Goal: Task Accomplishment & Management: Use online tool/utility

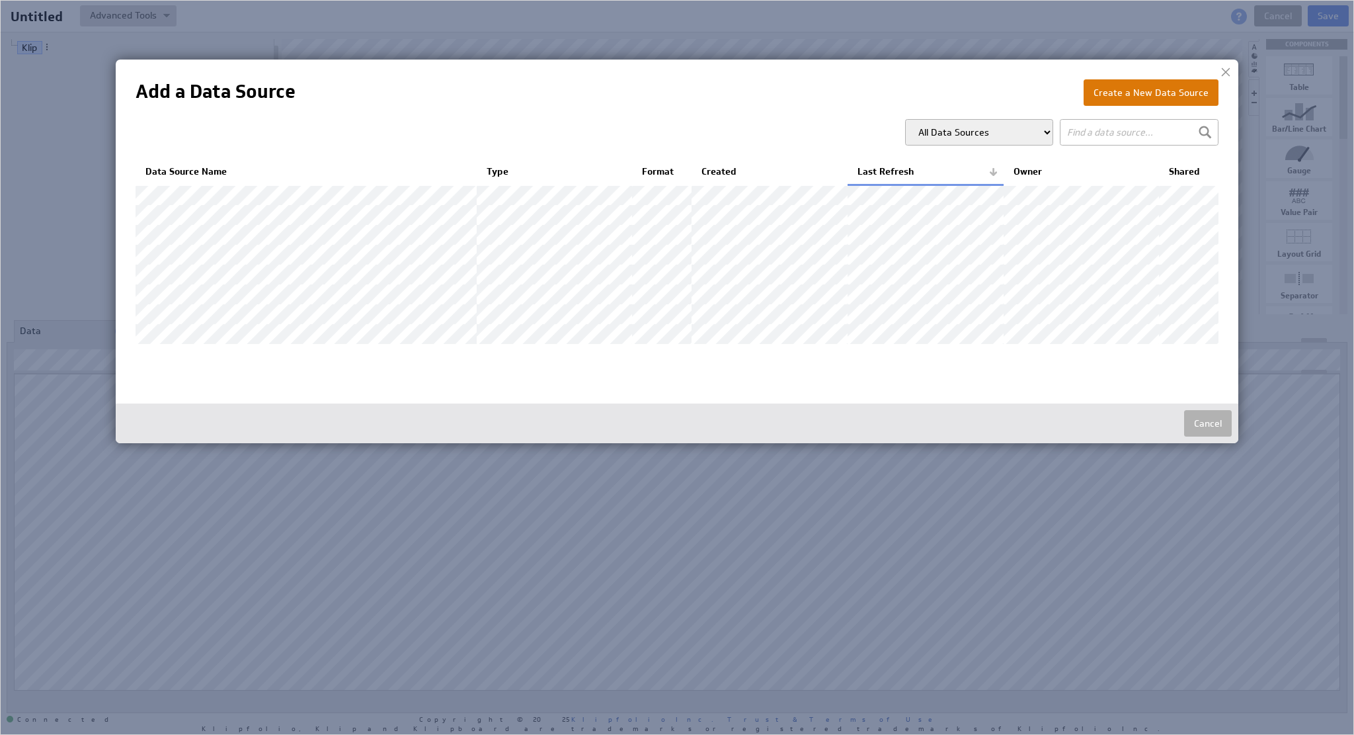
click at [1143, 101] on button "Create a New Data Source" at bounding box center [1151, 92] width 135 height 26
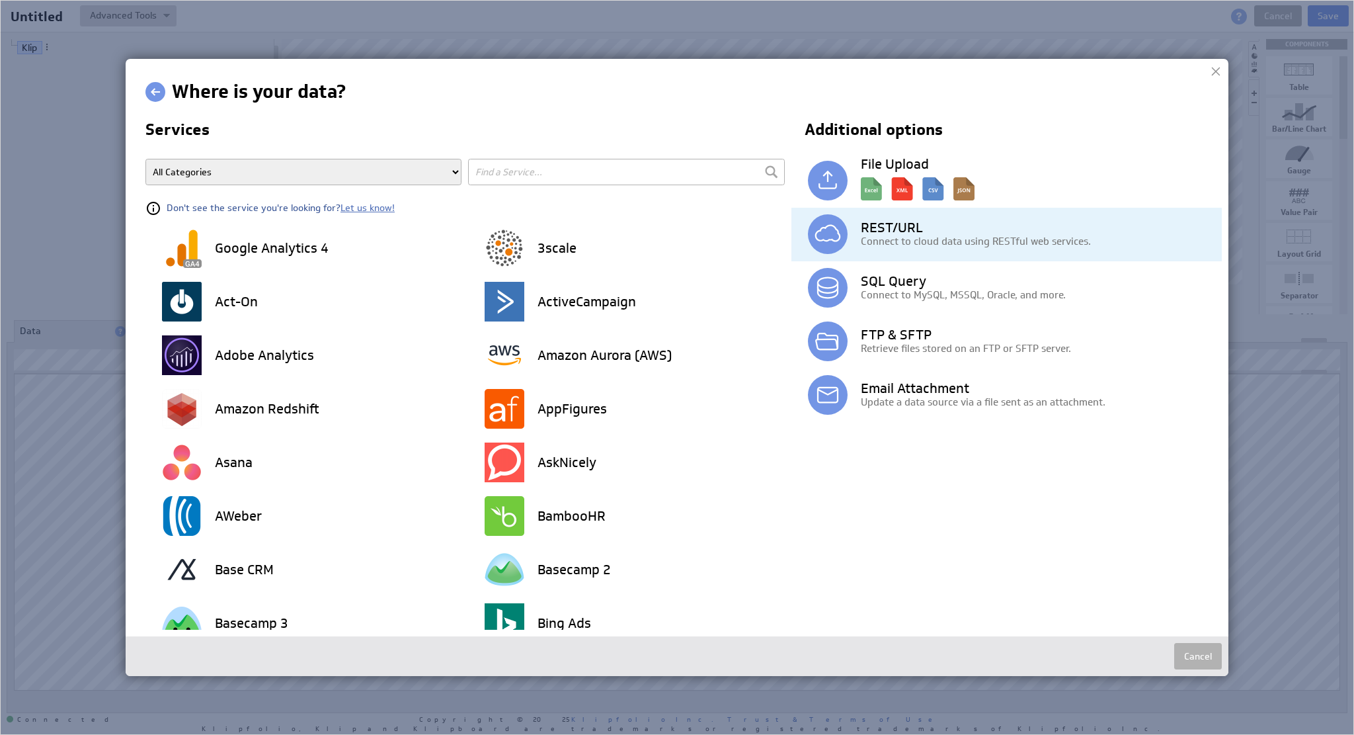
click at [853, 227] on div "REST/URL Connect to cloud data using RESTful web services." at bounding box center [1037, 234] width 369 height 27
click at [825, 238] on img at bounding box center [828, 234] width 40 height 40
drag, startPoint x: 876, startPoint y: 251, endPoint x: 888, endPoint y: 237, distance: 17.8
click at [884, 240] on div "REST/URL Connect to cloud data using RESTful web services." at bounding box center [1015, 235] width 414 height 54
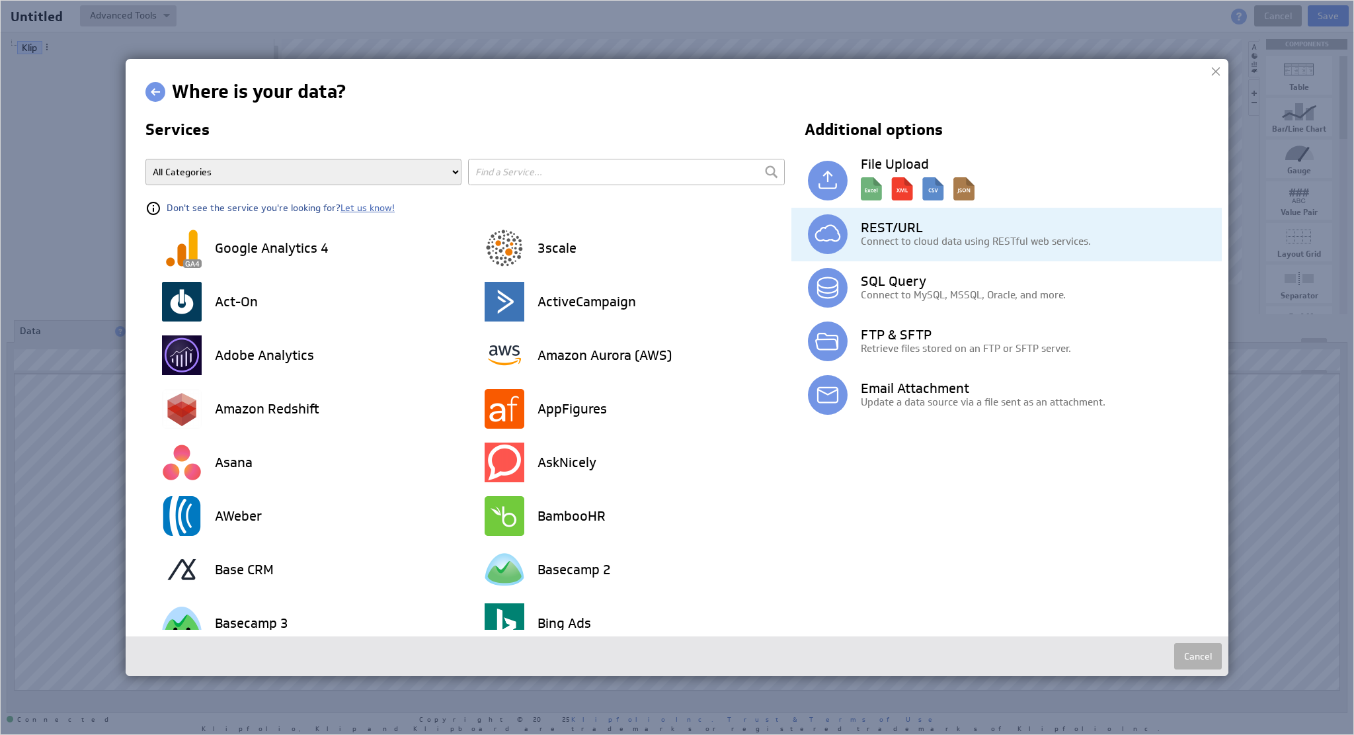
click at [919, 237] on p "Connect to cloud data using RESTful web services." at bounding box center [1041, 241] width 361 height 14
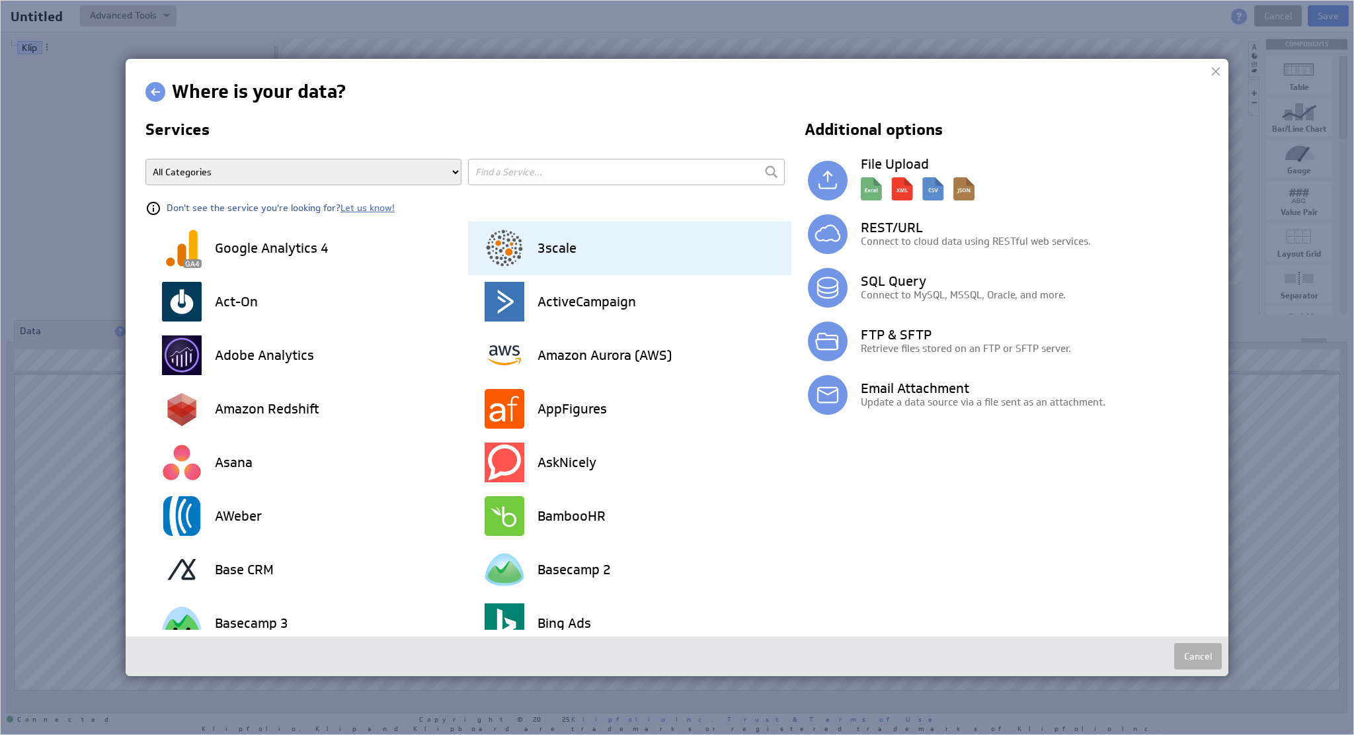
click at [538, 247] on h3 "3scale" at bounding box center [557, 247] width 39 height 13
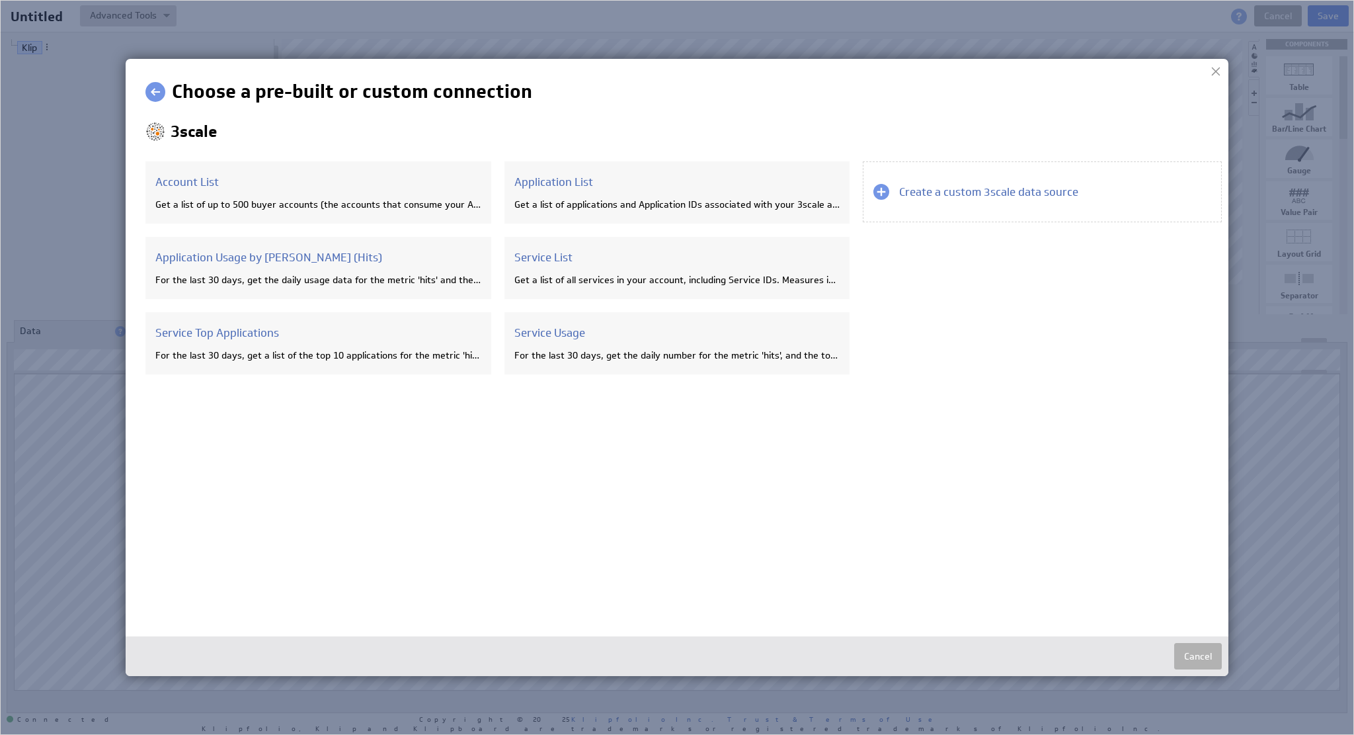
click at [151, 88] on link at bounding box center [155, 92] width 20 height 20
click at [156, 92] on link at bounding box center [155, 92] width 20 height 20
click at [1218, 72] on div at bounding box center [1216, 72] width 20 height 20
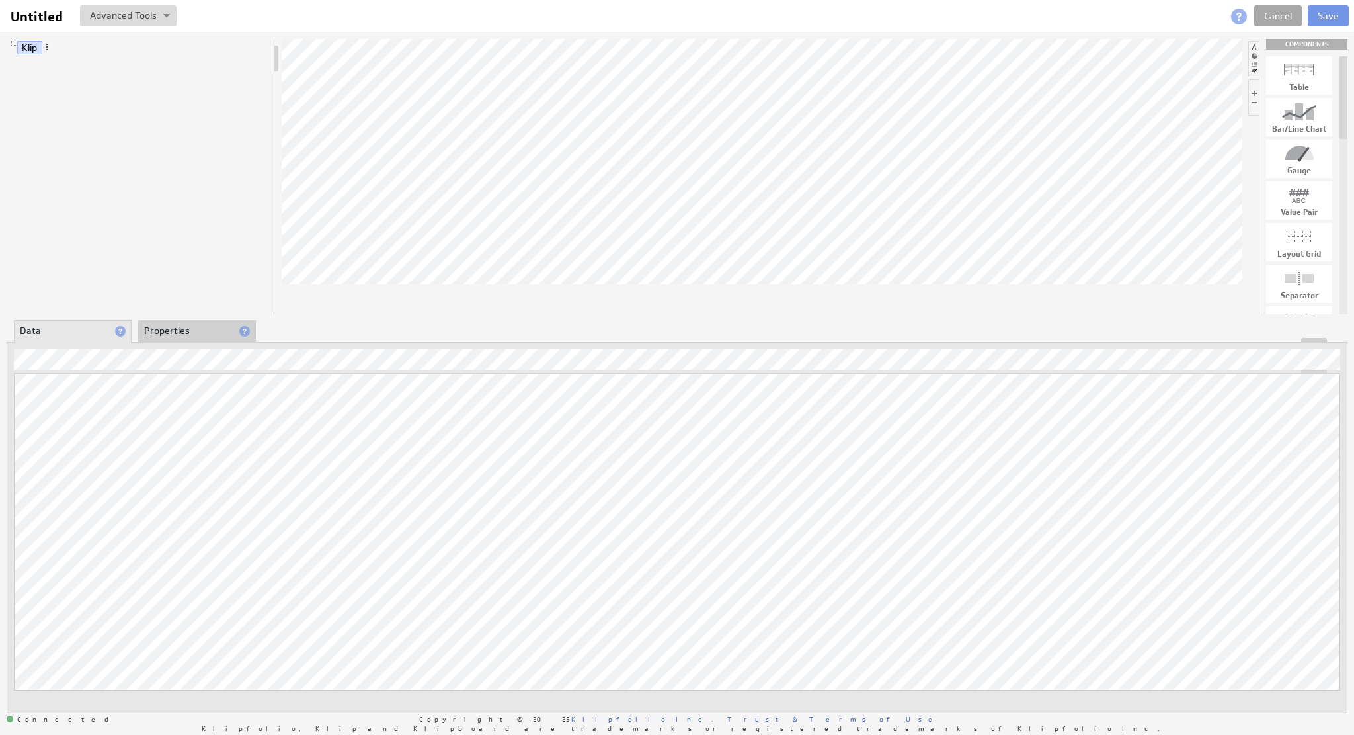
click at [1280, 15] on link "Cancel" at bounding box center [1279, 15] width 48 height 21
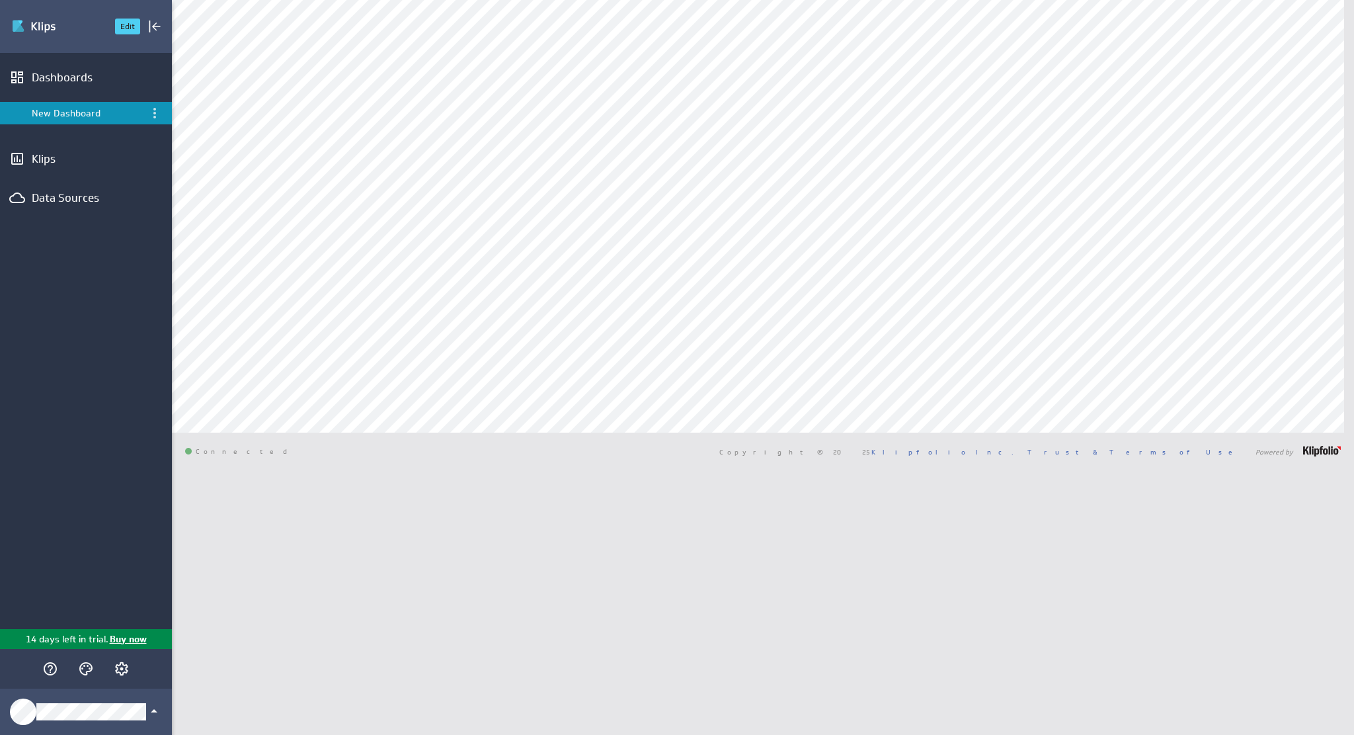
click at [30, 27] on img "Go to Dashboards" at bounding box center [57, 26] width 93 height 21
type input "rest"
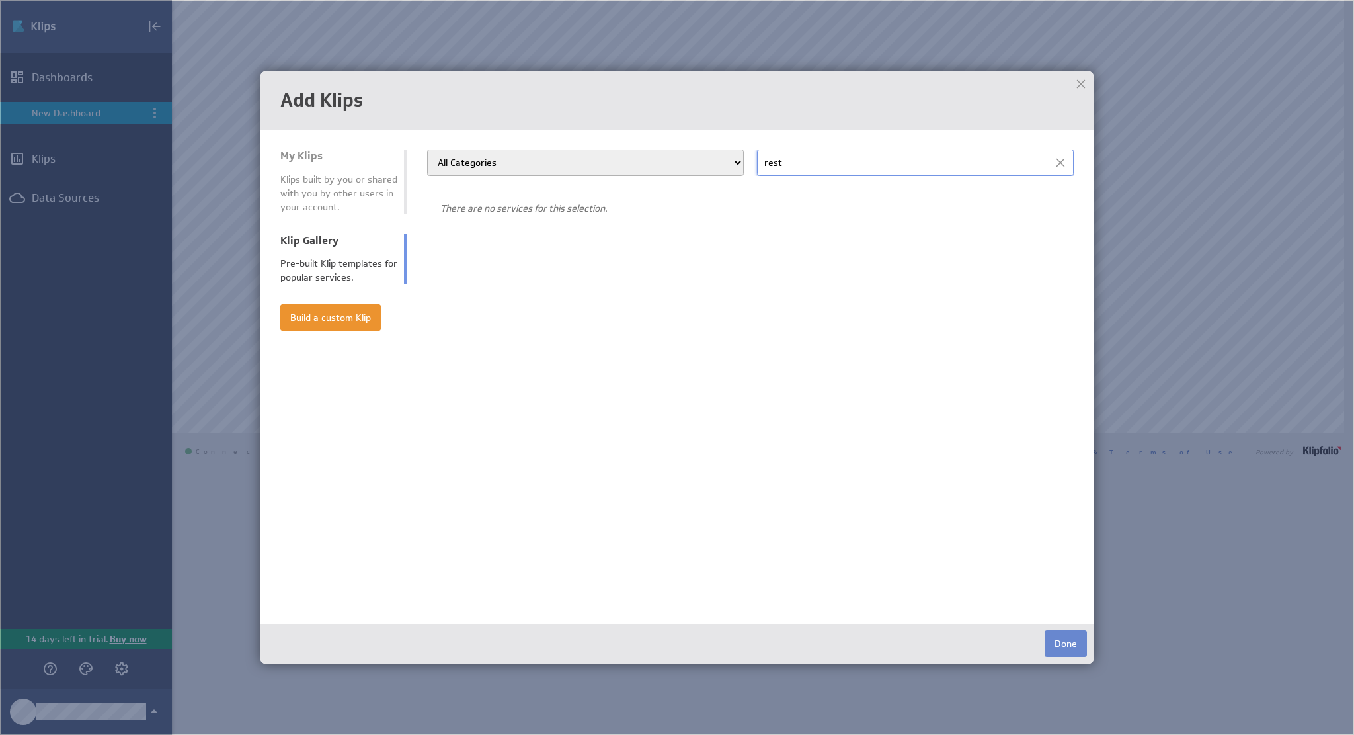
click at [1061, 639] on button "Done" at bounding box center [1066, 643] width 42 height 26
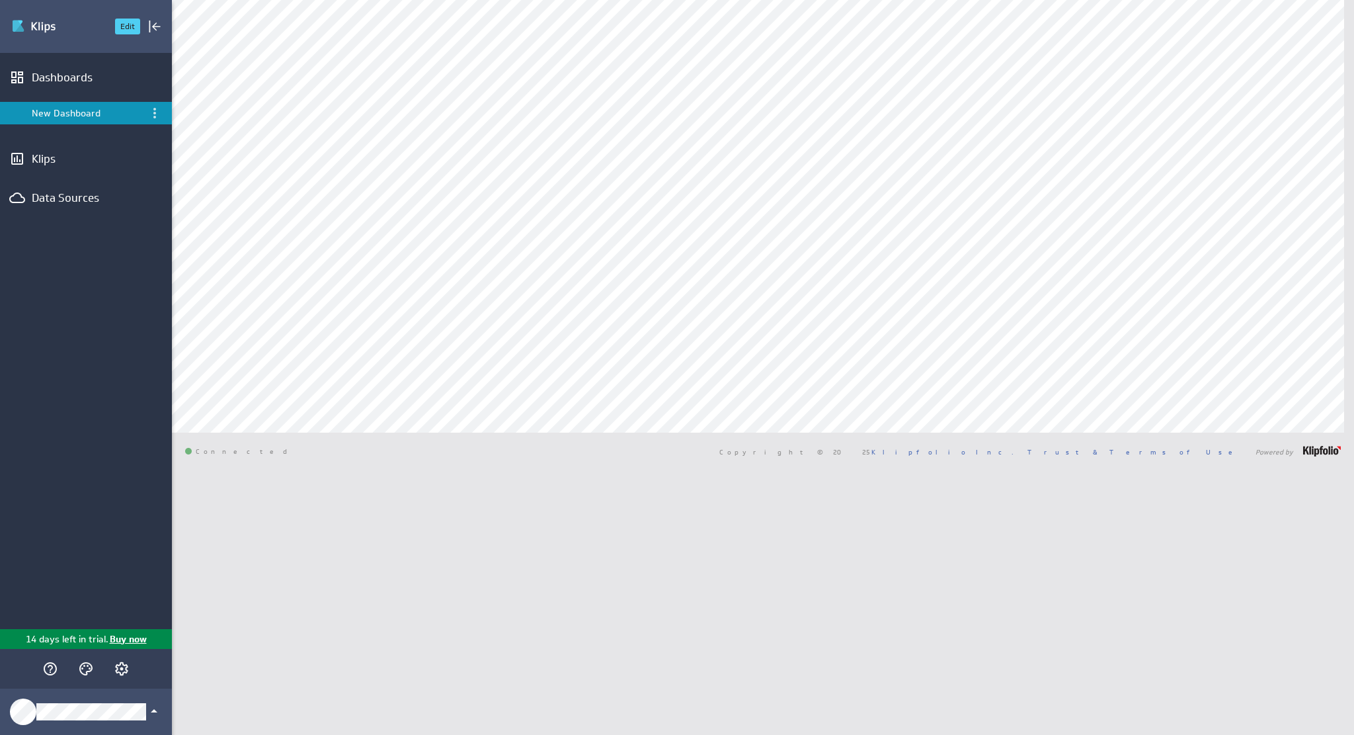
click at [17, 28] on img "Go to Dashboards" at bounding box center [57, 26] width 93 height 21
click at [49, 79] on div "Dashboards" at bounding box center [86, 77] width 108 height 15
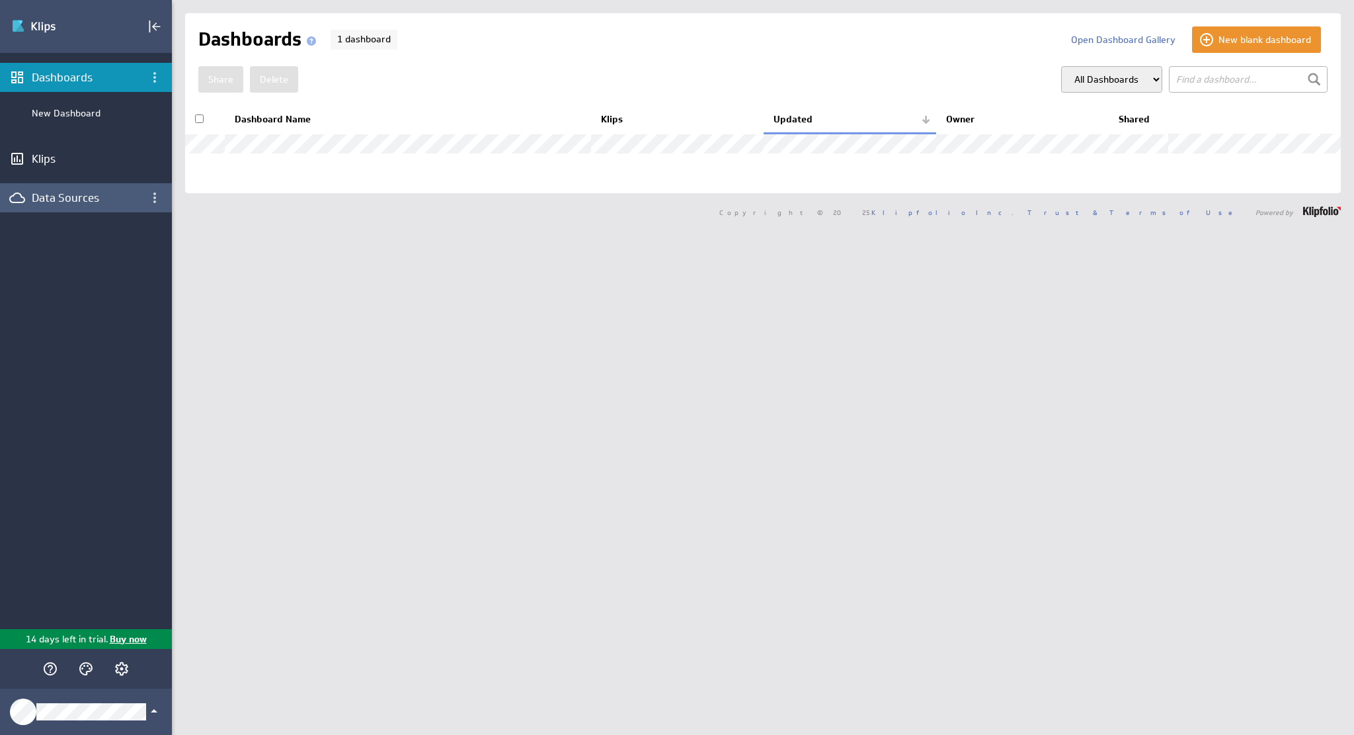
click at [44, 204] on div "Data Sources" at bounding box center [86, 197] width 108 height 15
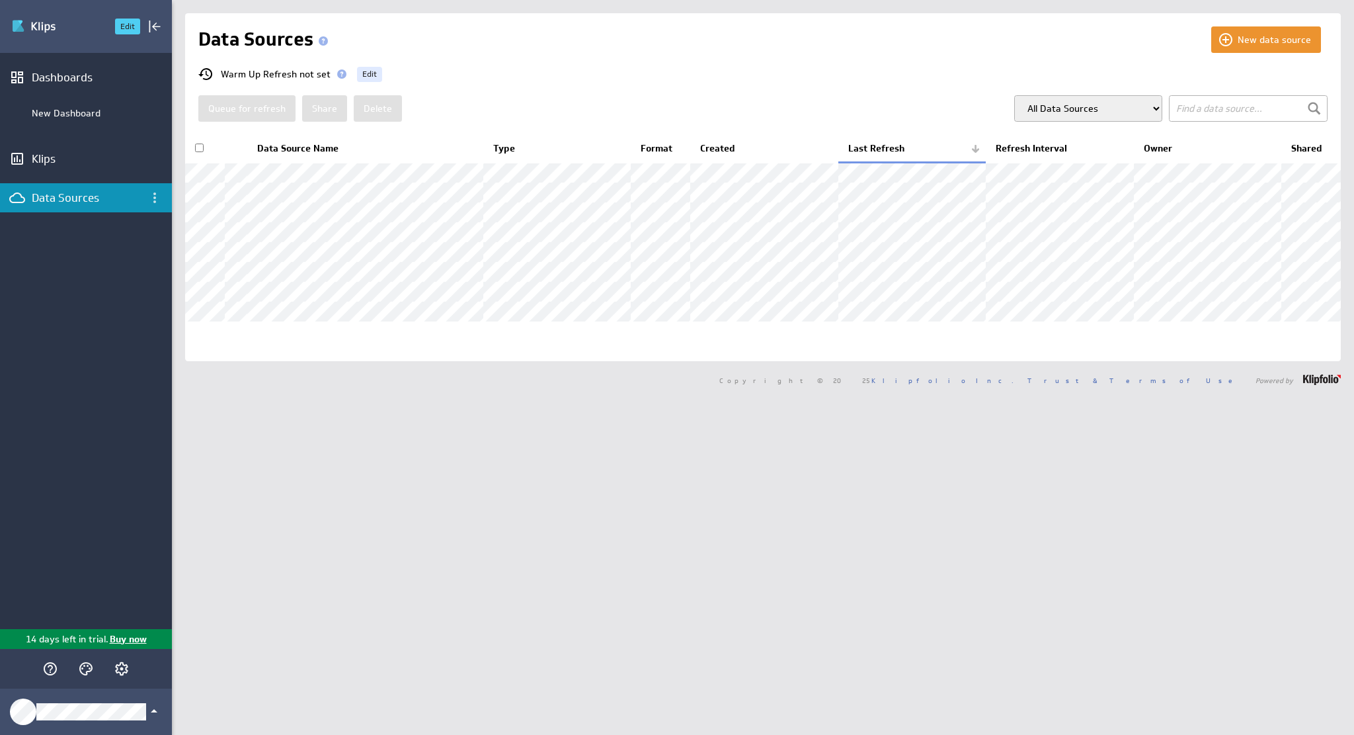
click at [32, 24] on img "Go to Dashboards" at bounding box center [57, 26] width 93 height 21
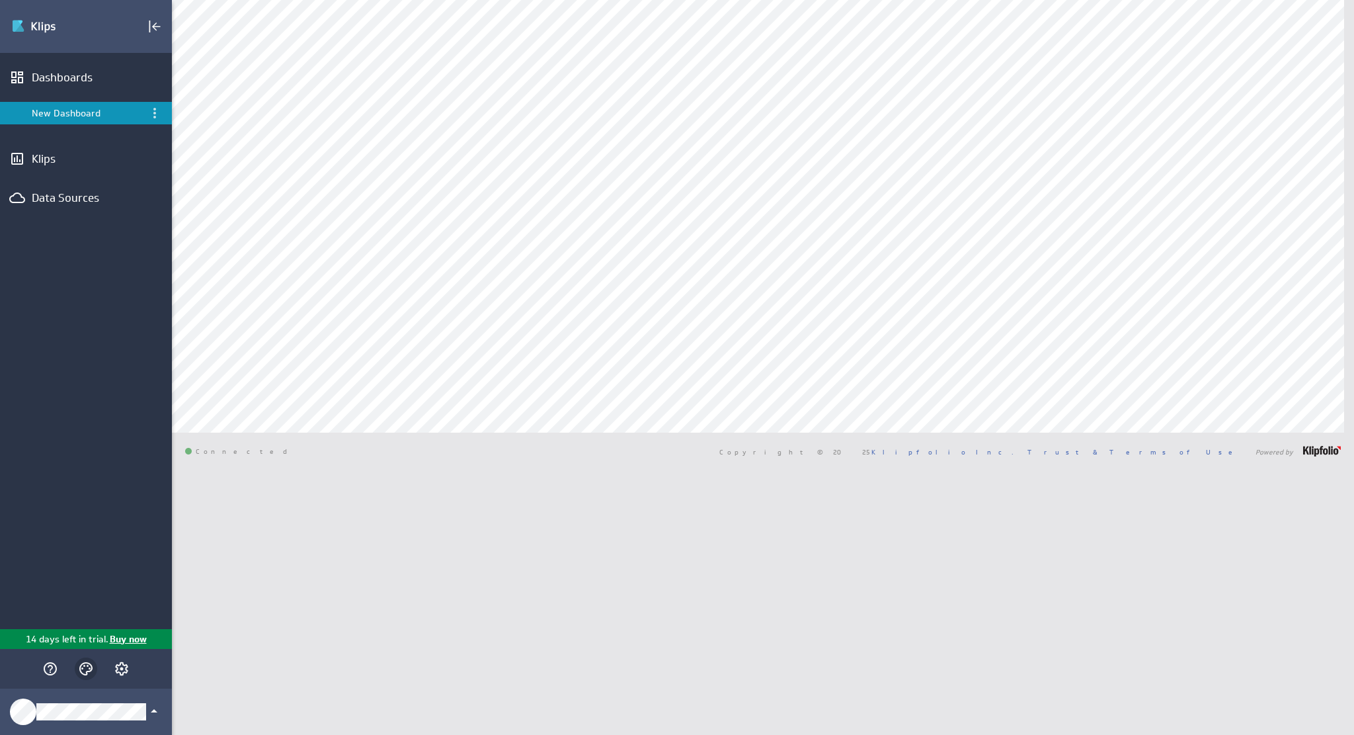
click at [89, 666] on icon "Themes" at bounding box center [86, 669] width 16 height 16
click at [54, 665] on div at bounding box center [677, 367] width 1354 height 735
click at [99, 529] on div at bounding box center [677, 367] width 1354 height 735
click at [128, 672] on icon "Account and settings" at bounding box center [122, 669] width 16 height 16
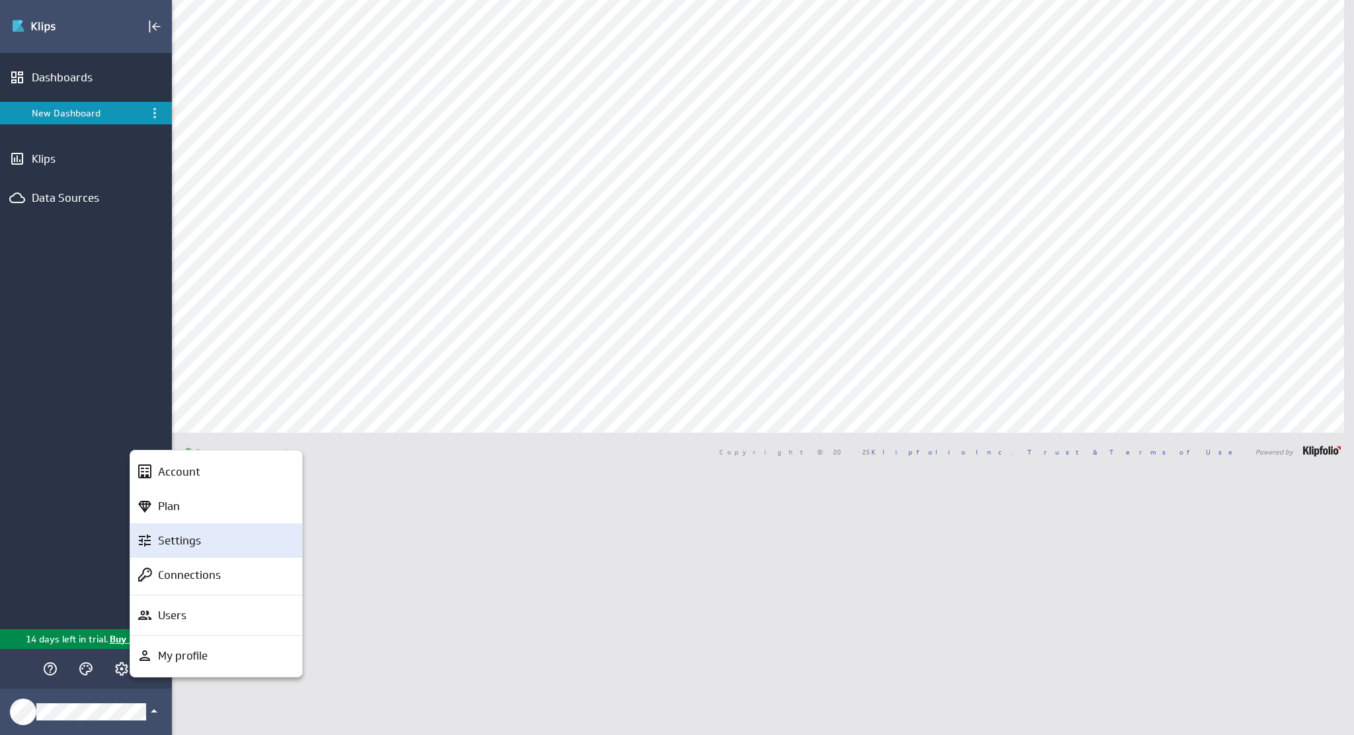
click at [175, 546] on p "Settings" at bounding box center [179, 540] width 43 height 17
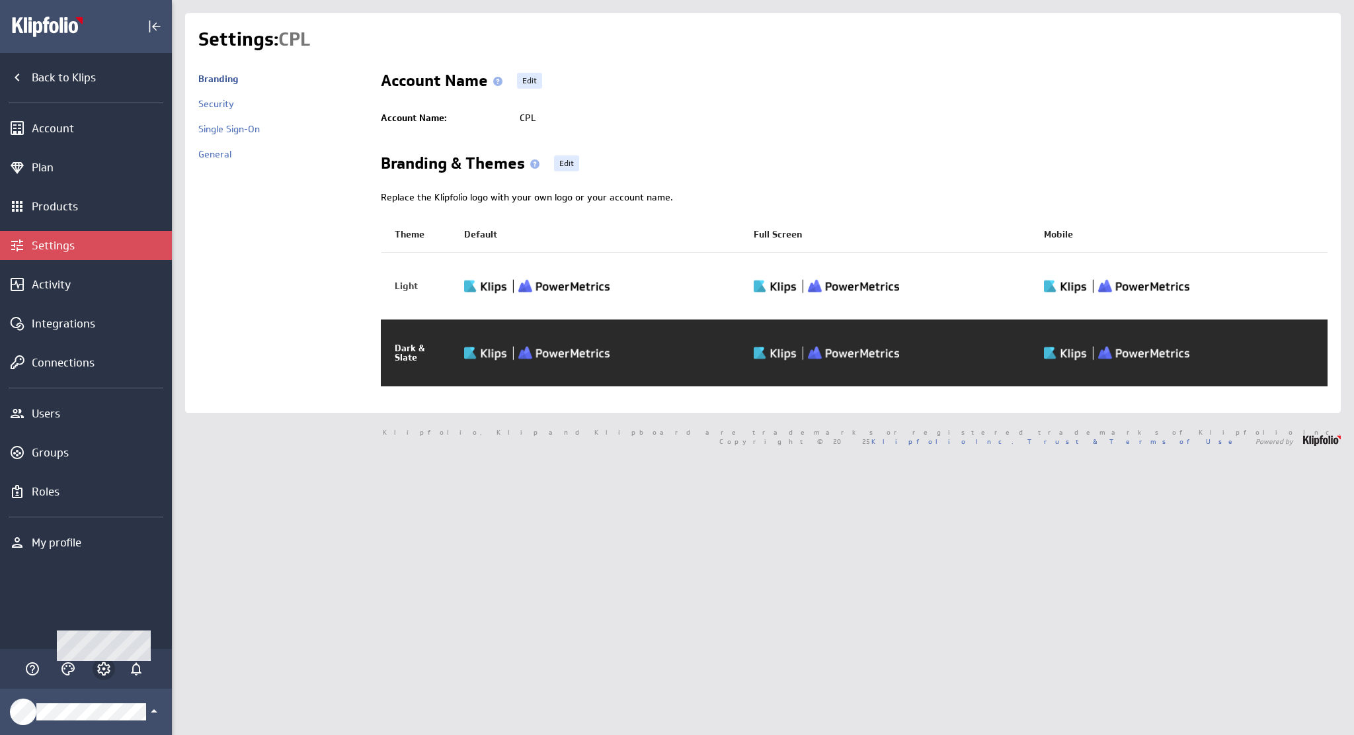
click at [103, 672] on icon "Account and settings" at bounding box center [104, 669] width 16 height 16
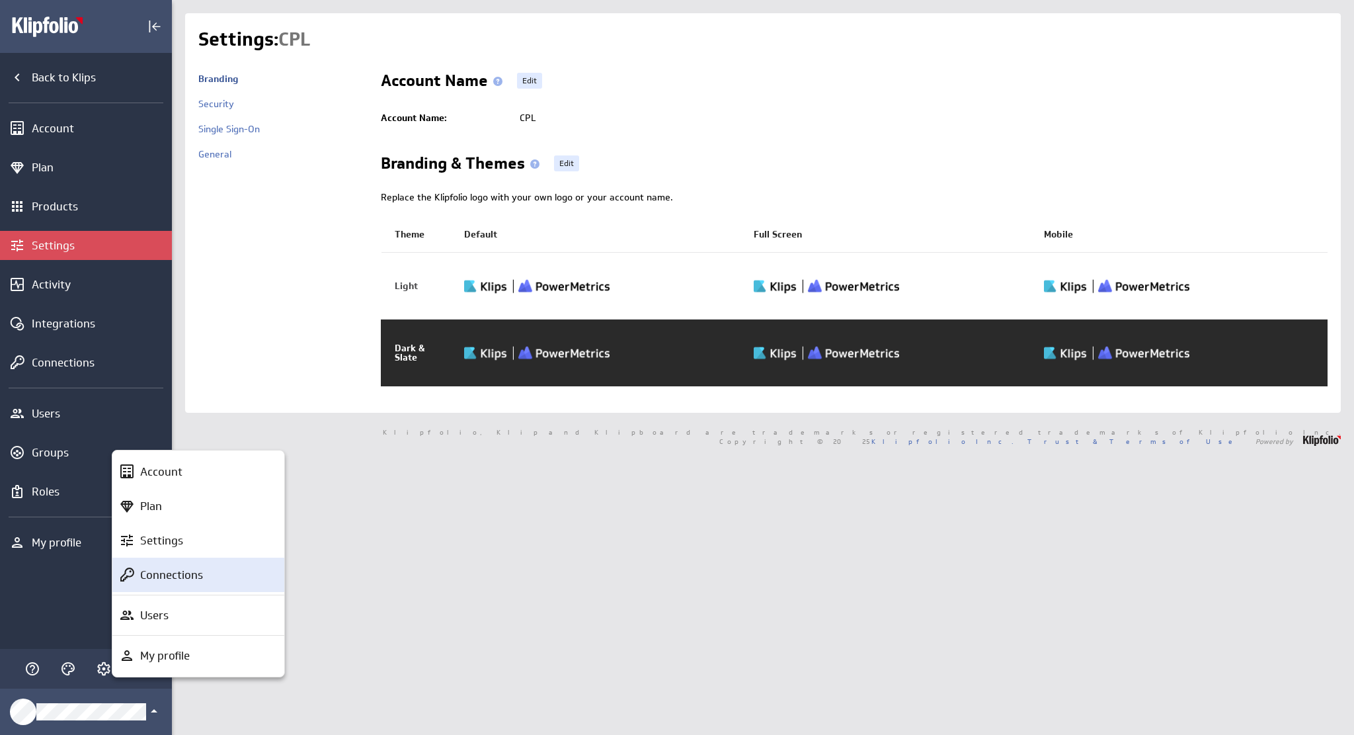
click at [163, 567] on p "Connections" at bounding box center [171, 575] width 63 height 17
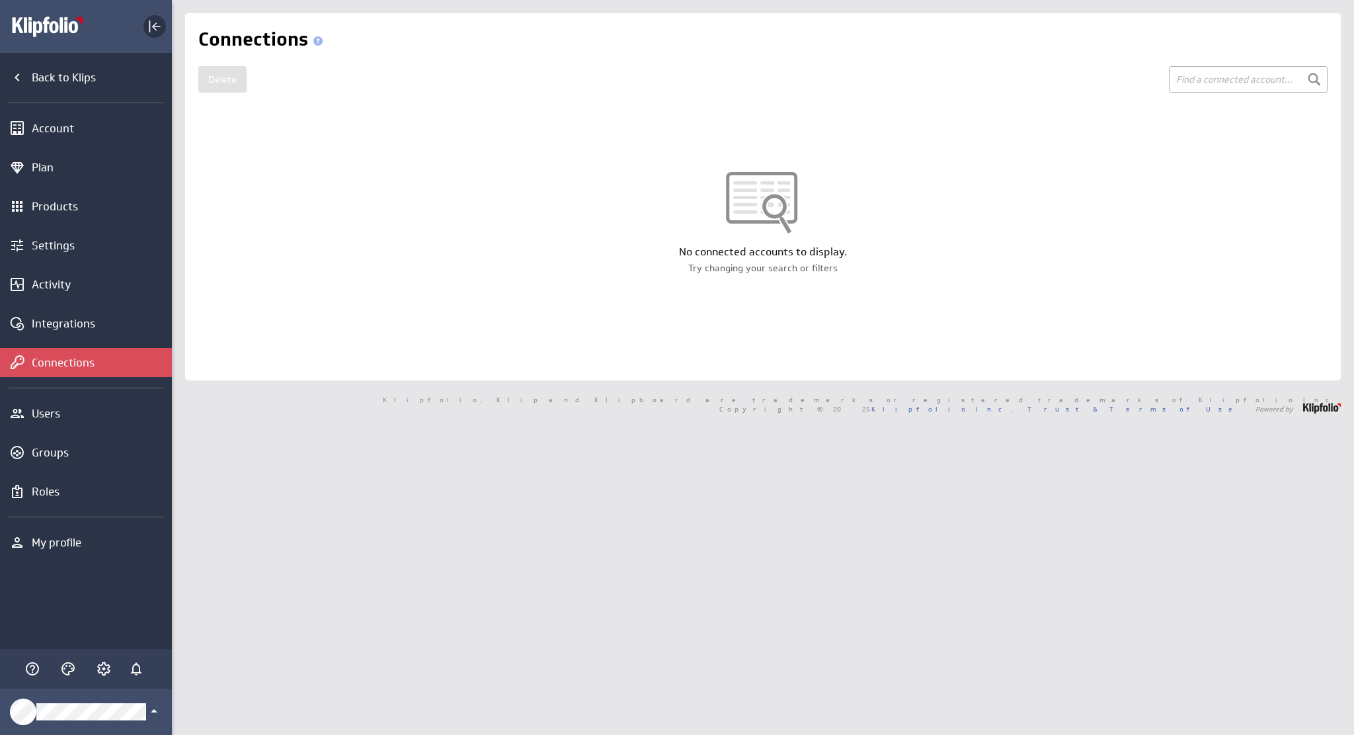
click at [156, 28] on icon "Collapse" at bounding box center [155, 27] width 16 height 16
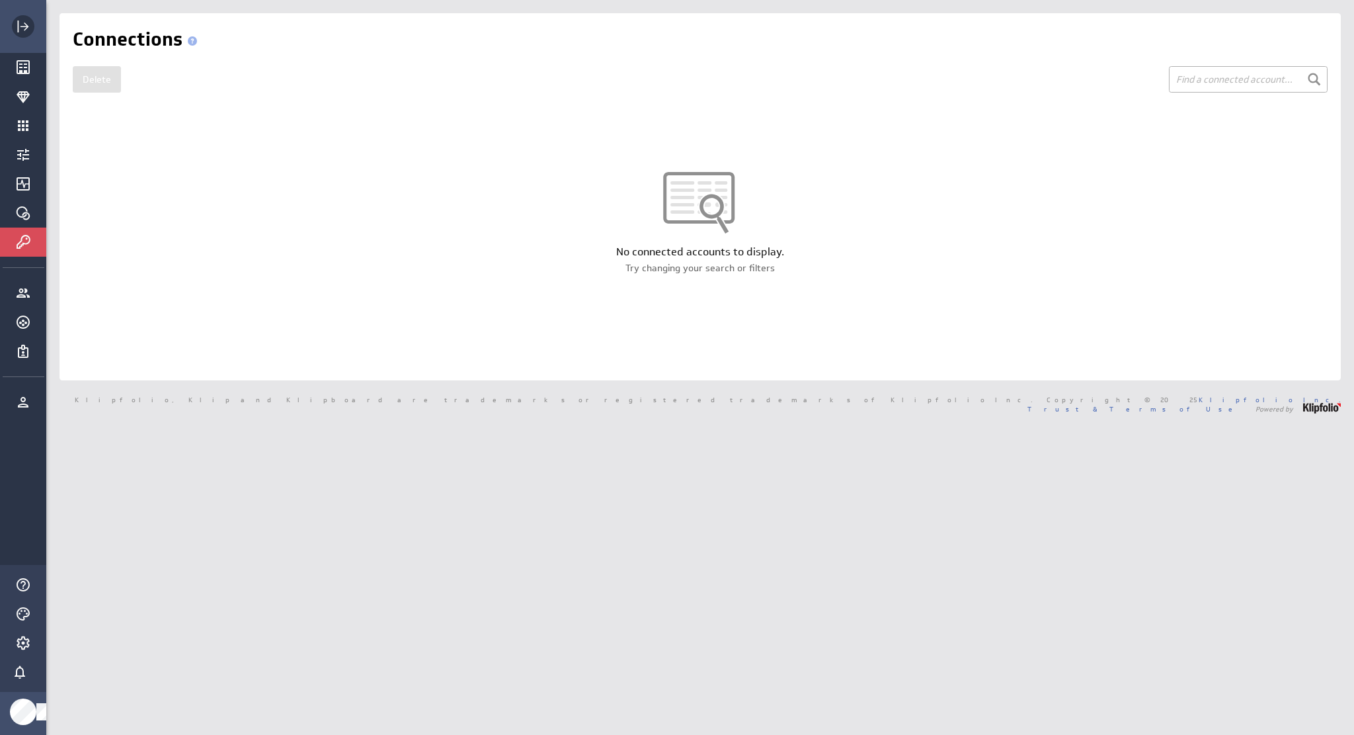
click at [21, 24] on icon "Expand" at bounding box center [23, 27] width 16 height 16
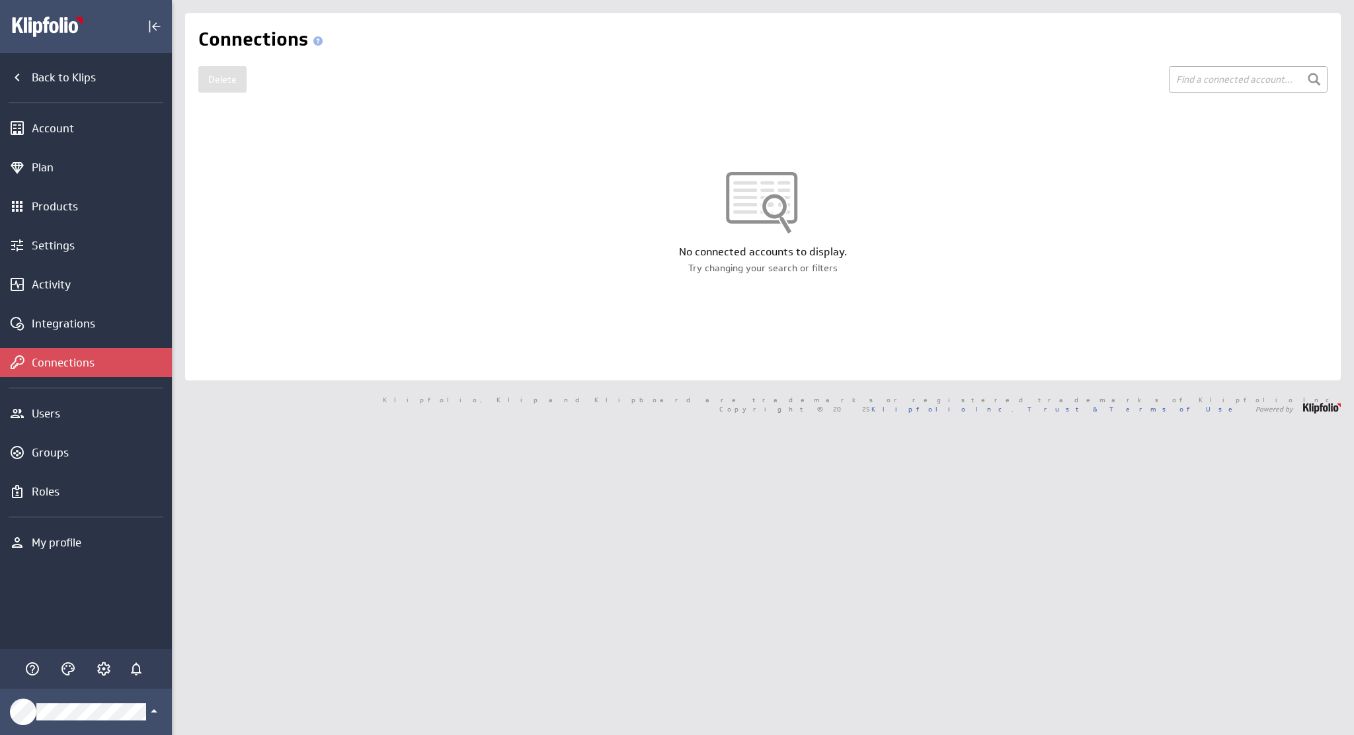
click at [45, 18] on img "Main Menu" at bounding box center [57, 26] width 93 height 21
click at [50, 83] on div "Back to Klips" at bounding box center [100, 77] width 137 height 15
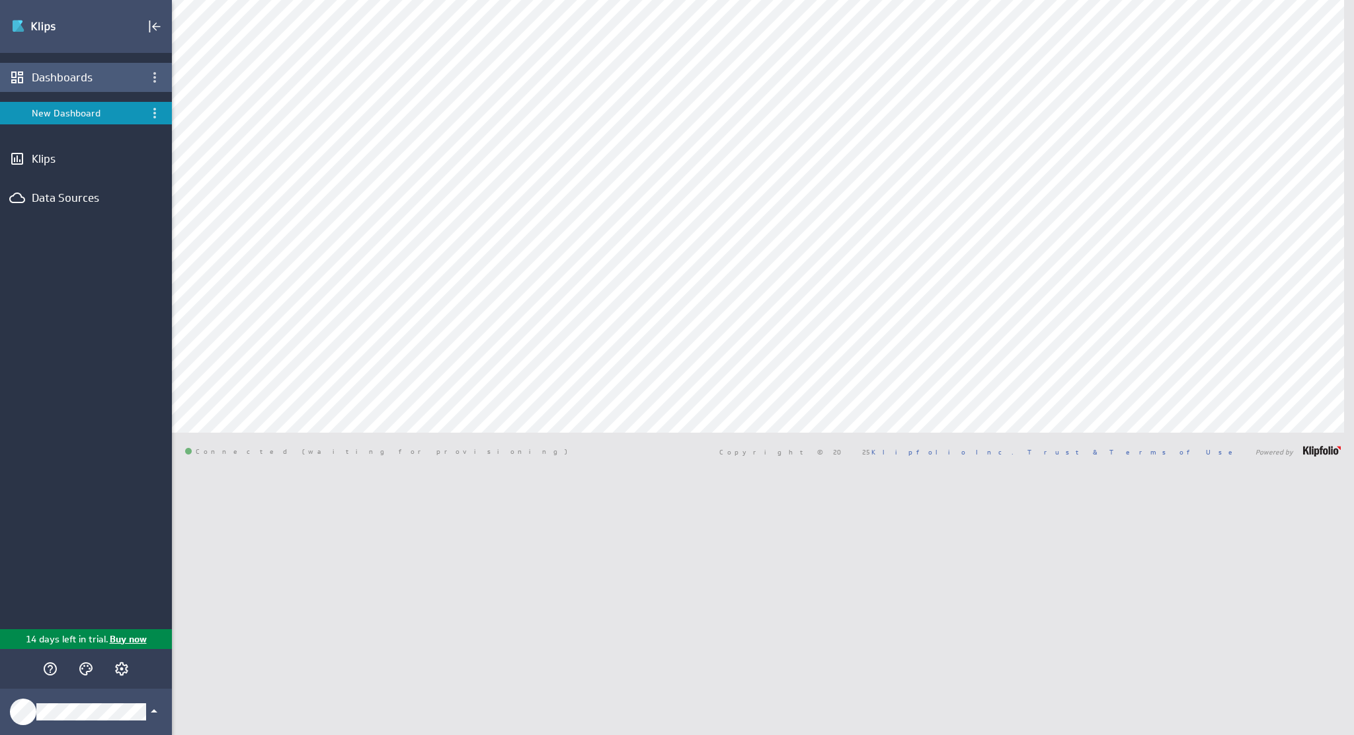
type input "rest"
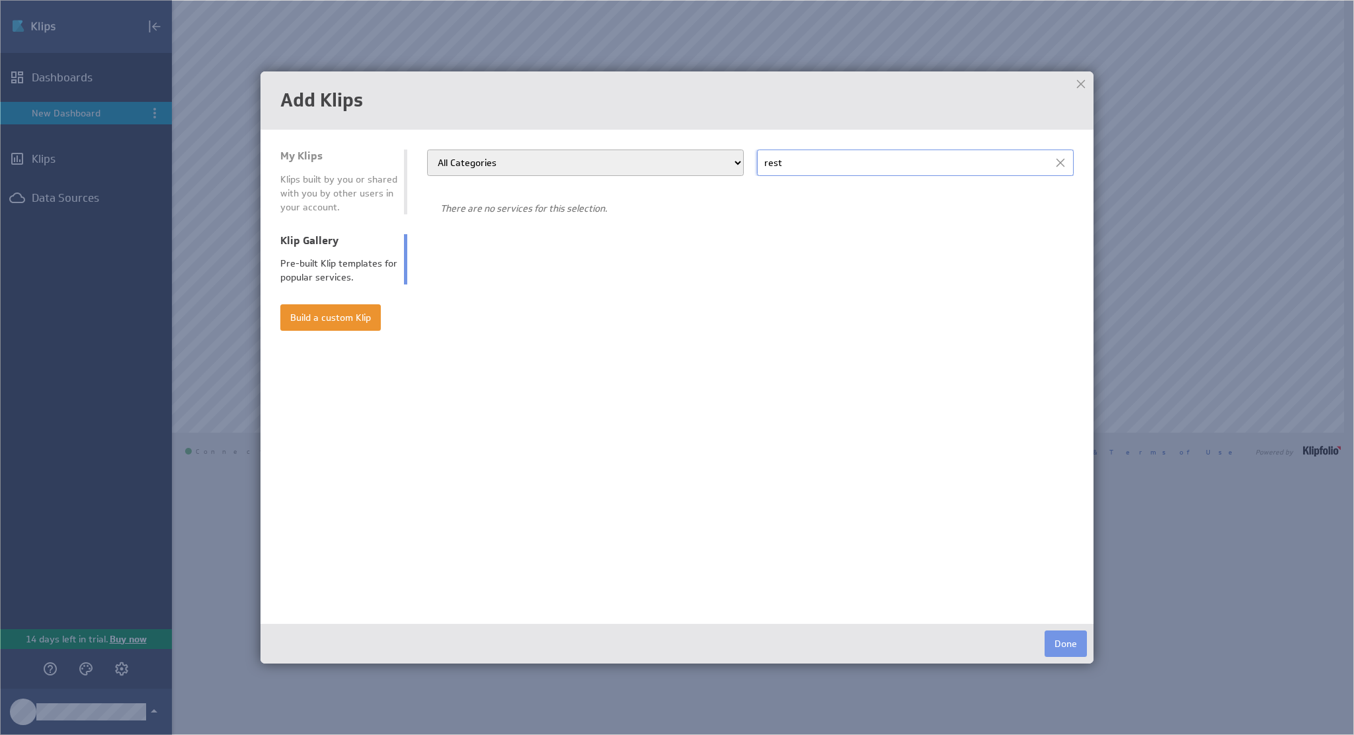
click at [302, 197] on div "Klips built by you or shared with you by other users in your account." at bounding box center [338, 194] width 117 height 42
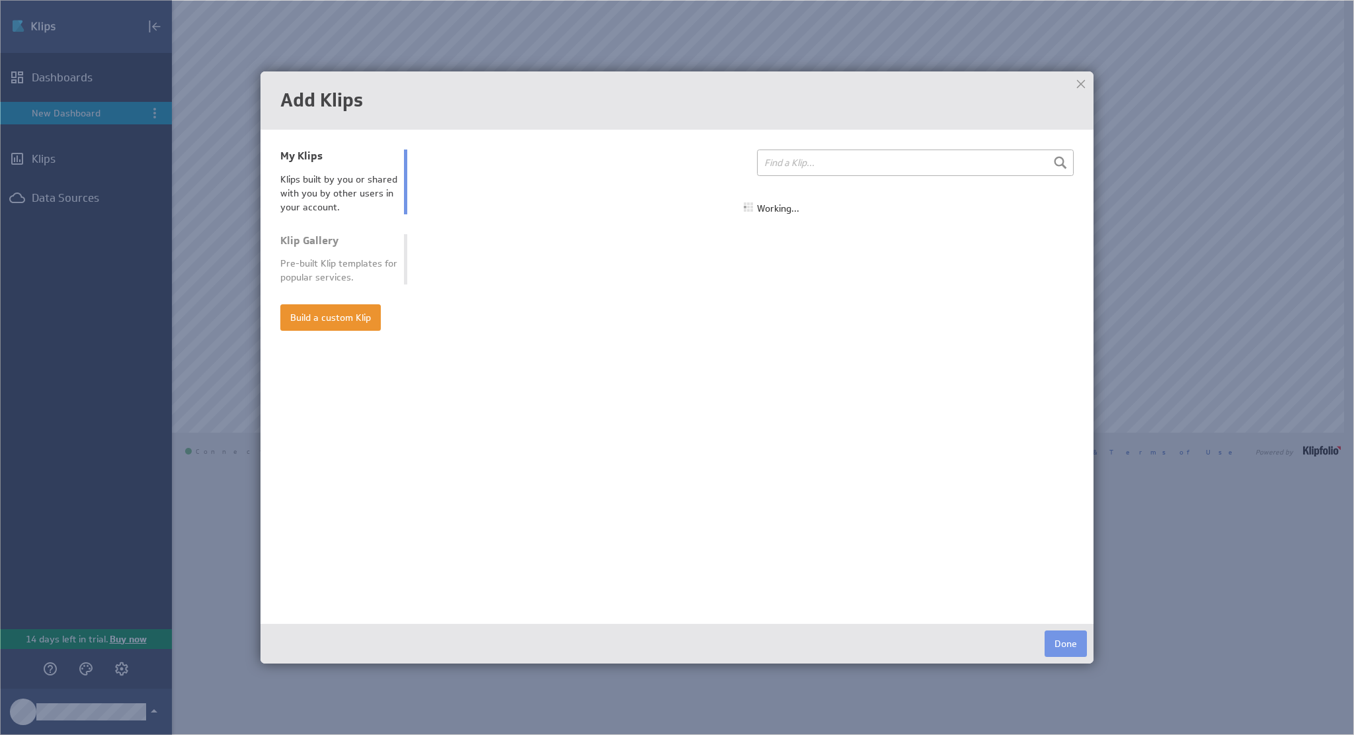
select select "all"
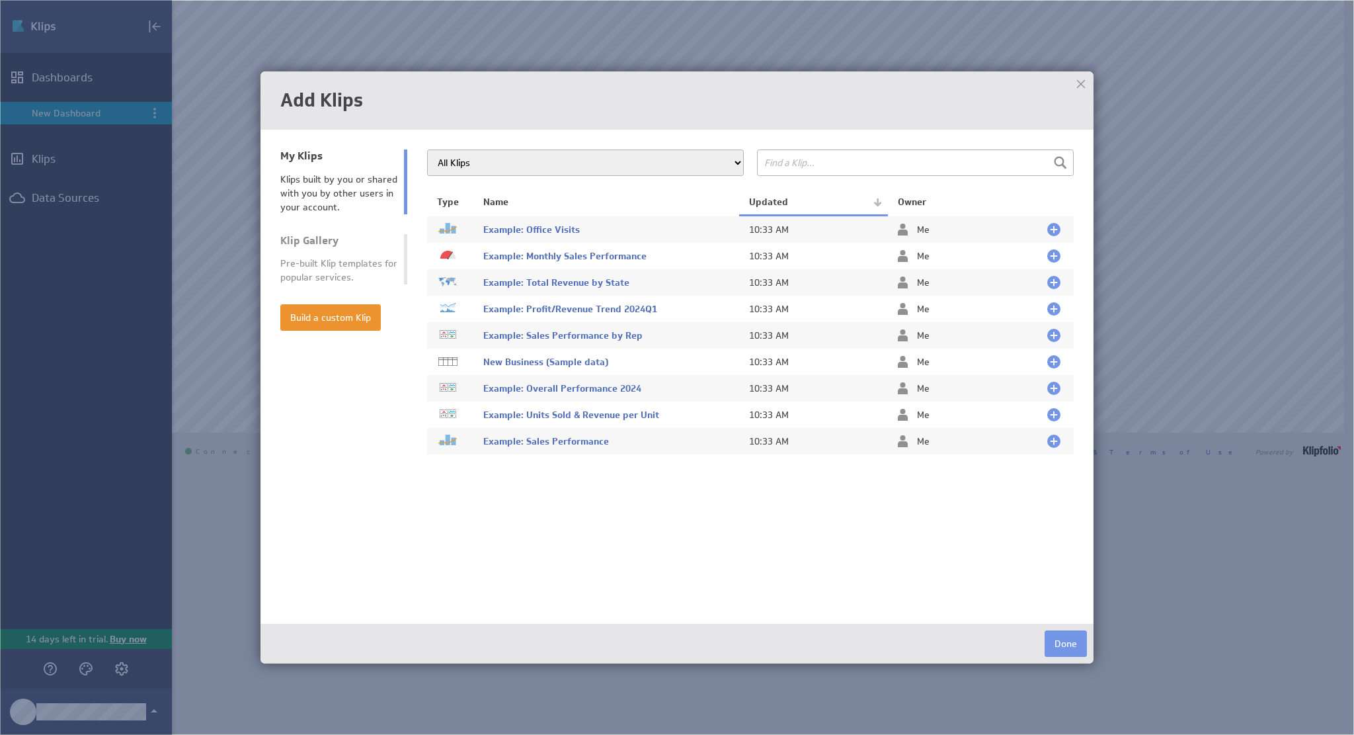
click at [317, 258] on div "Pre-built Klip templates for popular services." at bounding box center [338, 271] width 117 height 28
type input "rest"
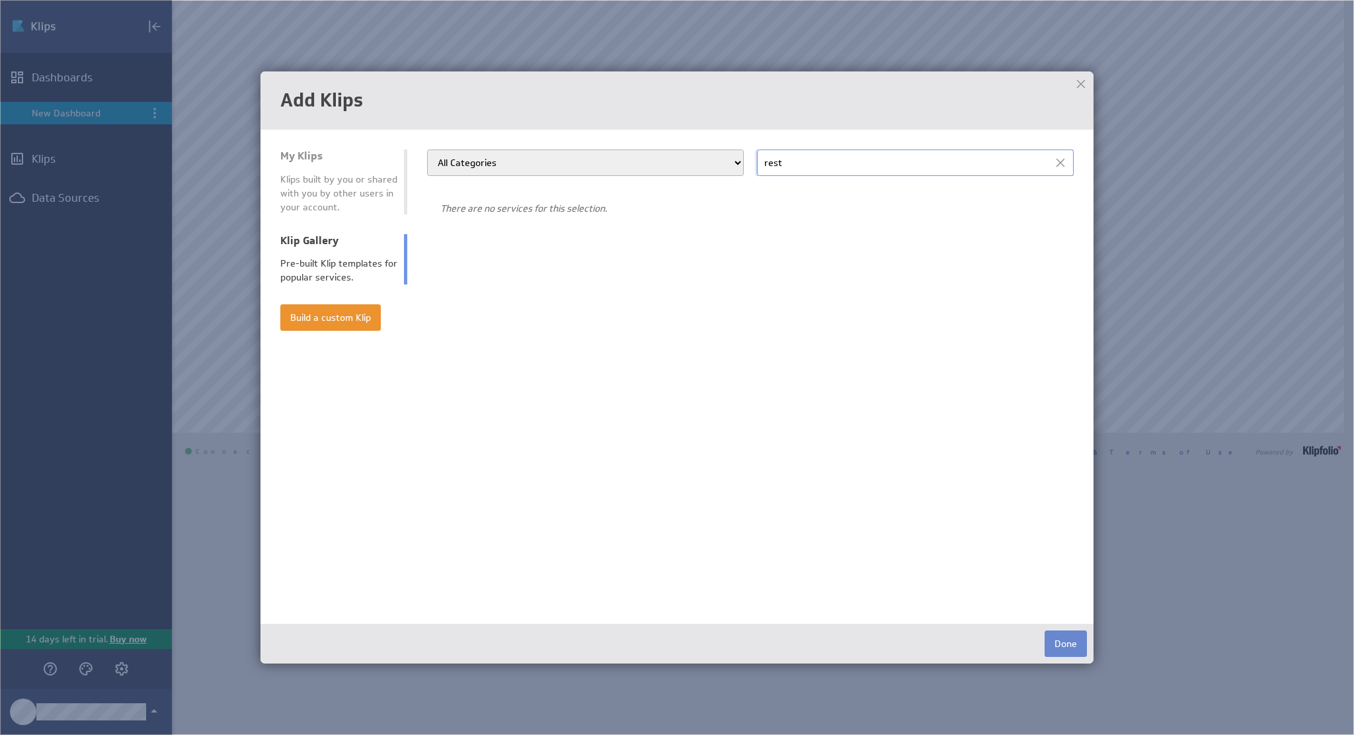
click at [1058, 646] on button "Done" at bounding box center [1066, 643] width 42 height 26
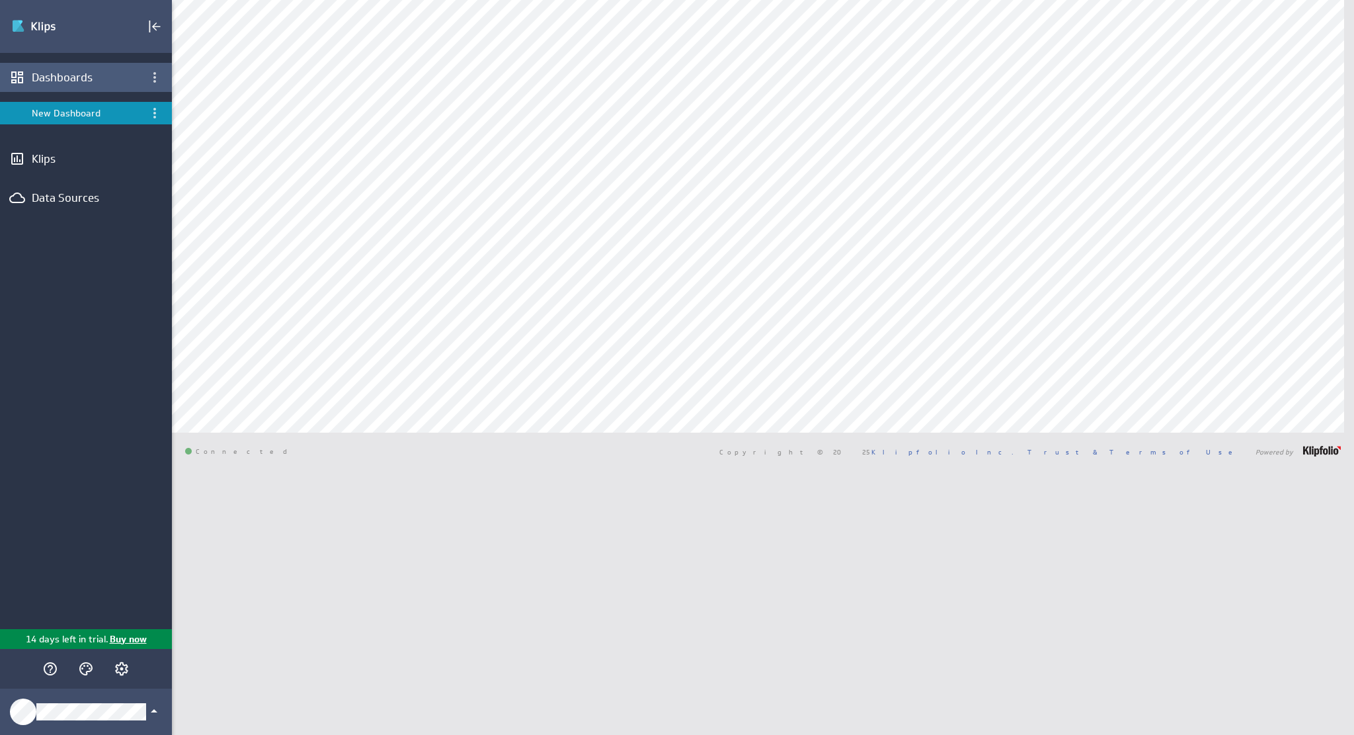
click at [52, 75] on div "Dashboards" at bounding box center [86, 77] width 108 height 15
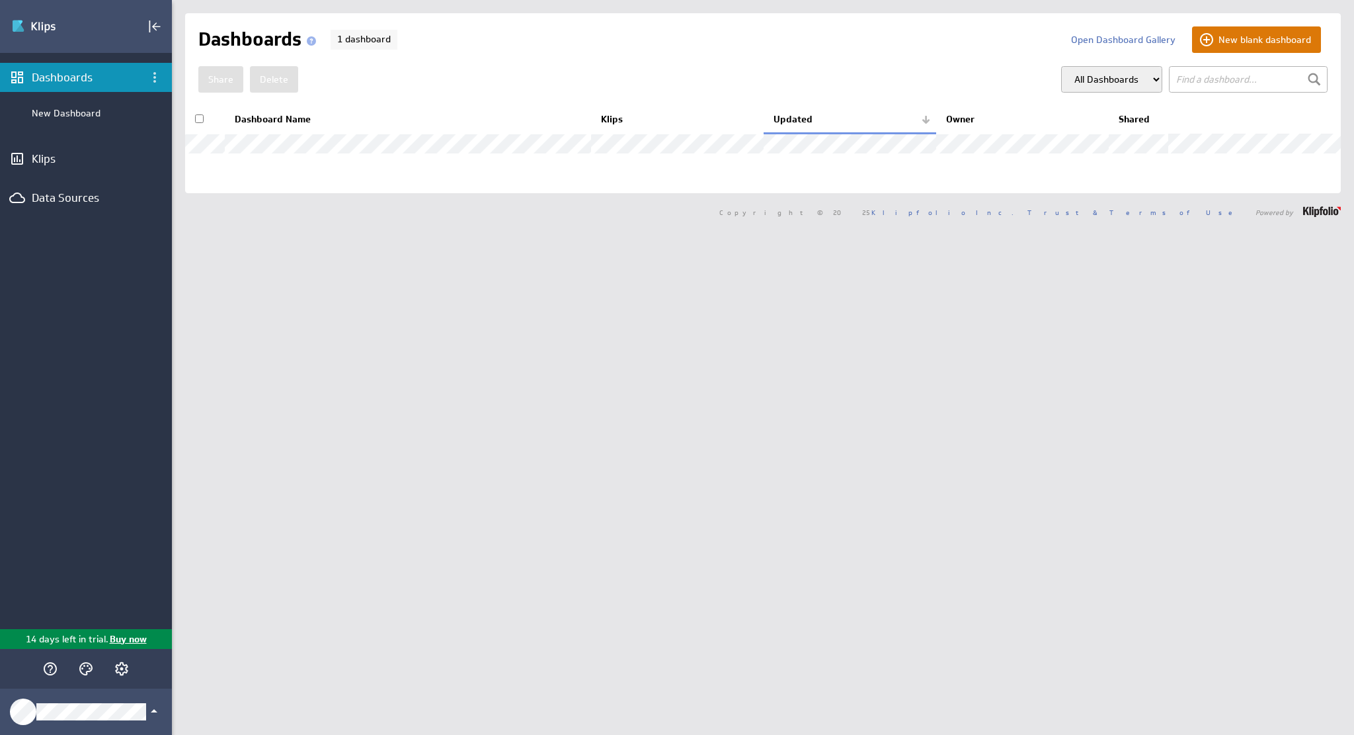
click at [1230, 36] on button "New blank dashboard" at bounding box center [1256, 39] width 129 height 26
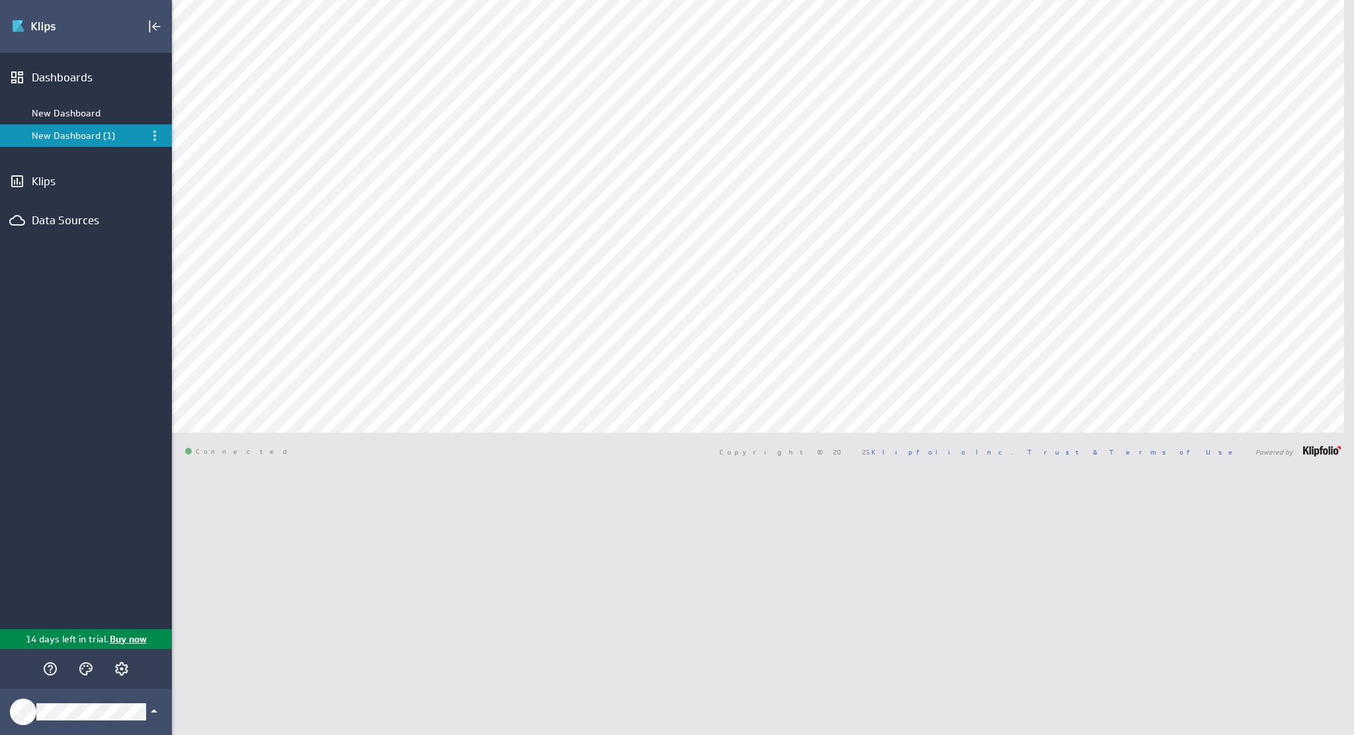
type input "rest"
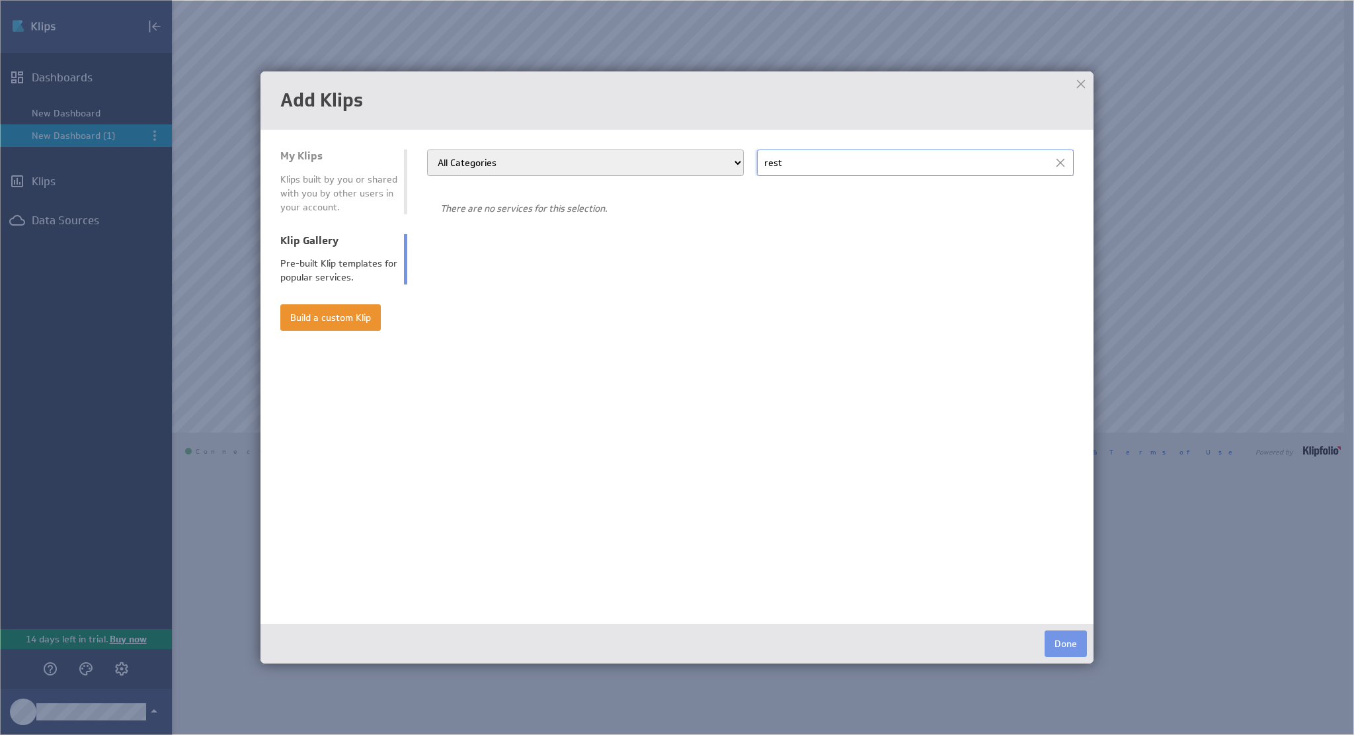
click at [1077, 83] on div at bounding box center [1081, 84] width 20 height 20
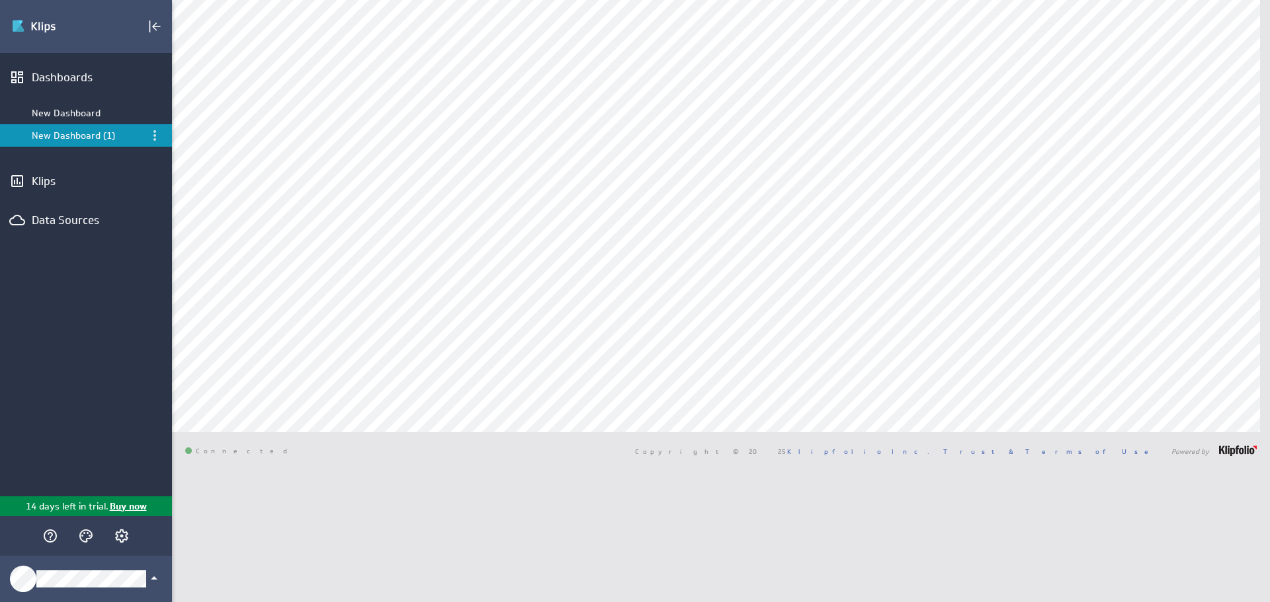
click at [70, 136] on div "New Dashboard (1)" at bounding box center [87, 136] width 110 height 12
click at [153, 138] on icon "Menu" at bounding box center [155, 136] width 16 height 16
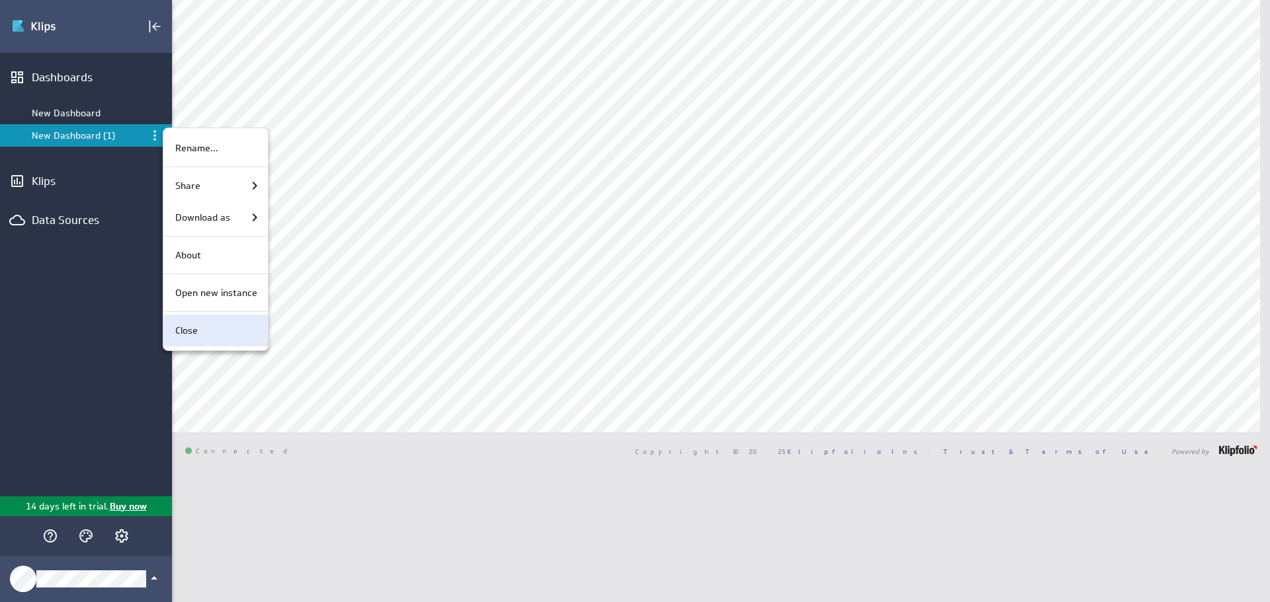
click at [210, 336] on div "Close" at bounding box center [213, 331] width 87 height 14
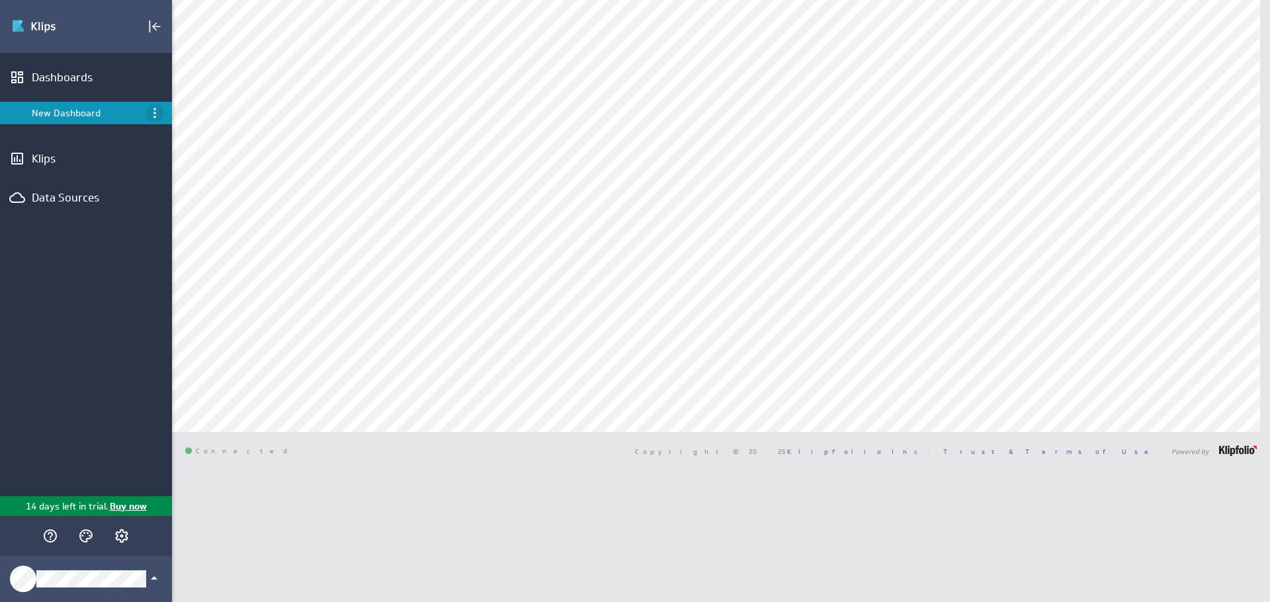
click at [151, 106] on icon "Menu" at bounding box center [155, 113] width 16 height 16
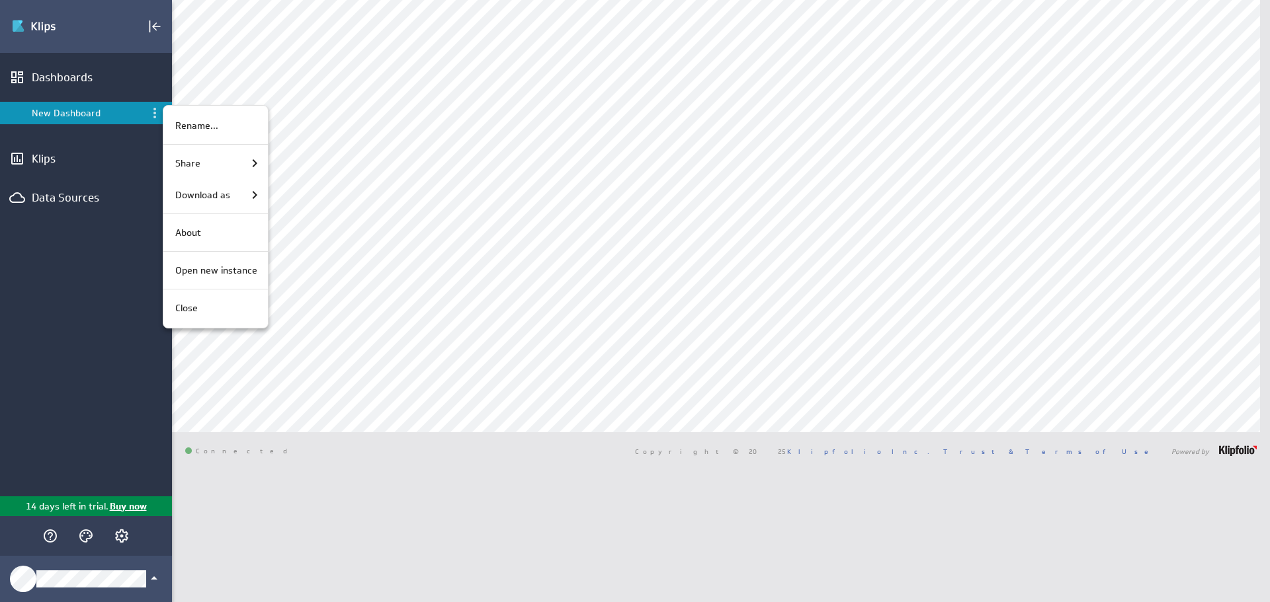
click at [71, 112] on div at bounding box center [635, 301] width 1270 height 602
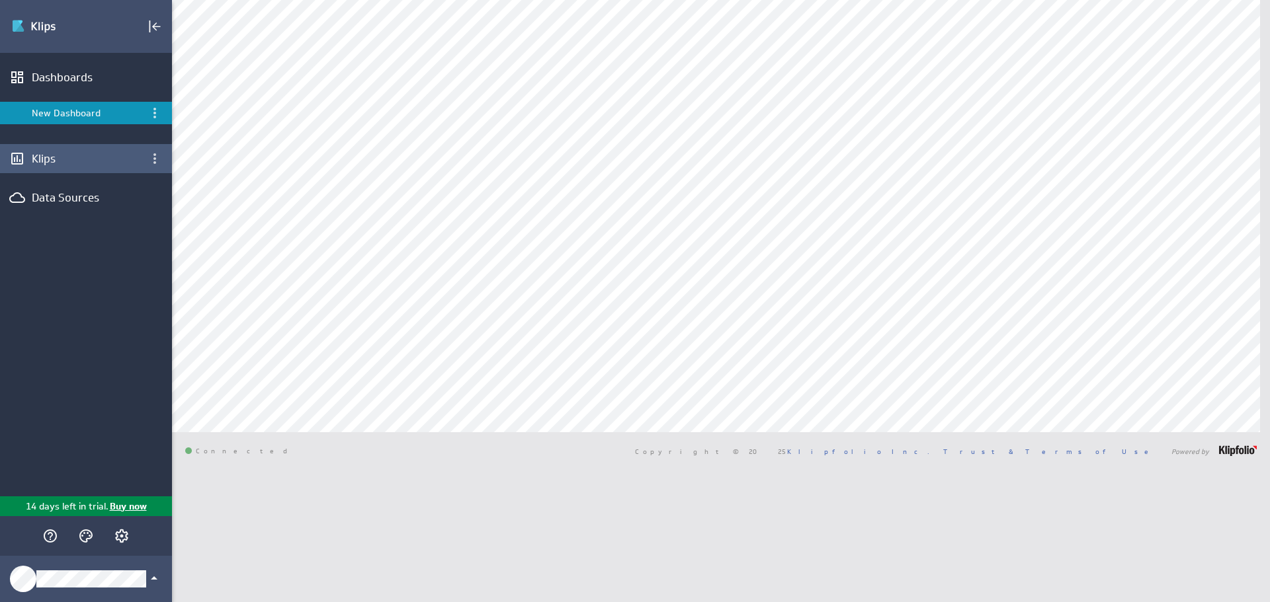
click at [51, 171] on div "Klips" at bounding box center [86, 158] width 172 height 29
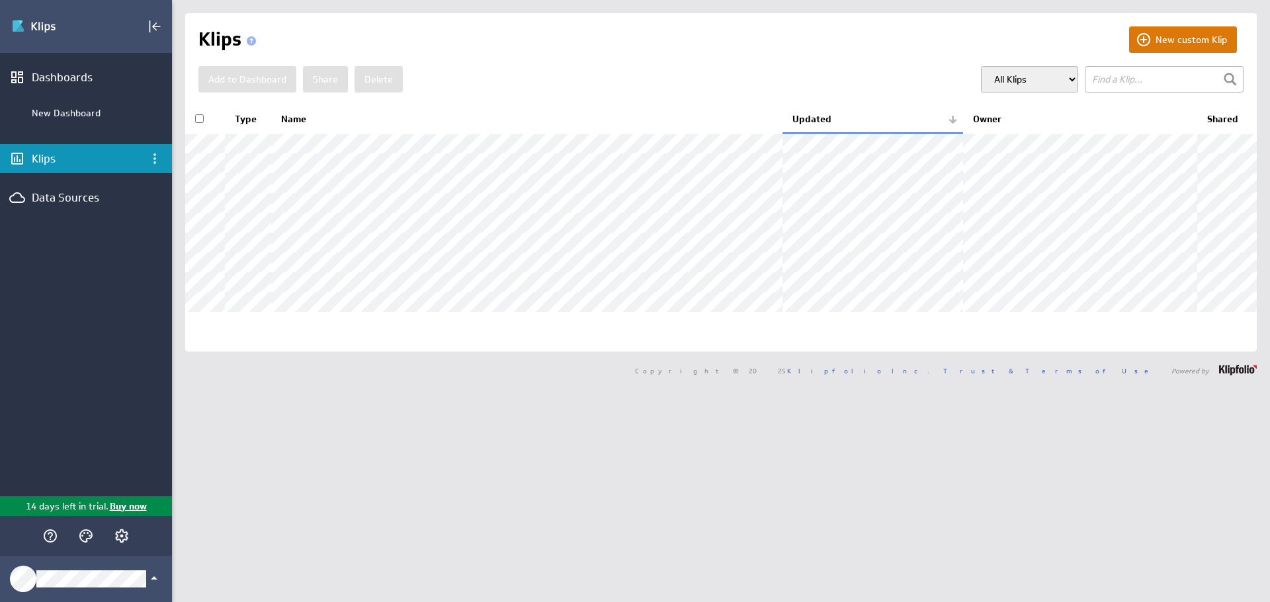
click at [1159, 38] on button "New custom Klip" at bounding box center [1183, 39] width 108 height 26
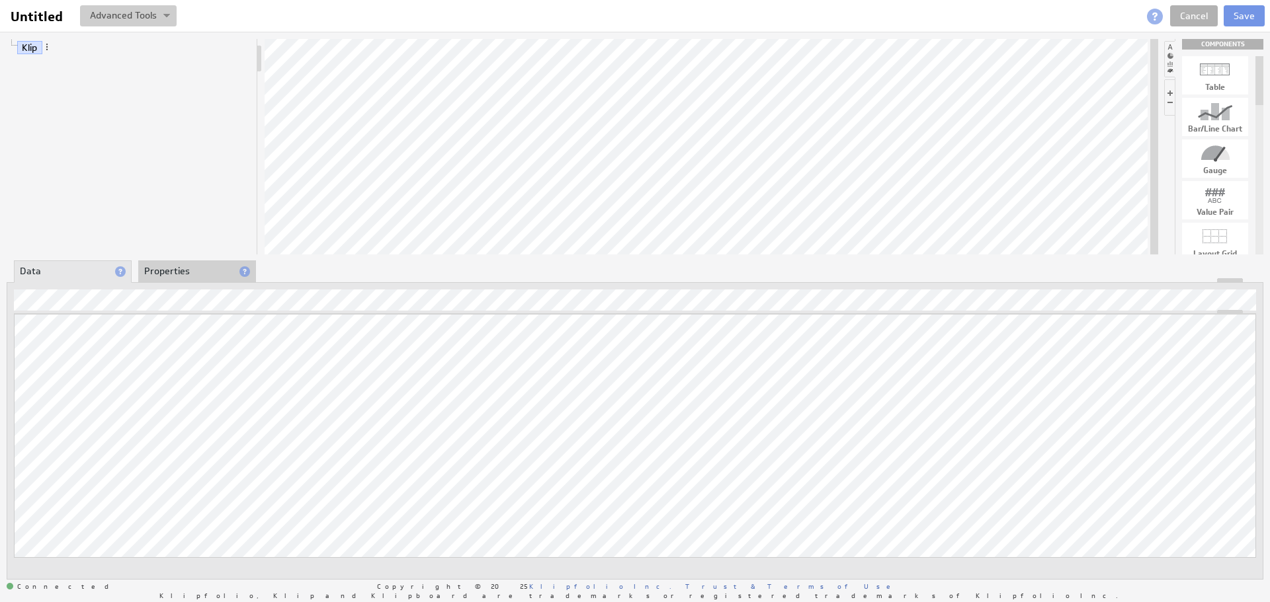
click at [147, 17] on button at bounding box center [128, 15] width 97 height 21
click at [100, 44] on td "View Klip Source Code" at bounding box center [83, 39] width 110 height 21
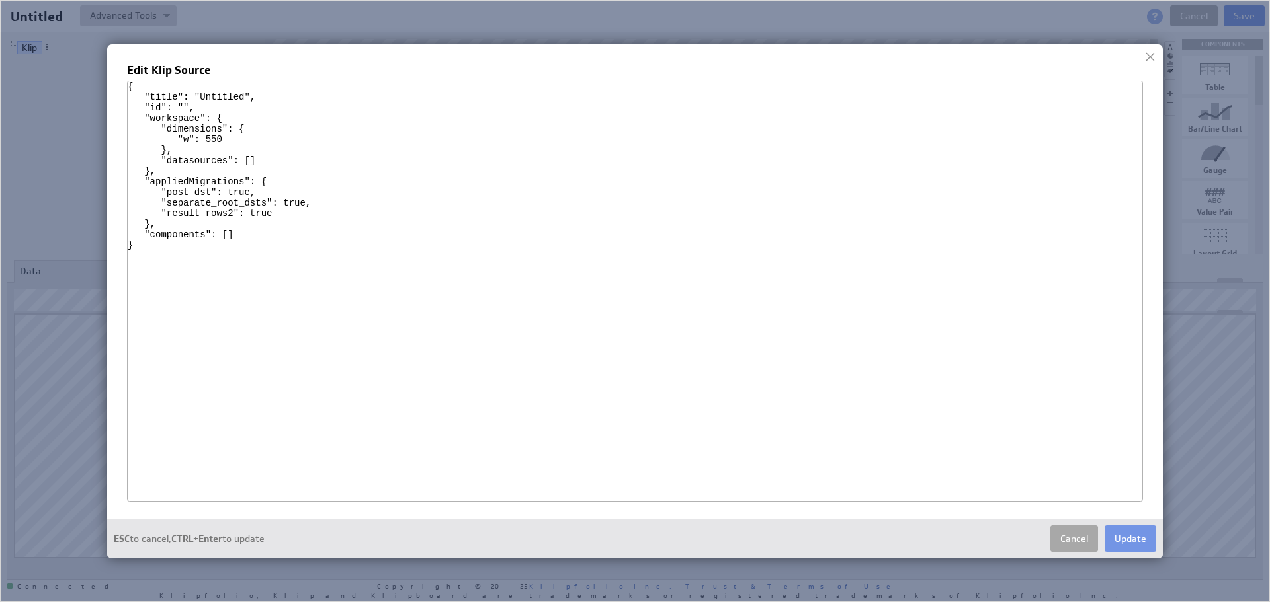
click at [1082, 542] on button "Cancel" at bounding box center [1074, 539] width 48 height 26
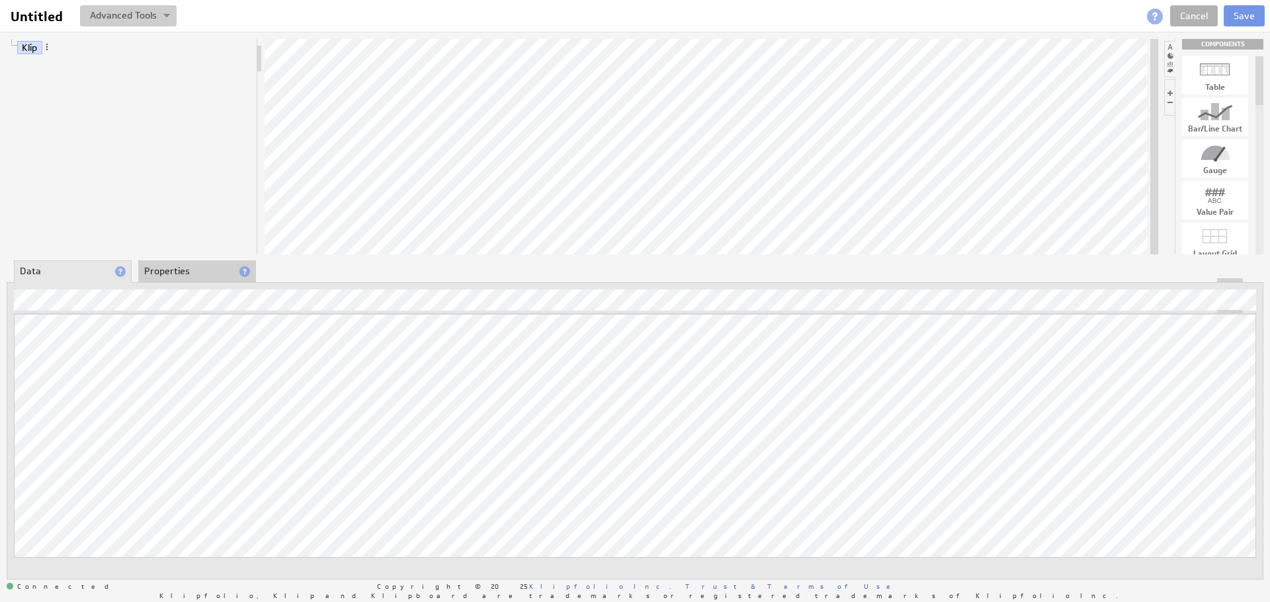
click at [163, 18] on img at bounding box center [166, 16] width 7 height 5
click at [200, 215] on div "Klip" at bounding box center [132, 147] width 251 height 216
click at [184, 278] on li "Properties" at bounding box center [197, 272] width 118 height 22
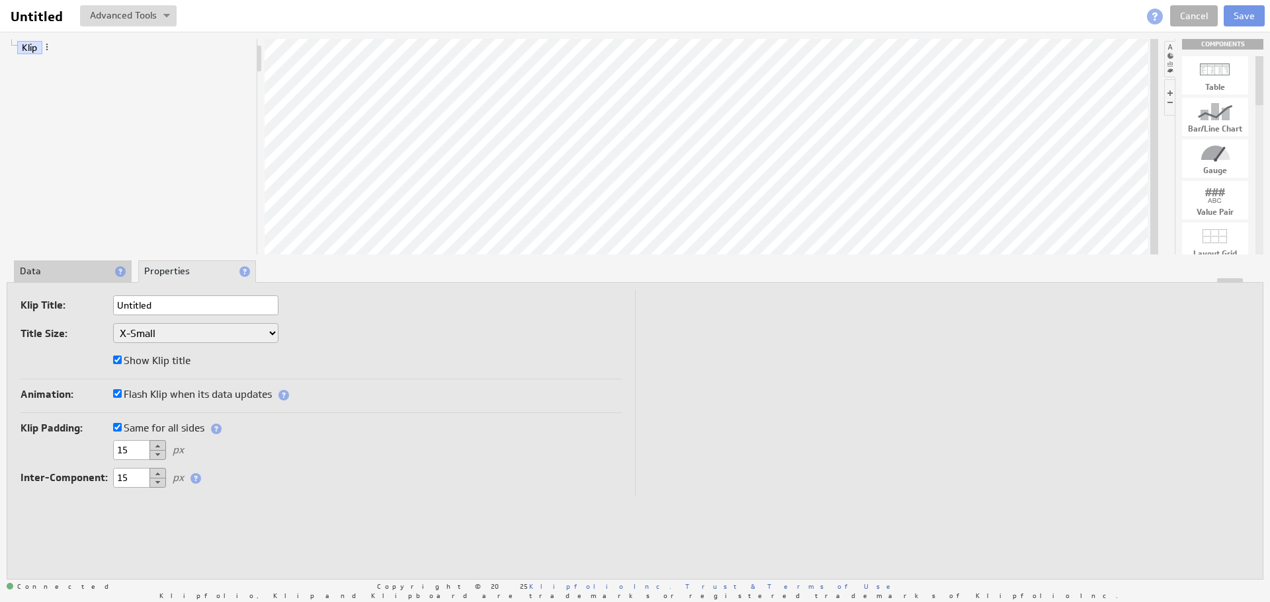
click at [58, 280] on div at bounding box center [634, 280] width 1255 height 5
click at [62, 269] on li "Data" at bounding box center [73, 272] width 118 height 22
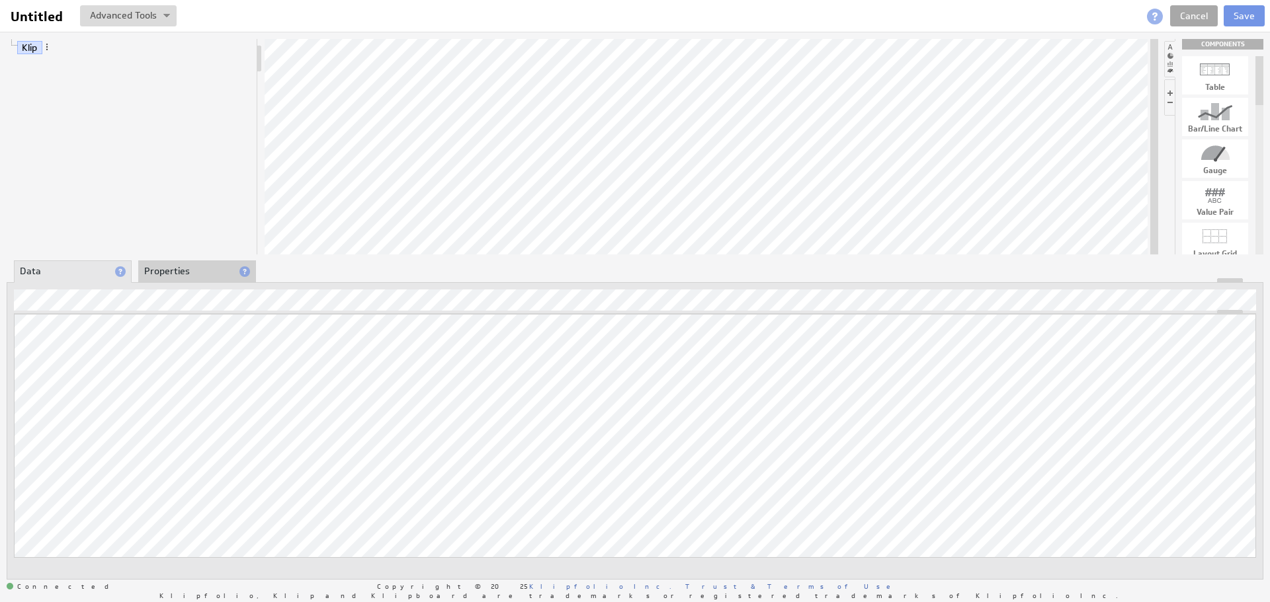
drag, startPoint x: 1261, startPoint y: 67, endPoint x: 1218, endPoint y: 11, distance: 71.2
click at [1218, 12] on div "Untitled Untitled View Klip Source Code Alt+U Create New Variable... Manage Var…" at bounding box center [635, 293] width 1270 height 587
click at [1185, 12] on link "Cancel" at bounding box center [1194, 15] width 48 height 21
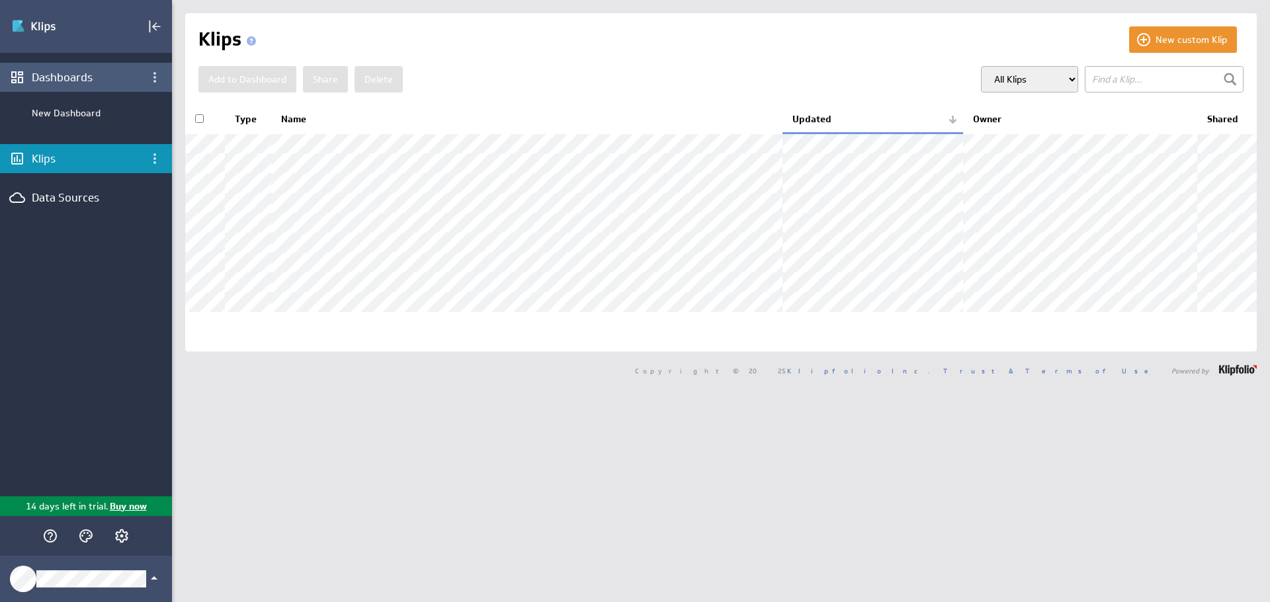
click at [73, 78] on div "Dashboards" at bounding box center [86, 77] width 108 height 15
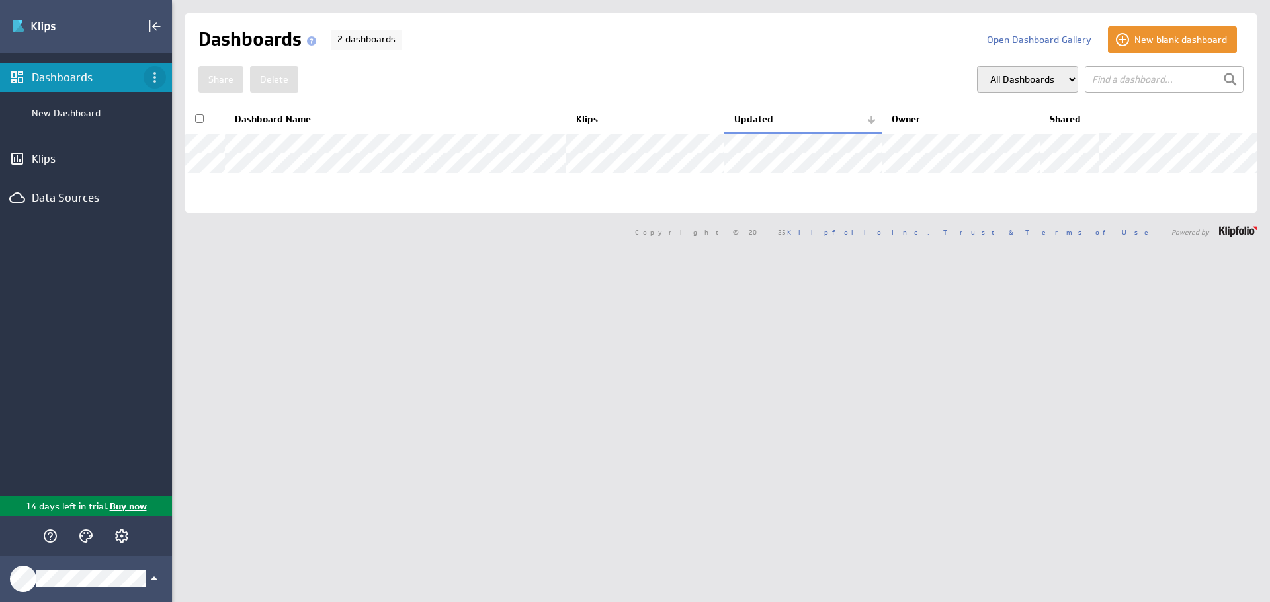
click at [156, 76] on icon "Dashboard menu" at bounding box center [155, 77] width 16 height 16
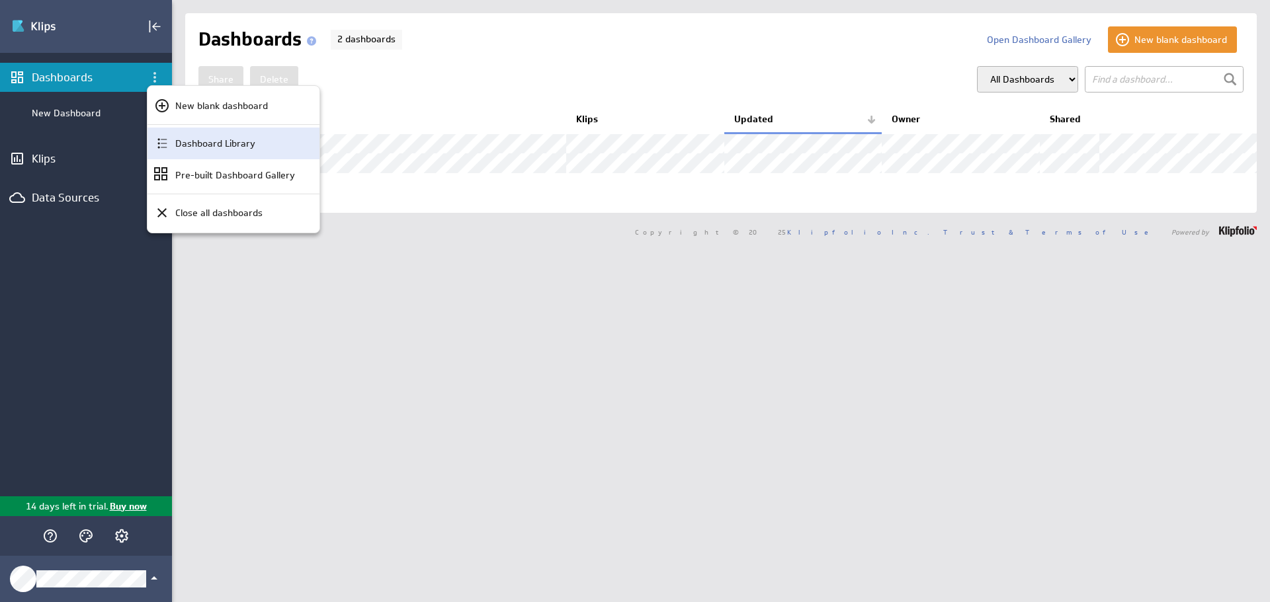
click at [210, 145] on p "Dashboard Library" at bounding box center [215, 144] width 80 height 14
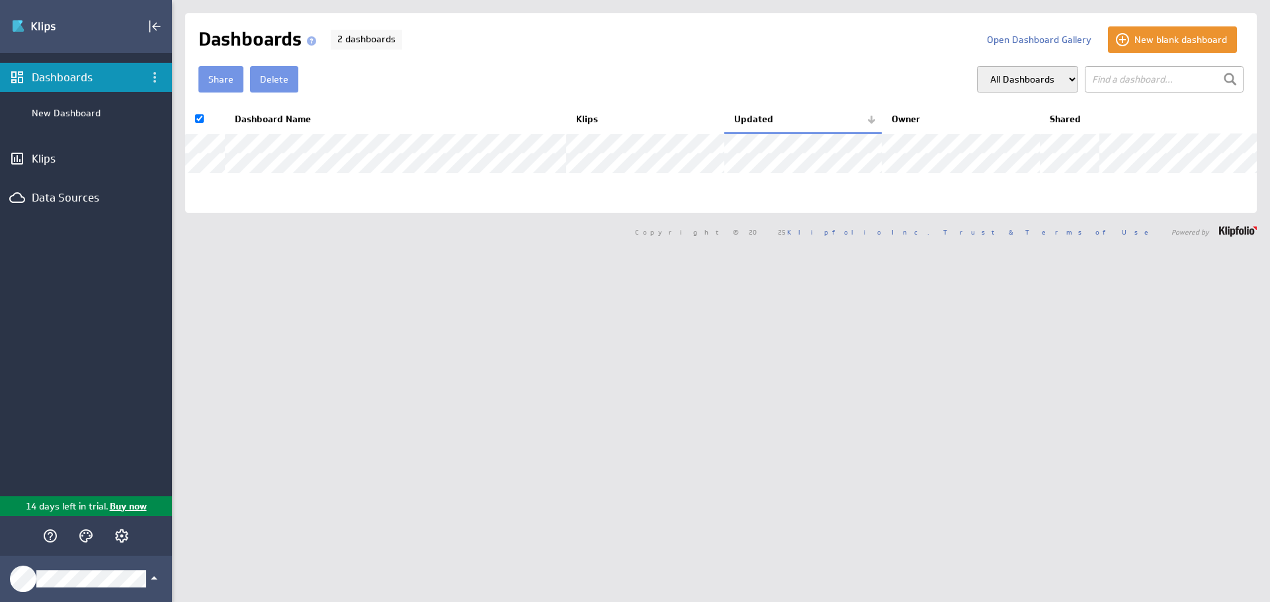
checkbox input "true"
click at [288, 66] on button "Delete" at bounding box center [274, 79] width 48 height 26
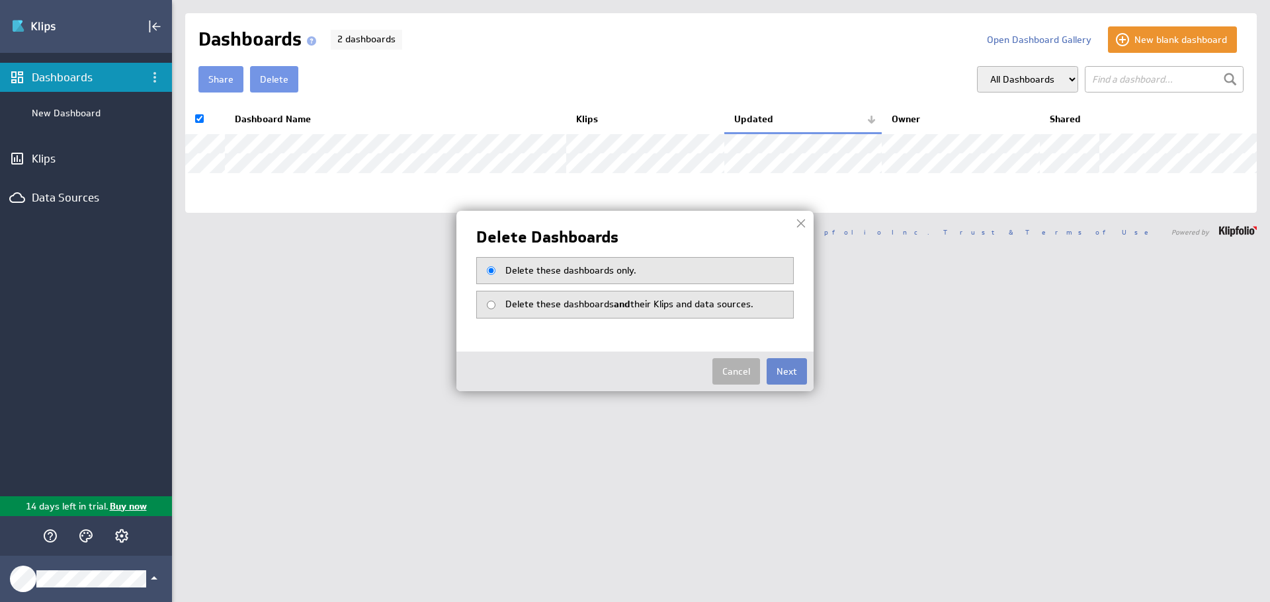
click at [783, 369] on button "Next" at bounding box center [786, 371] width 40 height 26
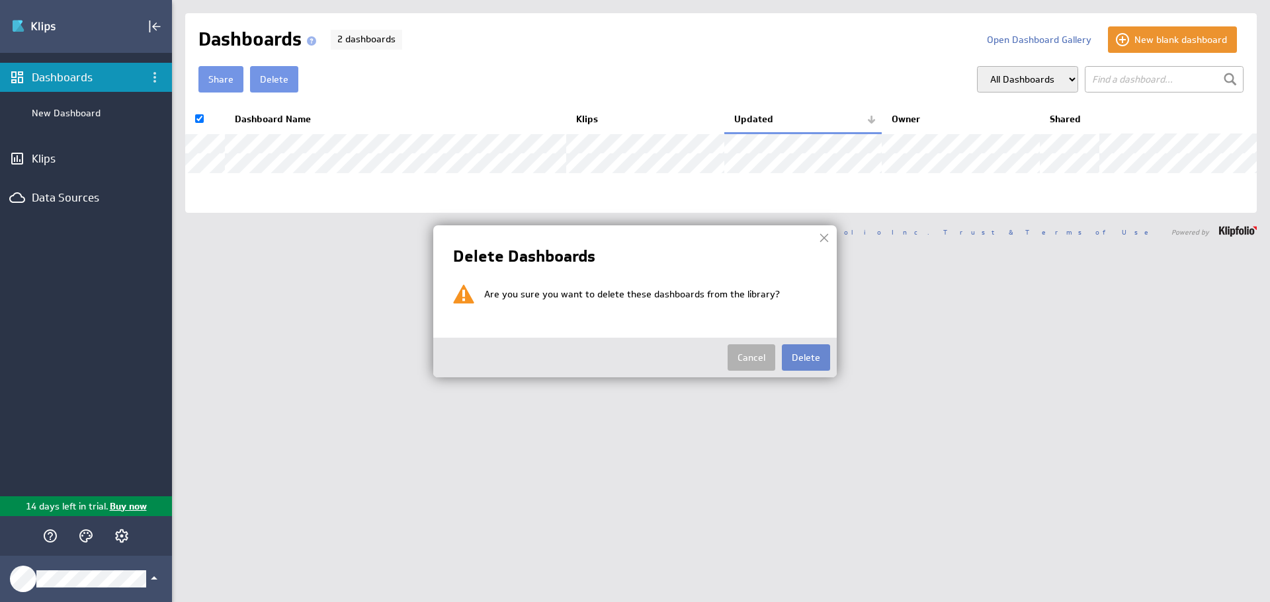
click at [809, 364] on button "Delete" at bounding box center [806, 358] width 48 height 26
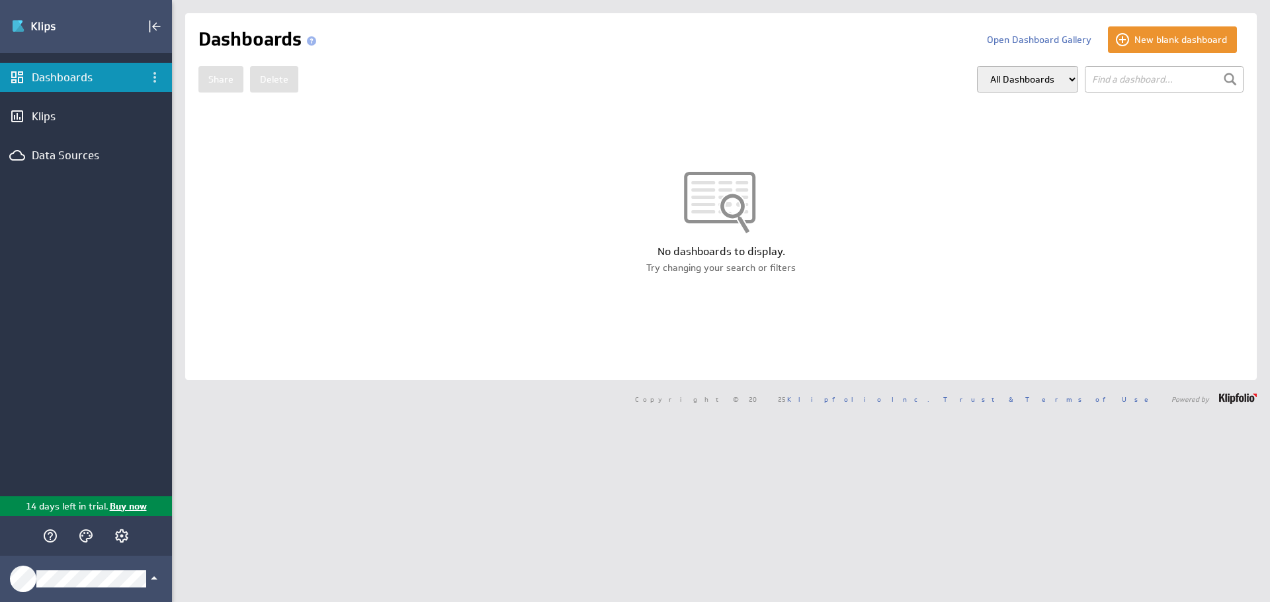
click at [1019, 71] on select "All Dashboards My Dashboards Group: Default" at bounding box center [1027, 79] width 101 height 26
click at [1020, 73] on select "All Dashboards My Dashboards Group: Default" at bounding box center [1027, 79] width 101 height 26
click at [1033, 44] on button "Open Dashboard Gallery" at bounding box center [1039, 39] width 124 height 26
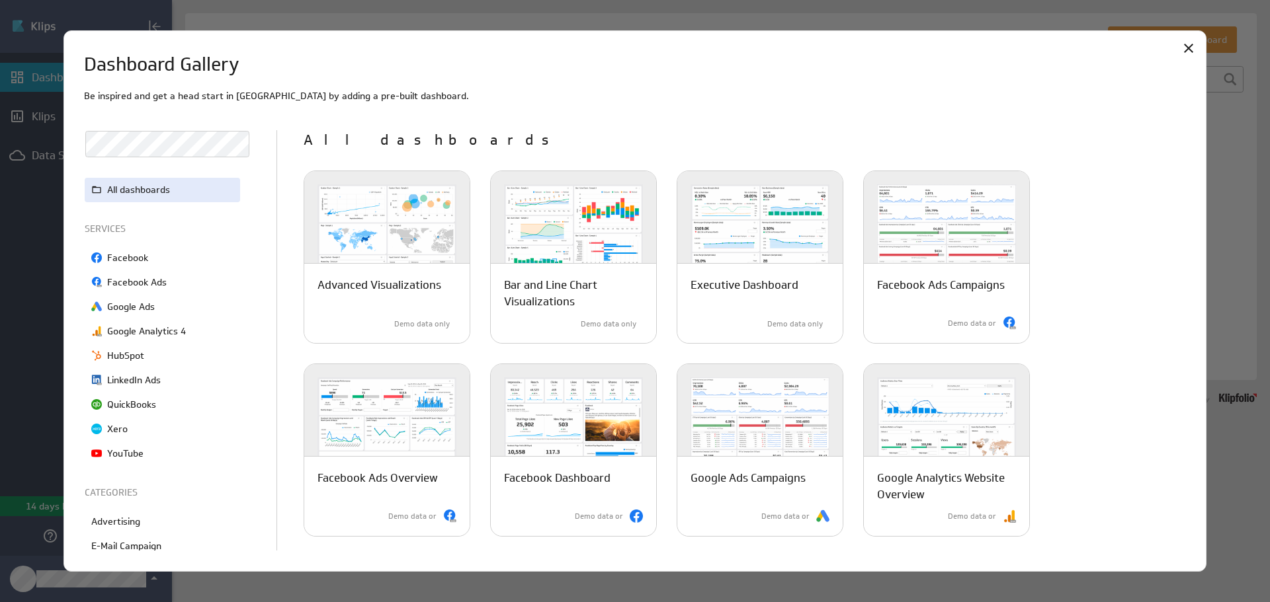
click at [123, 181] on div "All dashboards" at bounding box center [162, 190] width 155 height 24
click at [1192, 47] on icon "Close" at bounding box center [1188, 48] width 16 height 16
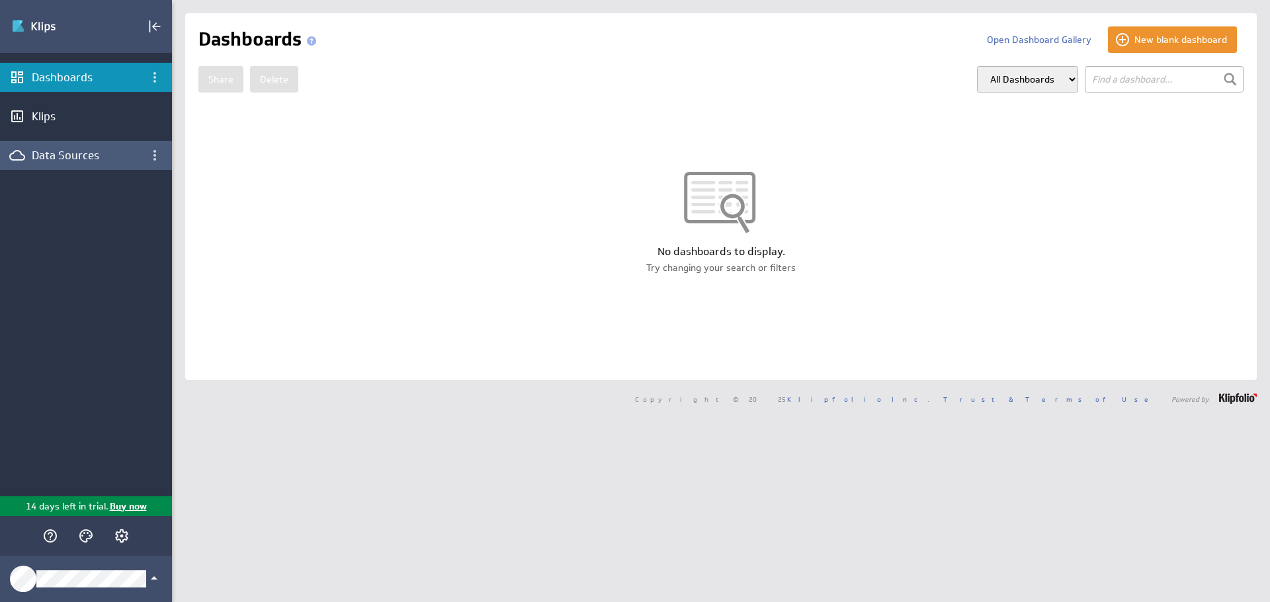
click at [90, 157] on div "Data Sources" at bounding box center [86, 155] width 108 height 15
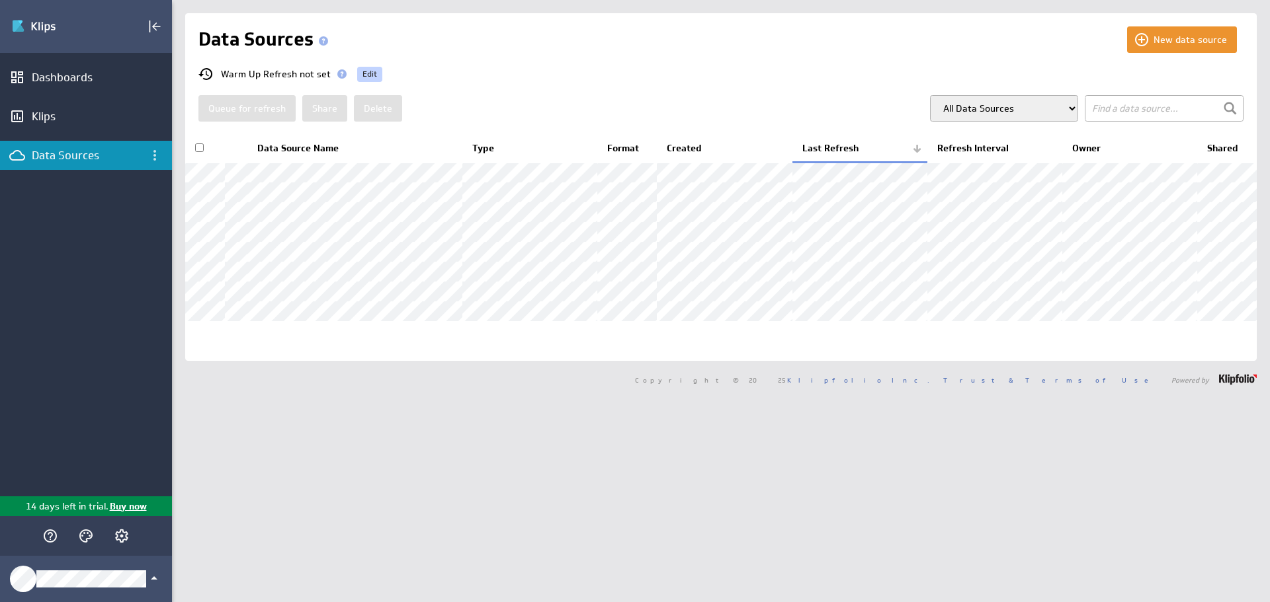
click at [368, 69] on span "Edit" at bounding box center [369, 74] width 15 height 16
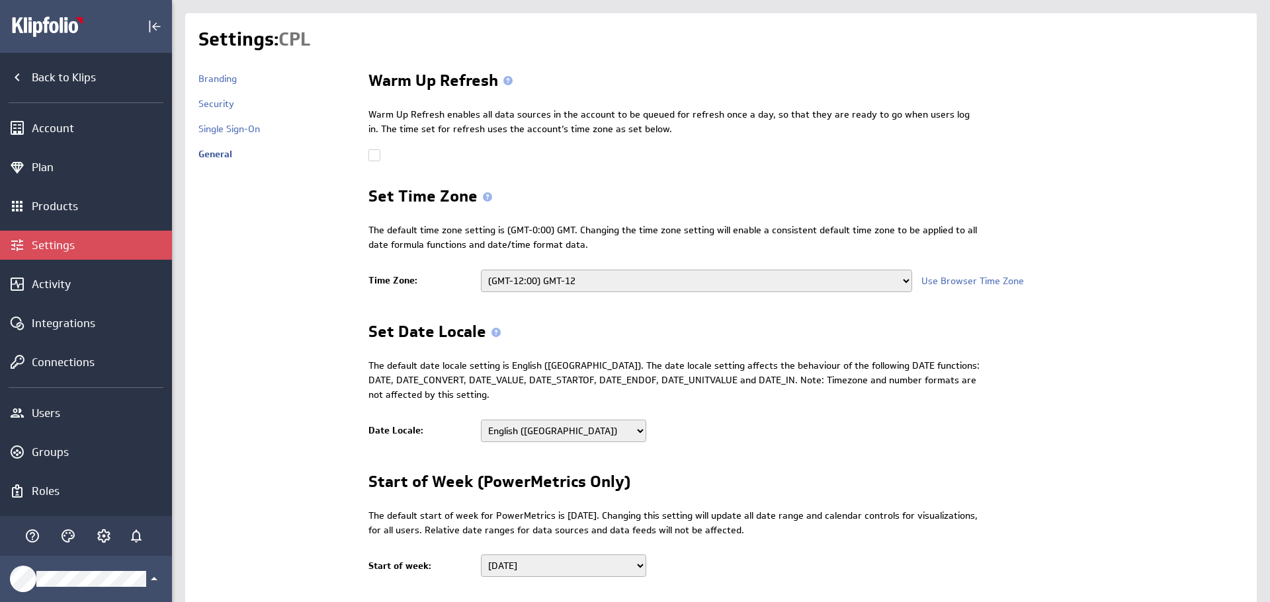
select select
click at [73, 244] on div "Settings" at bounding box center [100, 245] width 137 height 15
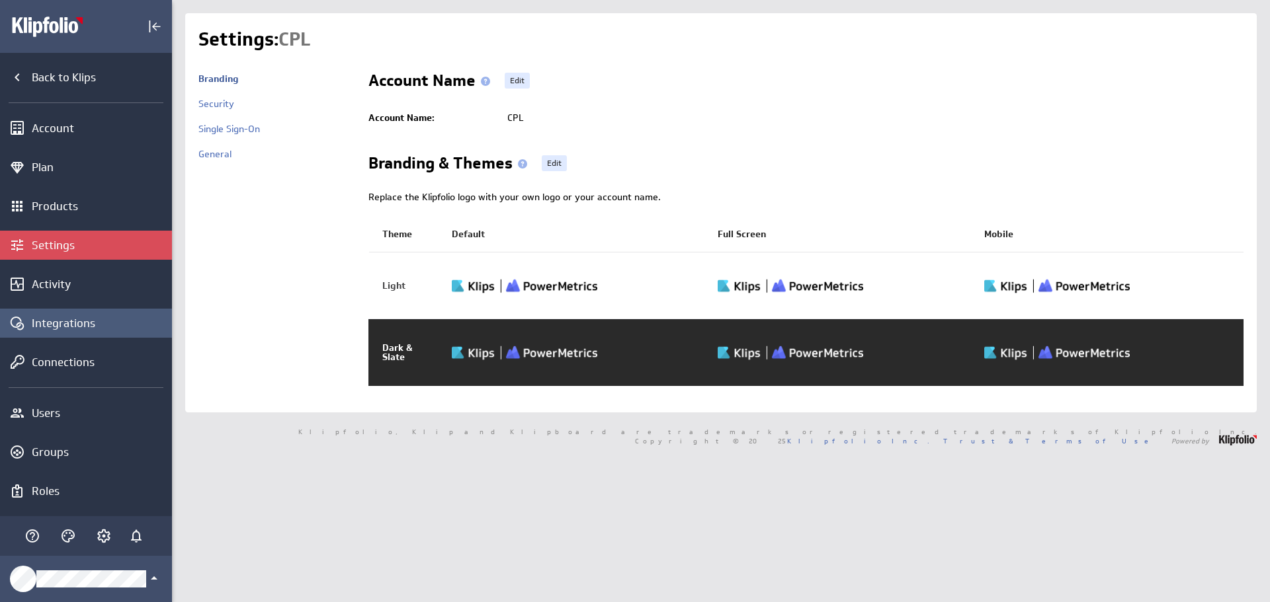
click at [72, 330] on div "Integrations" at bounding box center [100, 323] width 137 height 15
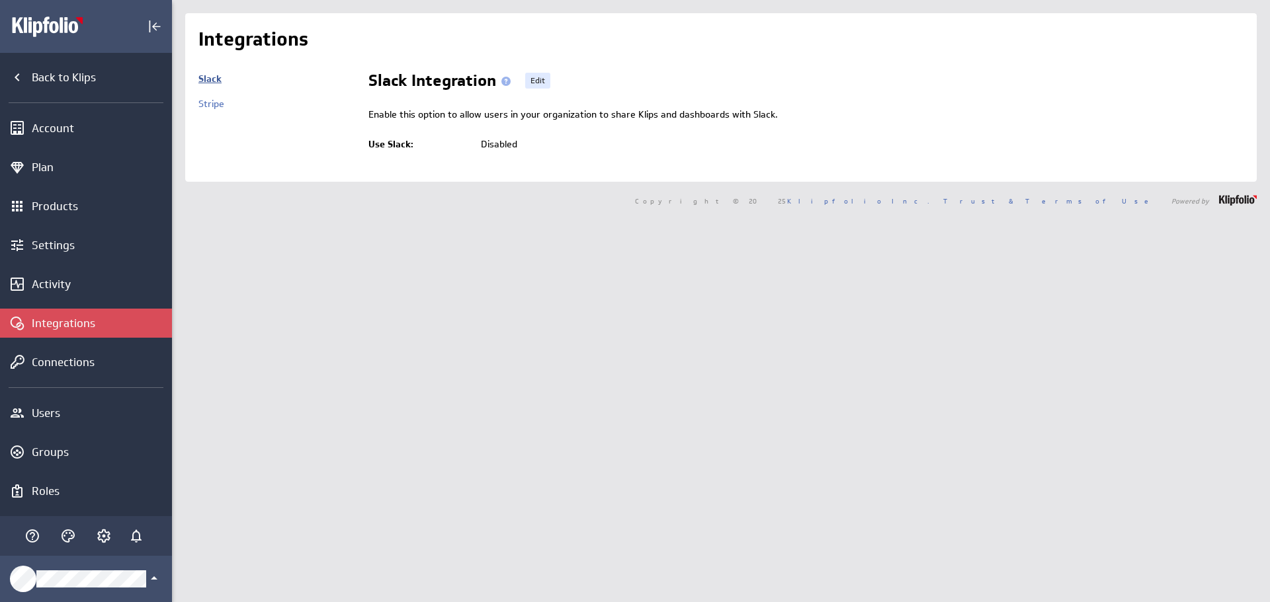
click at [214, 80] on link "Slack" at bounding box center [209, 79] width 23 height 12
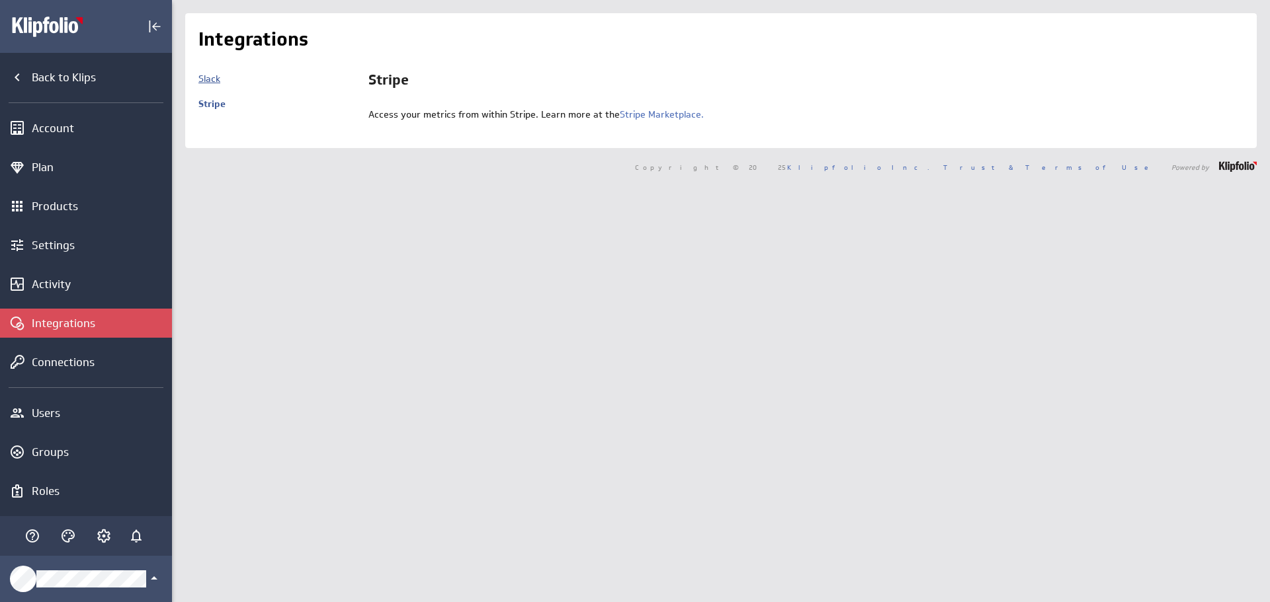
click at [217, 81] on link "Slack" at bounding box center [209, 79] width 22 height 12
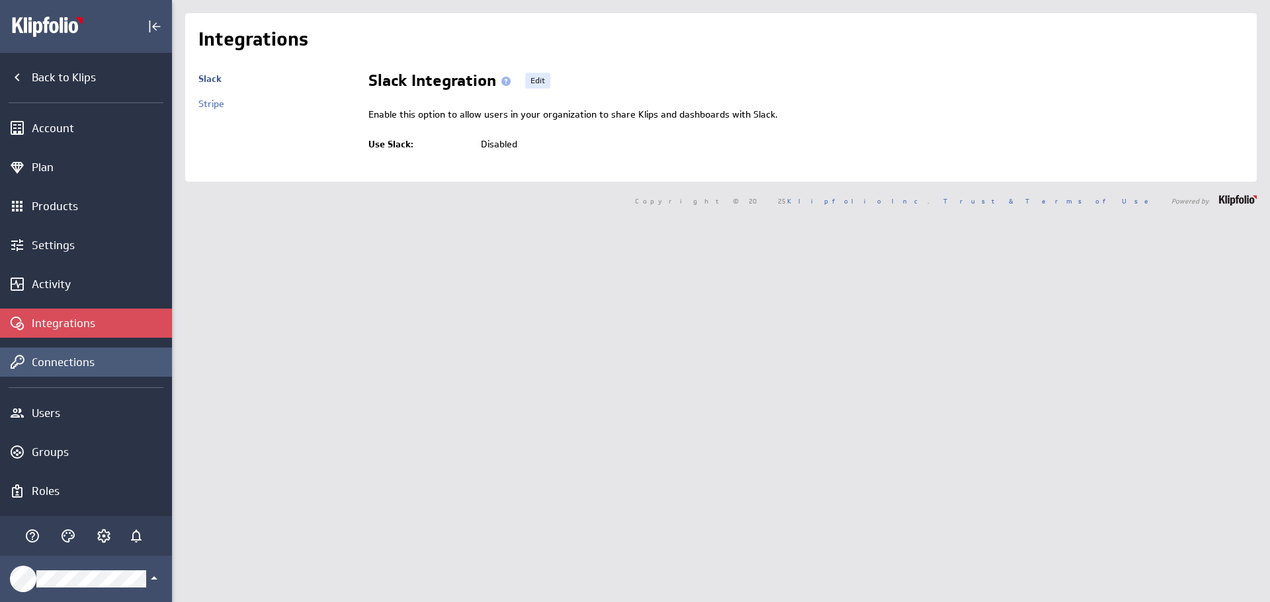
click at [58, 360] on div "Connections" at bounding box center [100, 362] width 137 height 15
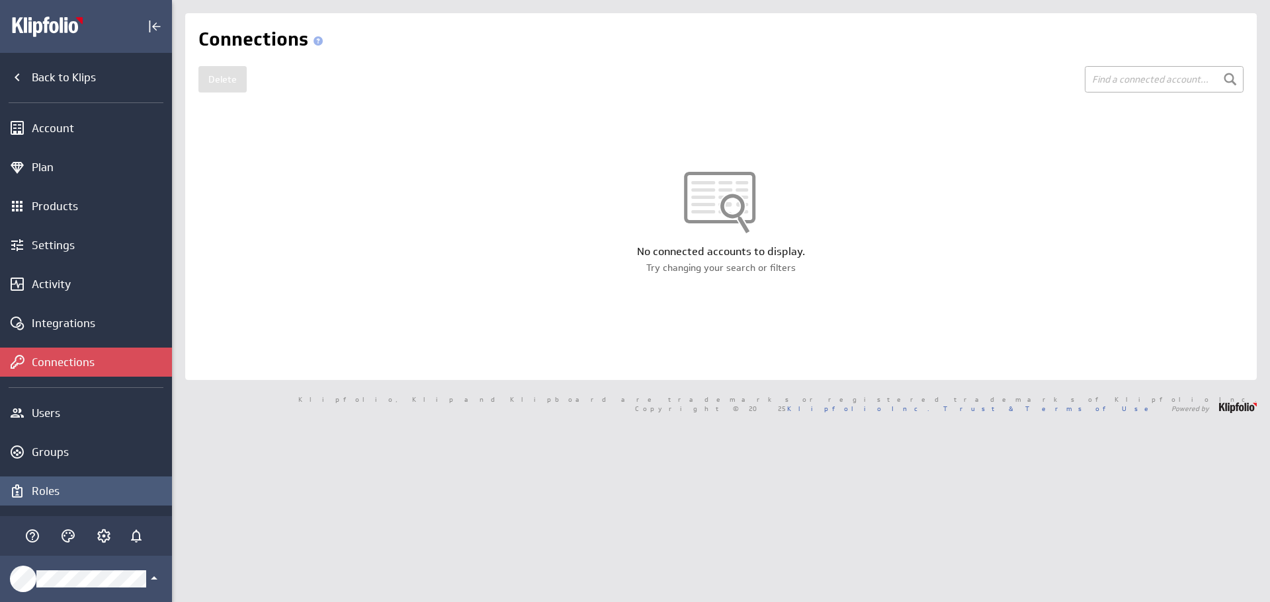
click at [63, 499] on div "Roles" at bounding box center [86, 491] width 172 height 29
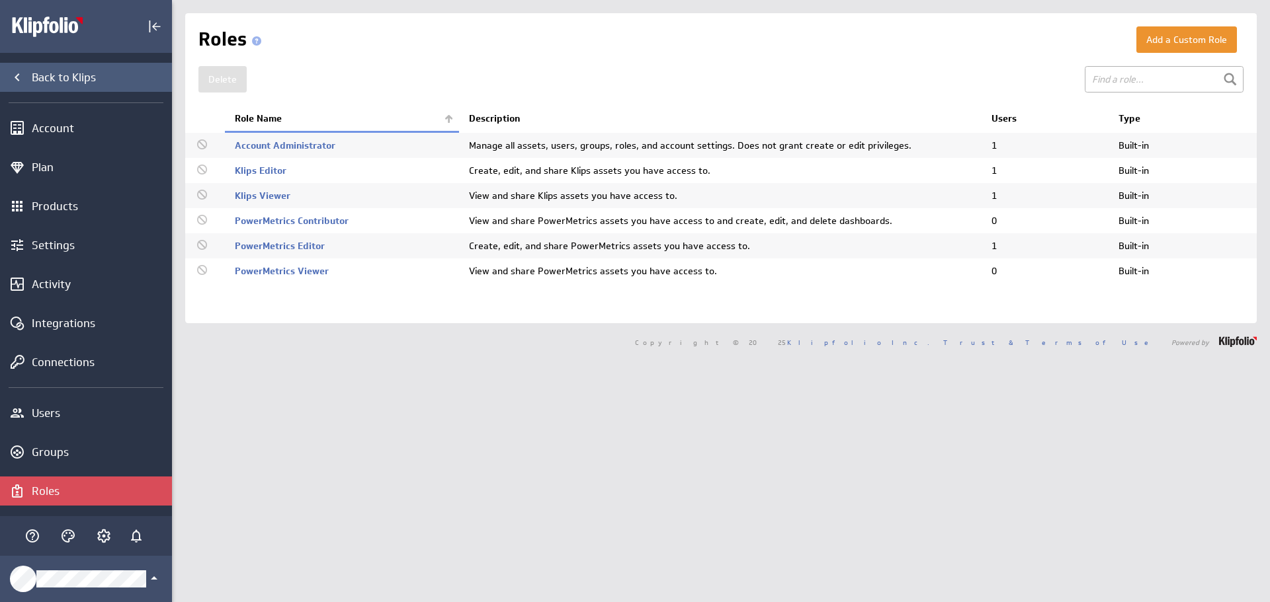
click at [73, 69] on div "Back to Klips" at bounding box center [86, 77] width 172 height 29
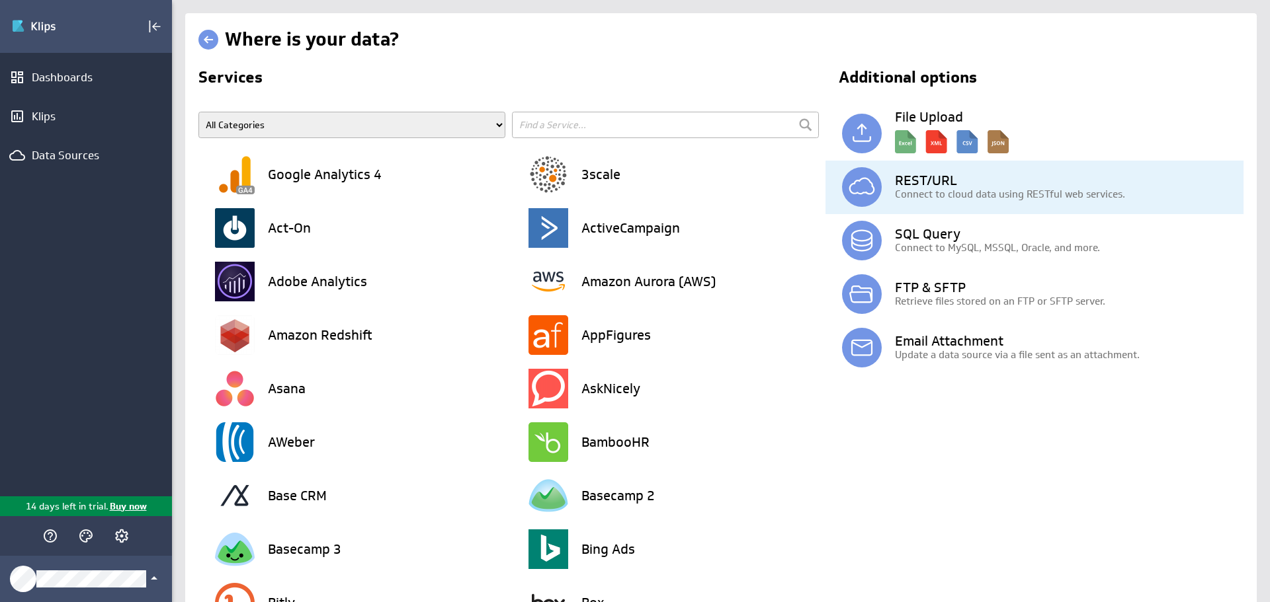
click at [914, 176] on h3 "REST/URL" at bounding box center [1069, 180] width 349 height 13
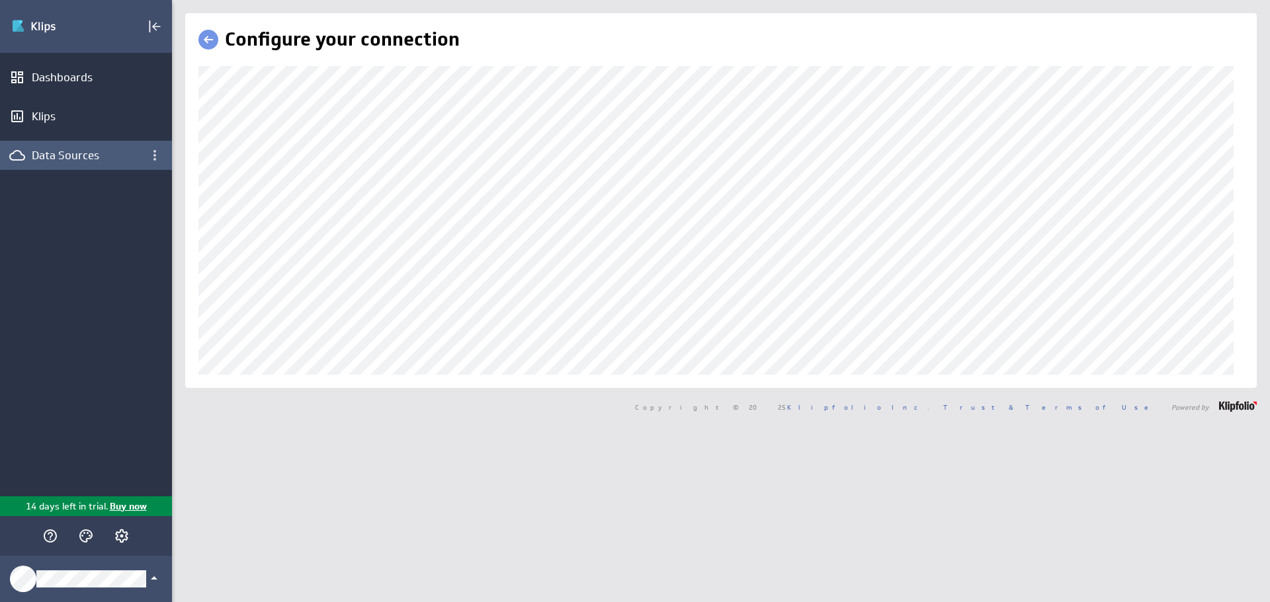
click at [39, 152] on div "Data Sources" at bounding box center [86, 155] width 108 height 15
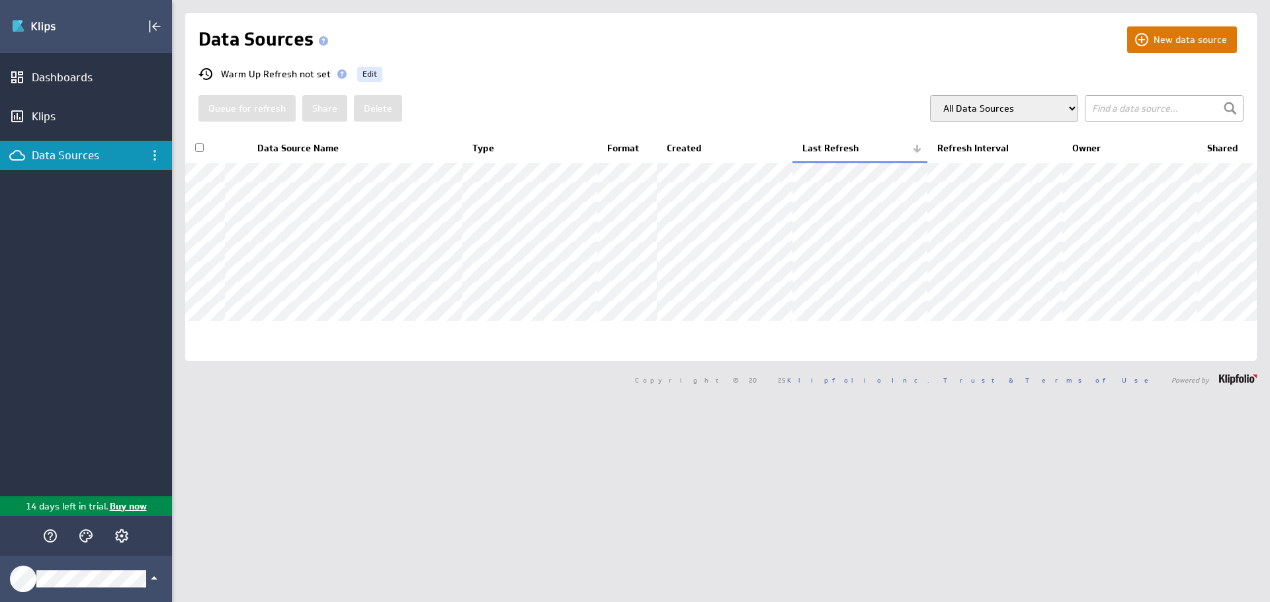
click at [1147, 38] on button "New data source" at bounding box center [1182, 39] width 110 height 26
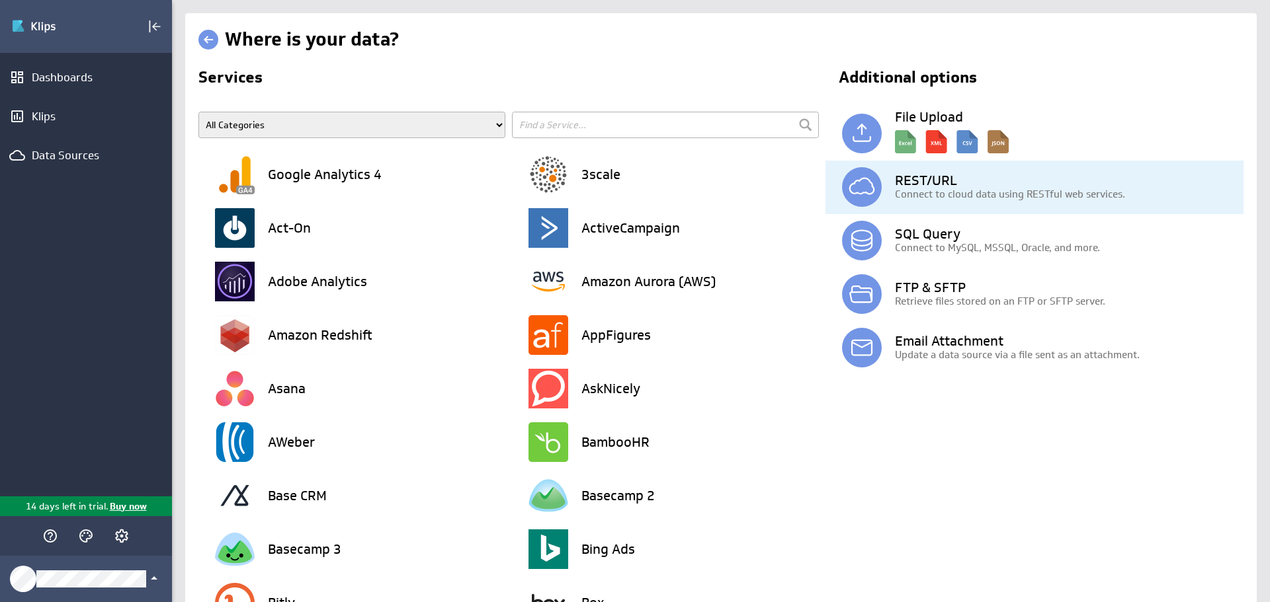
click at [915, 178] on h3 "REST/URL" at bounding box center [1069, 180] width 349 height 13
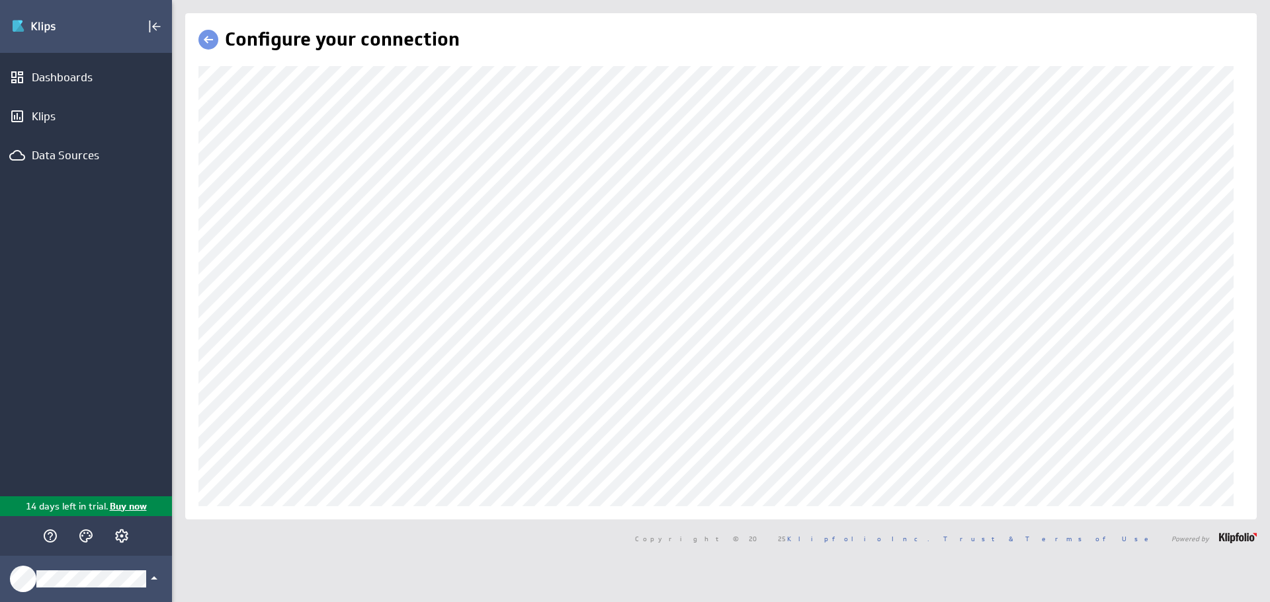
click at [1122, 64] on div "Configure your connection" at bounding box center [720, 266] width 1071 height 507
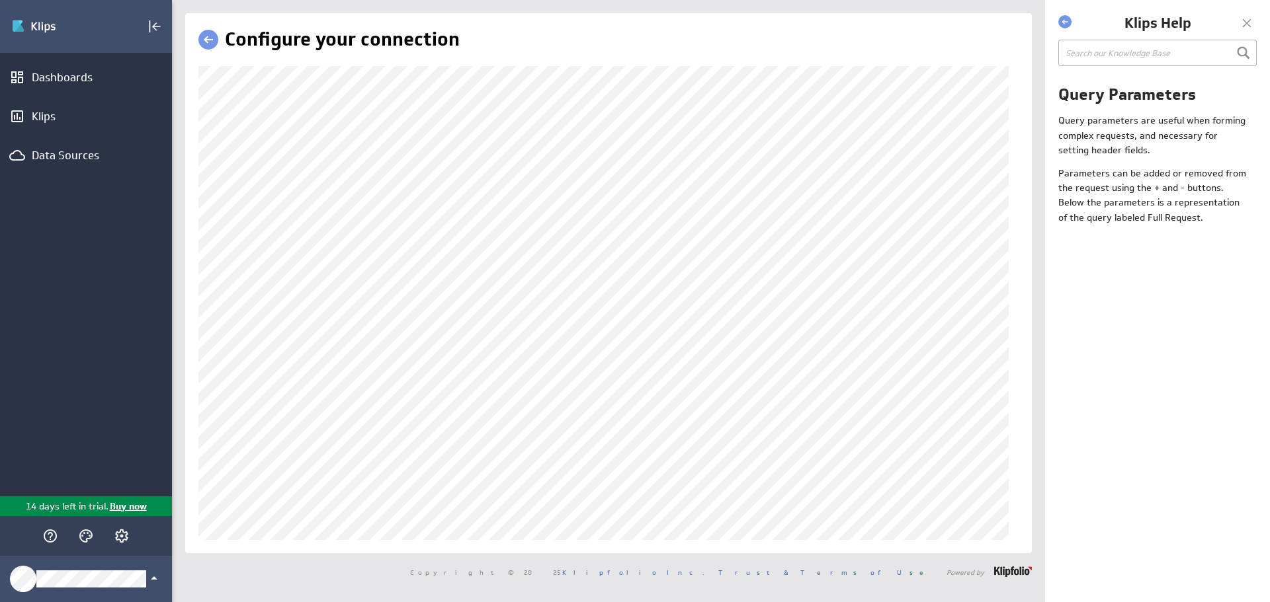
click at [1259, 296] on body "(no message) Edit Dashboards Klips Data Sources 14 days left in trial. Buy now …" at bounding box center [635, 301] width 1270 height 602
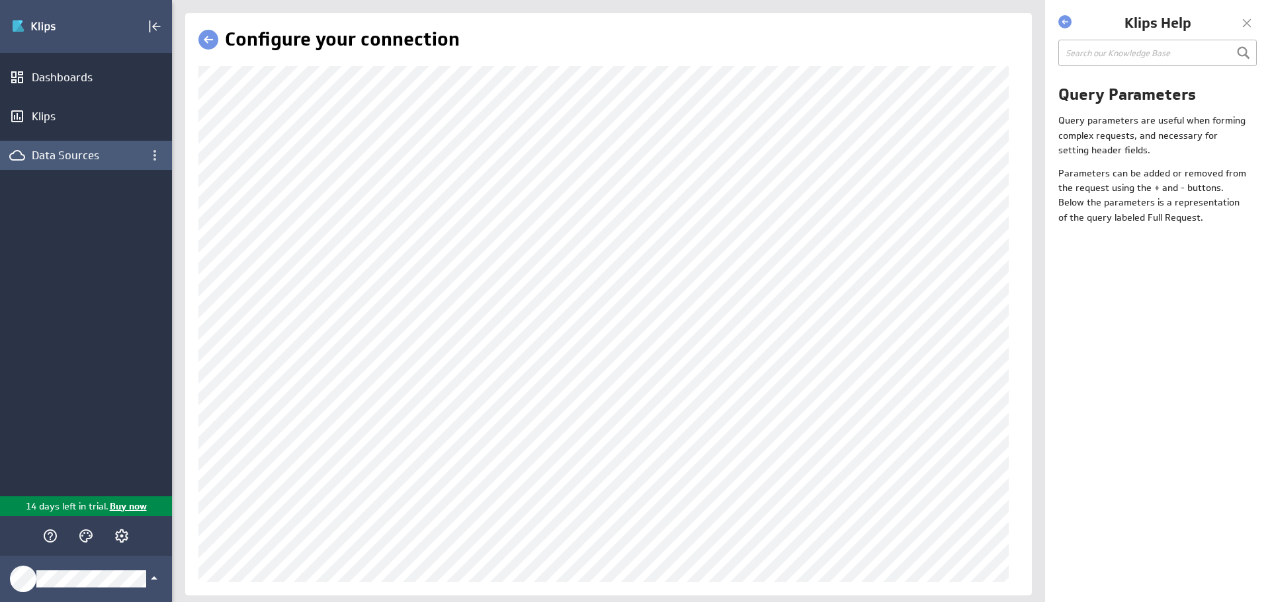
click at [0, 153] on div "(no message) Edit Dashboards Klips Data Sources 14 days left in trial. Buy now …" at bounding box center [522, 301] width 1045 height 602
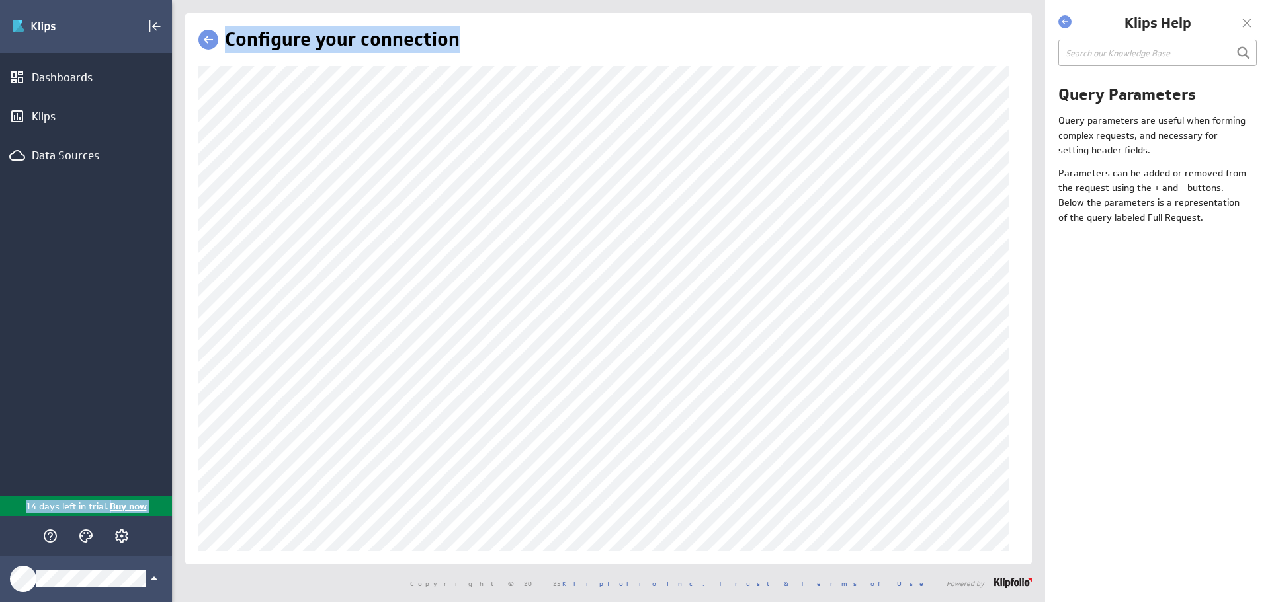
click at [112, 489] on div "(no message) Edit Dashboards Klips Data Sources 14 days left in trial. Buy now …" at bounding box center [522, 301] width 1045 height 602
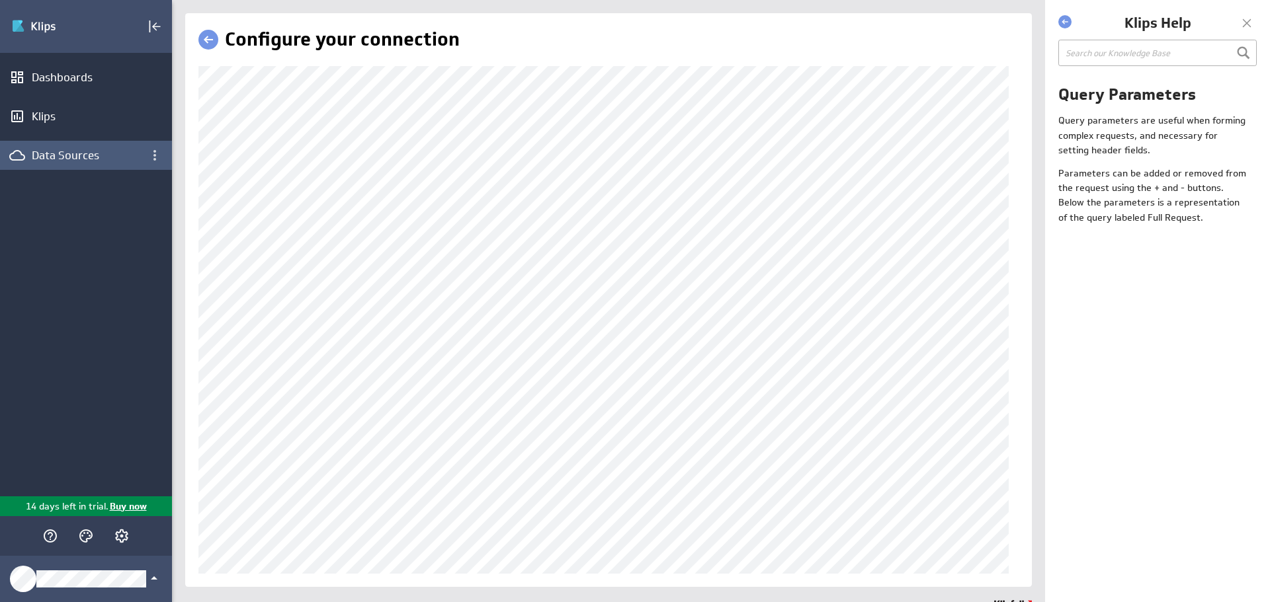
click at [168, 155] on div "(no message) Edit Dashboards Klips Data Sources 14 days left in trial. Buy now …" at bounding box center [522, 301] width 1045 height 602
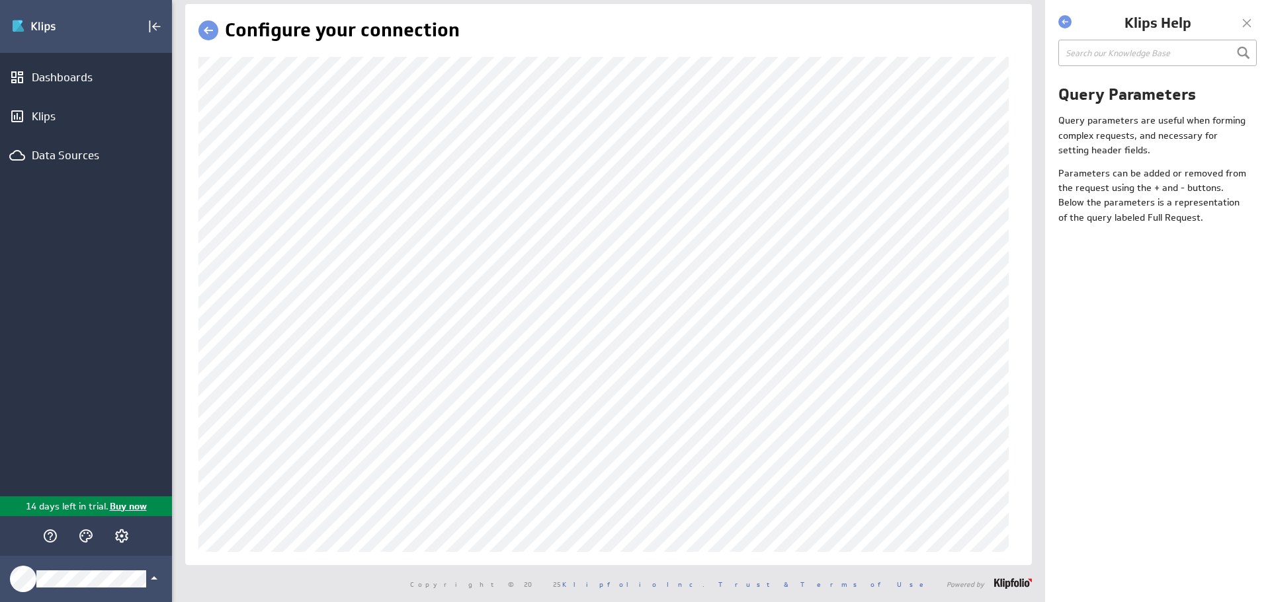
scroll to position [9, 0]
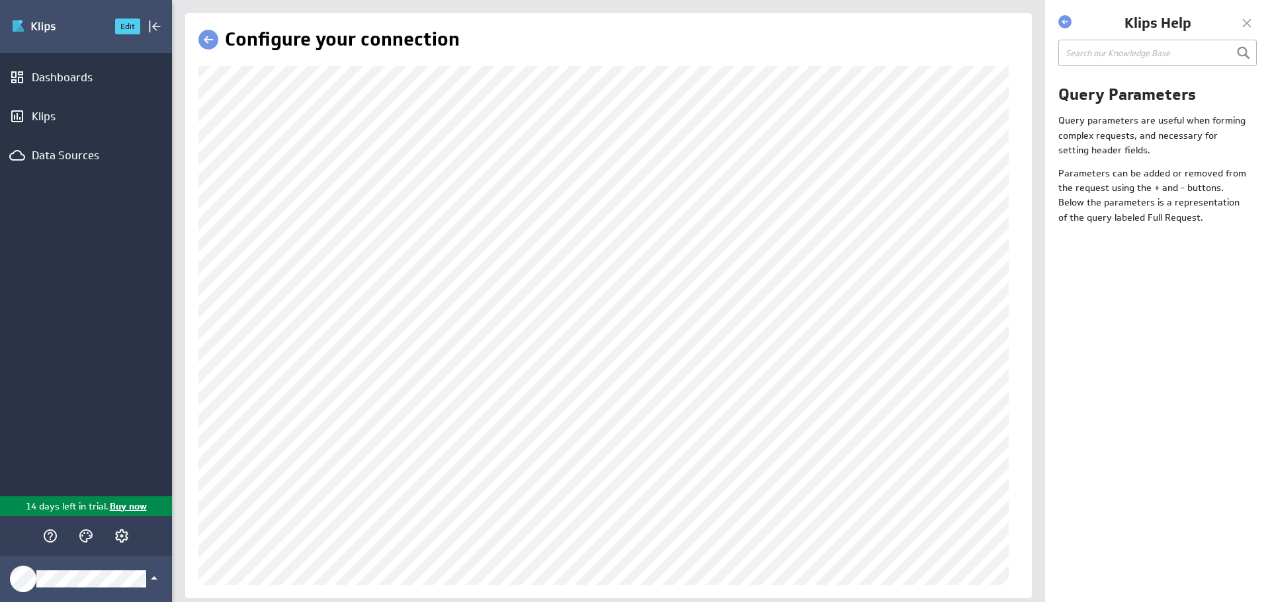
click at [54, 30] on img "Go to Dashboards" at bounding box center [57, 26] width 93 height 21
click at [128, 24] on button "Edit" at bounding box center [127, 27] width 25 height 16
click at [1246, 21] on div at bounding box center [1247, 23] width 20 height 20
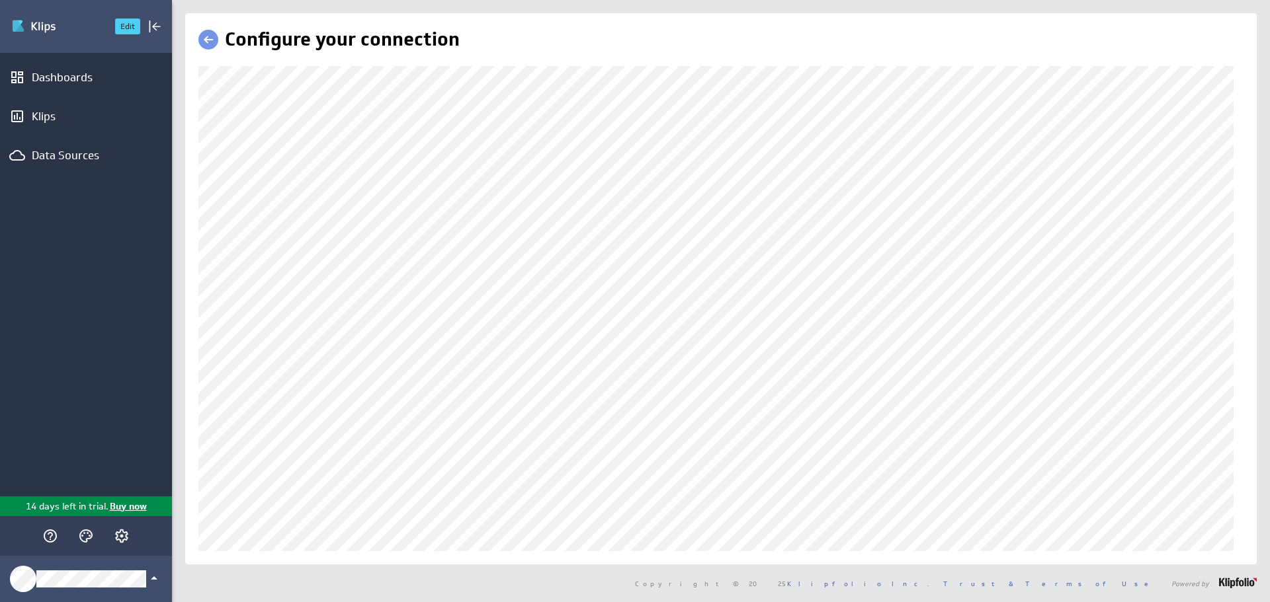
click at [28, 29] on img "Go to Dashboards" at bounding box center [57, 26] width 93 height 21
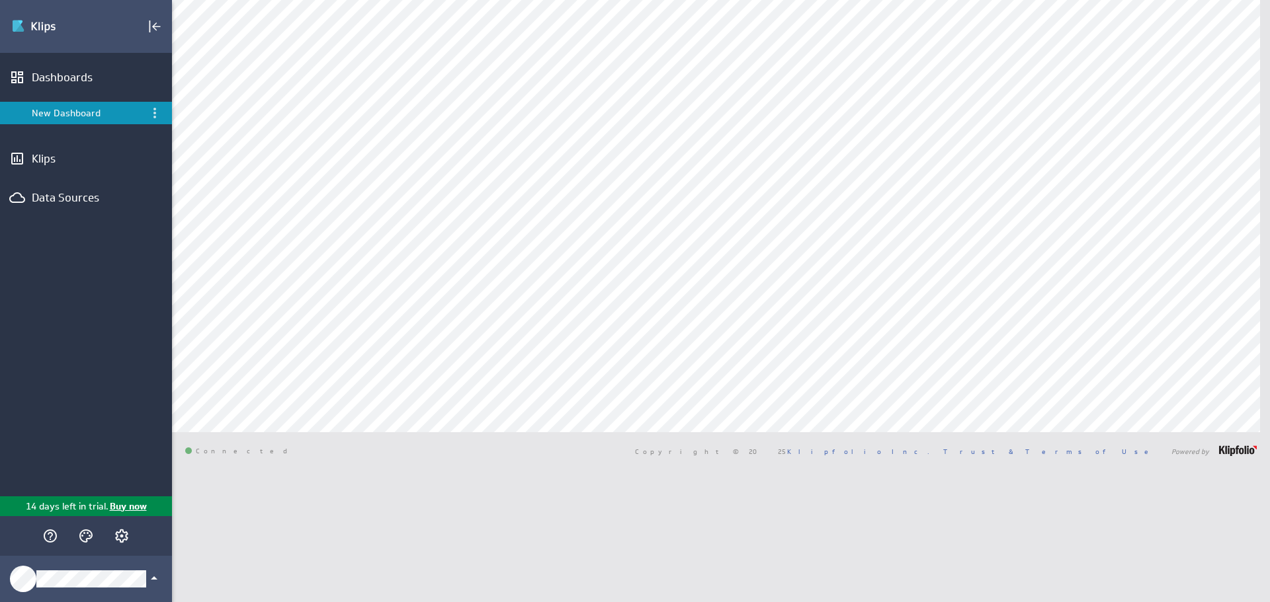
type input "rest"
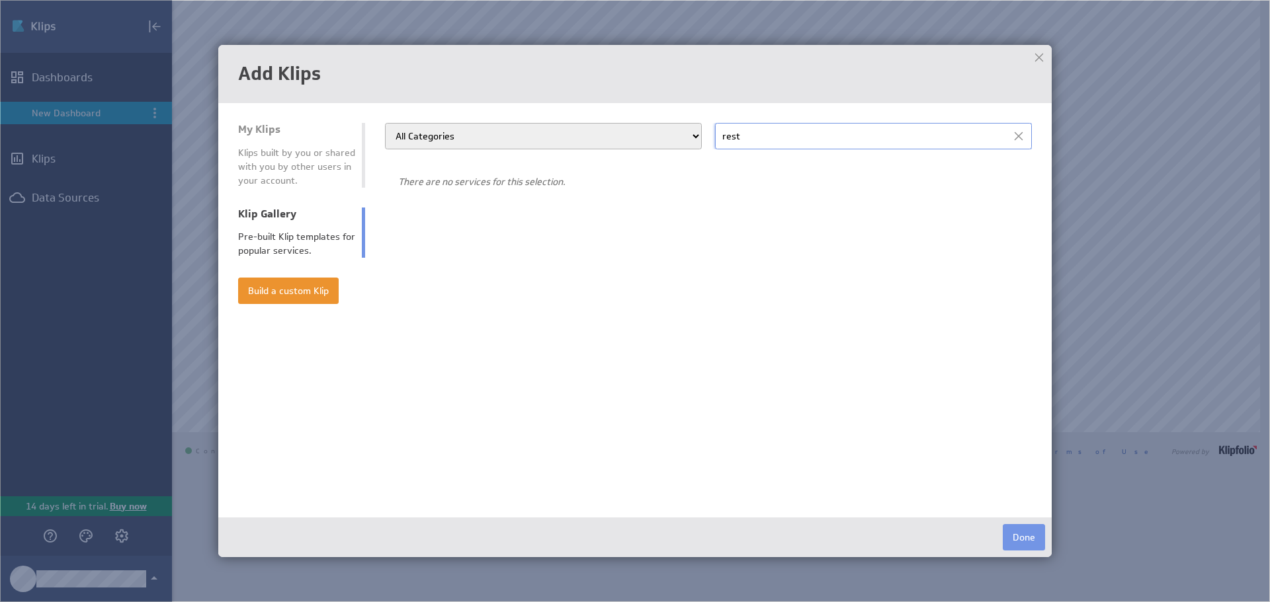
click at [755, 136] on input "rest" at bounding box center [873, 136] width 317 height 26
drag, startPoint x: 970, startPoint y: 141, endPoint x: 683, endPoint y: 142, distance: 287.7
click at [683, 142] on div "All Categories Advertising Cloud Storage Customer Support Dashboard Gallery Dat…" at bounding box center [708, 136] width 647 height 26
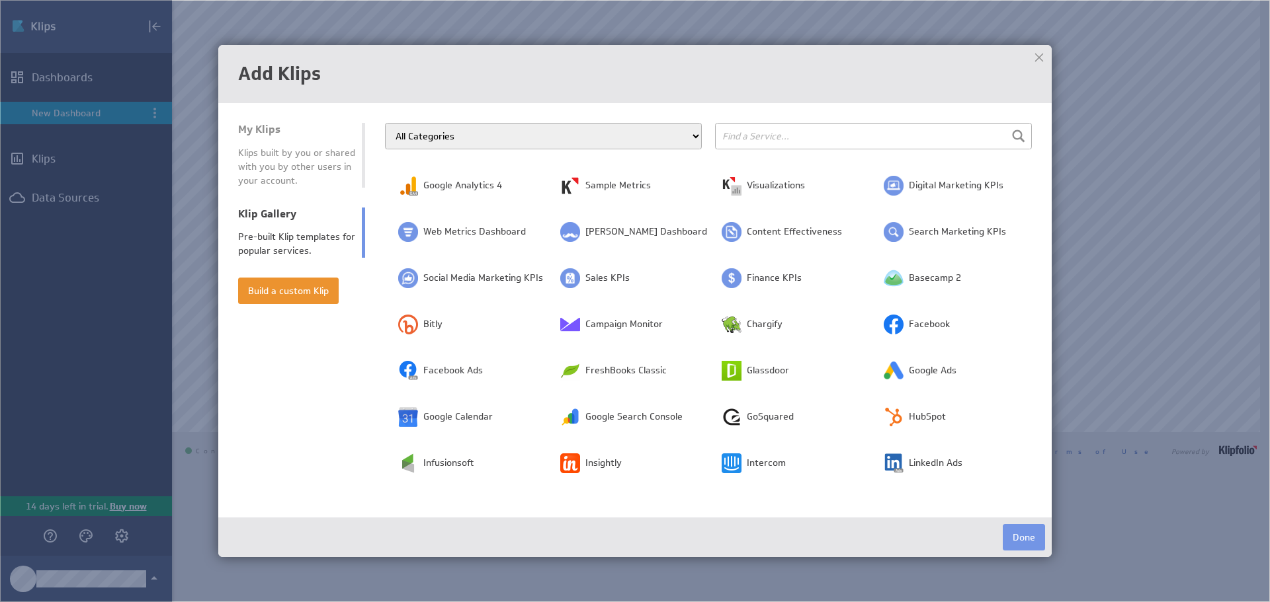
scroll to position [10, 0]
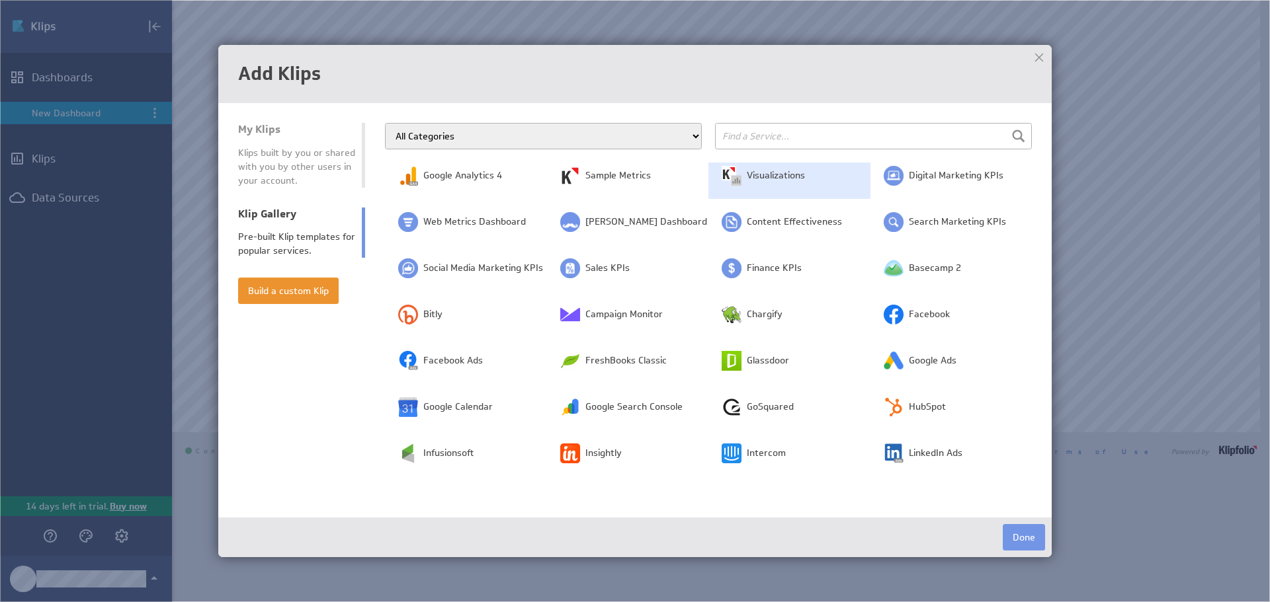
click at [737, 175] on td "Visualizations" at bounding box center [789, 176] width 162 height 46
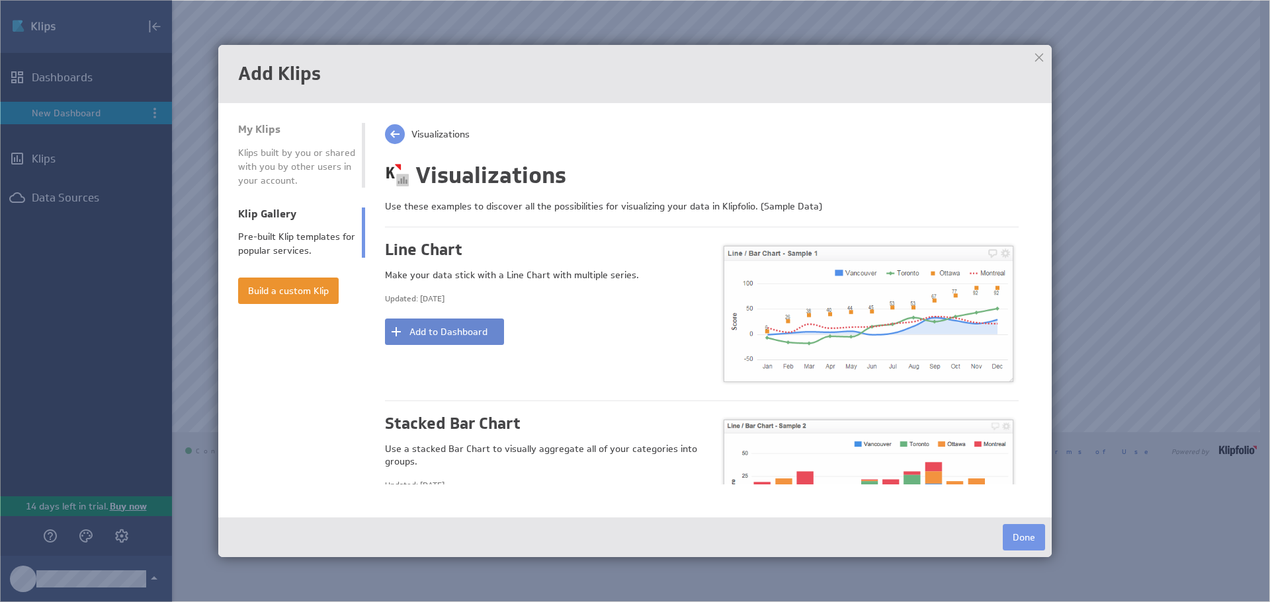
click at [455, 335] on button "Add to Dashboard" at bounding box center [444, 332] width 119 height 26
click at [1022, 536] on button "Done" at bounding box center [1024, 537] width 42 height 26
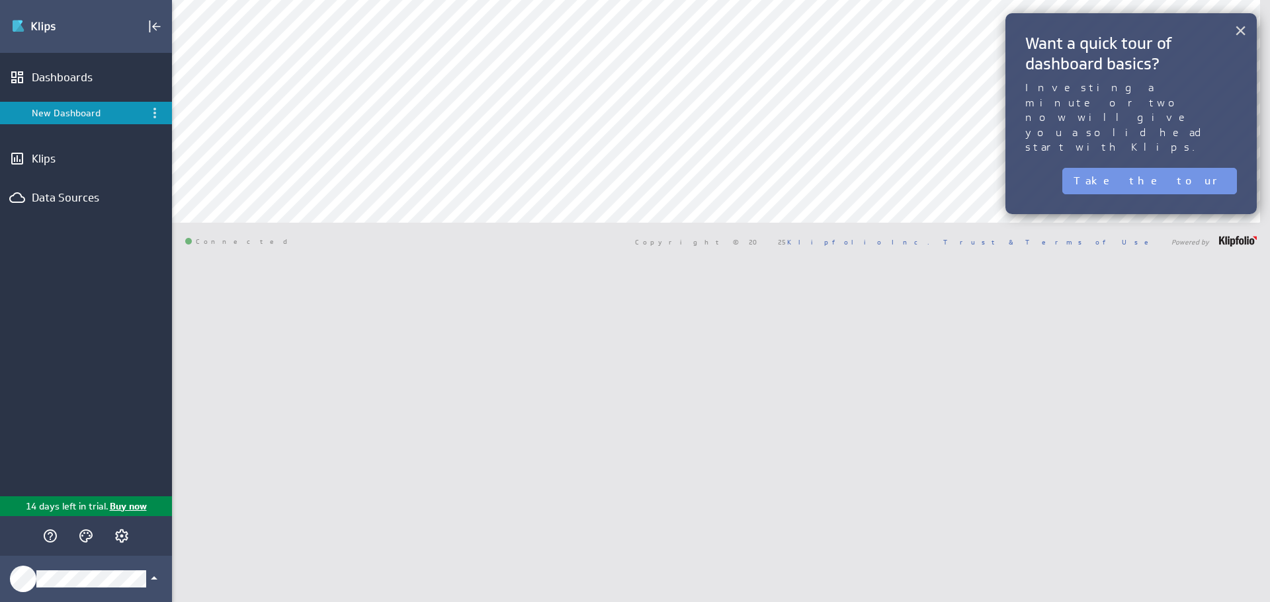
click at [1242, 30] on button "×" at bounding box center [1240, 30] width 13 height 26
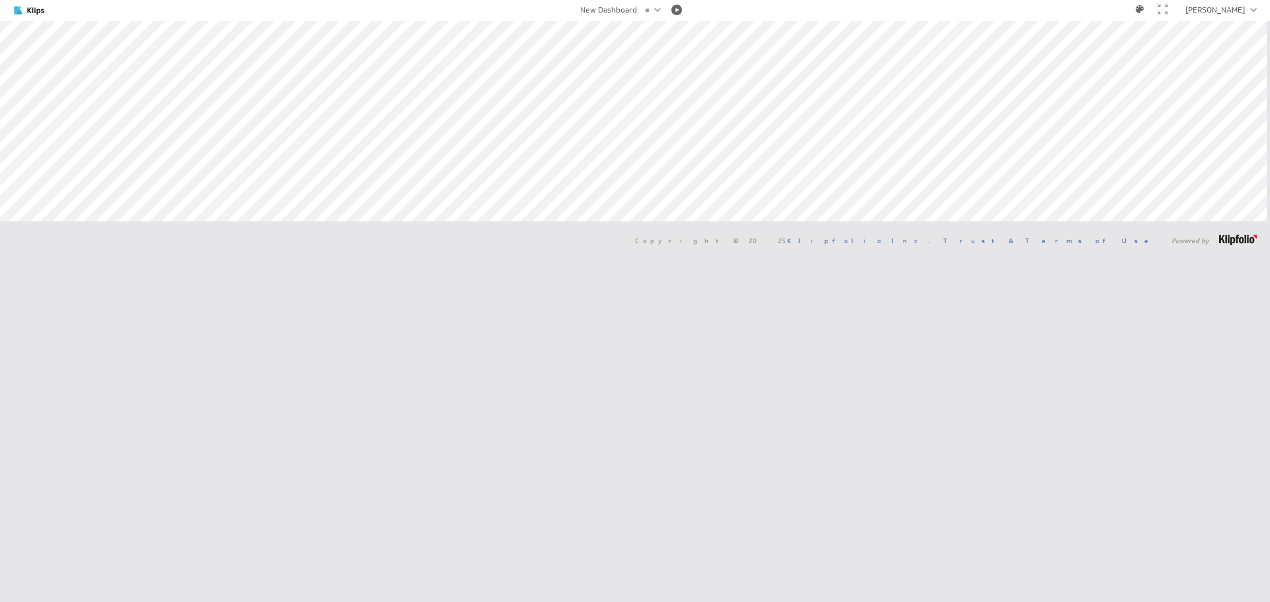
click at [1168, 13] on div at bounding box center [1162, 9] width 11 height 11
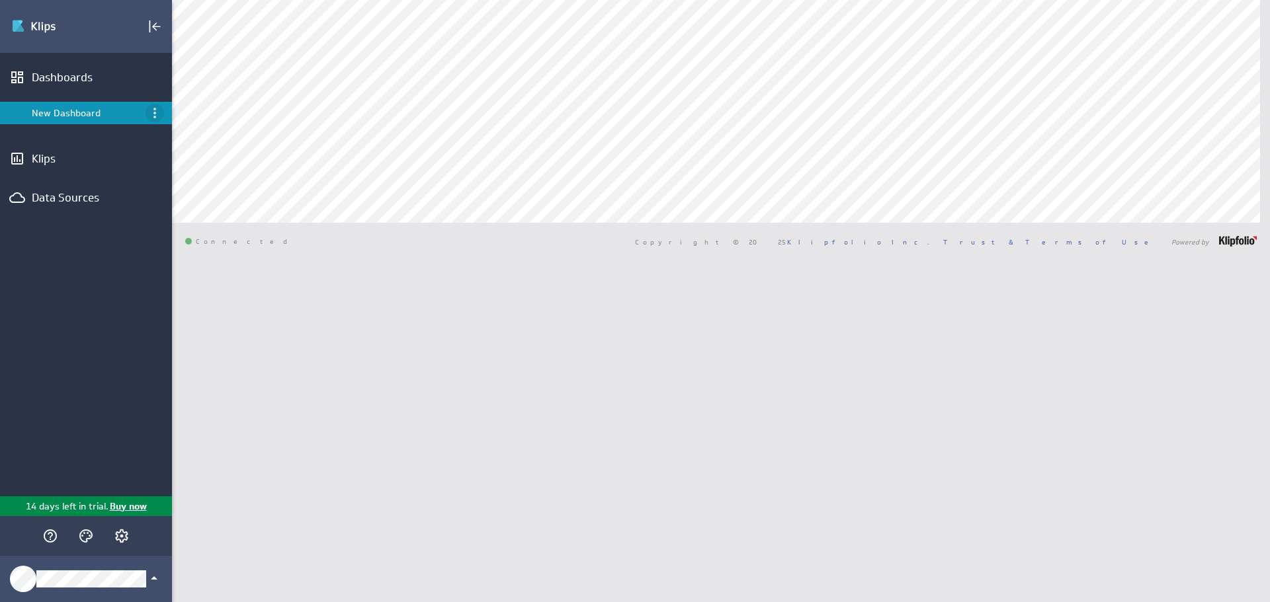
click at [158, 112] on icon "Menu" at bounding box center [155, 113] width 16 height 16
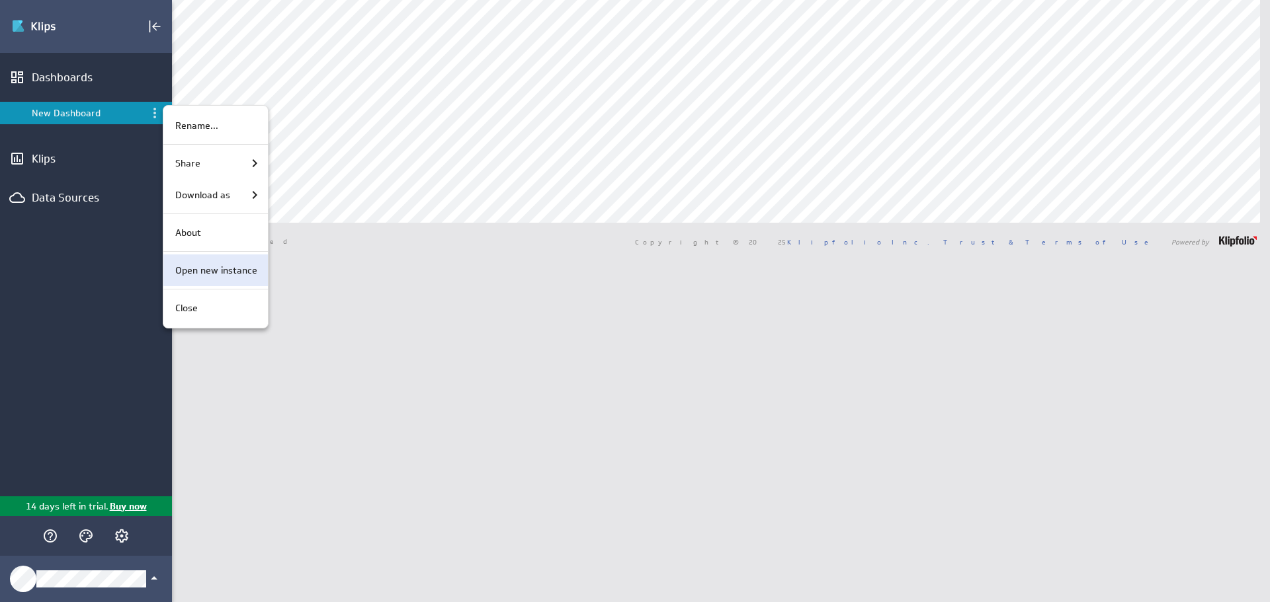
click at [242, 267] on p "Open new instance" at bounding box center [216, 271] width 82 height 14
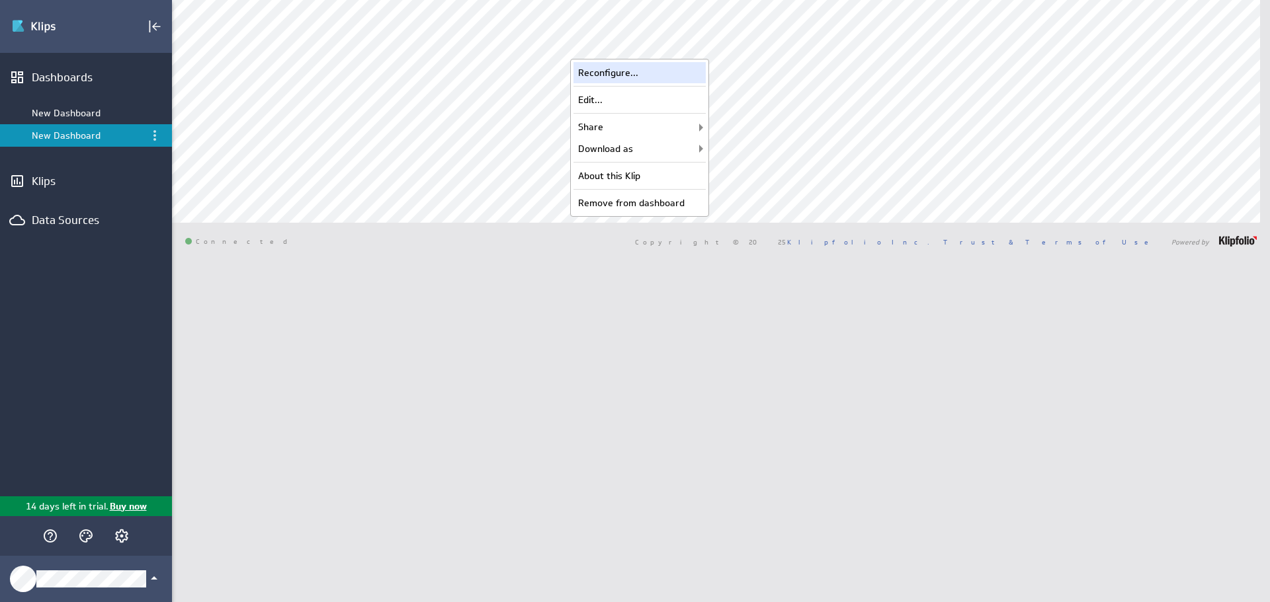
click at [675, 73] on div "Reconfigure..." at bounding box center [639, 72] width 132 height 21
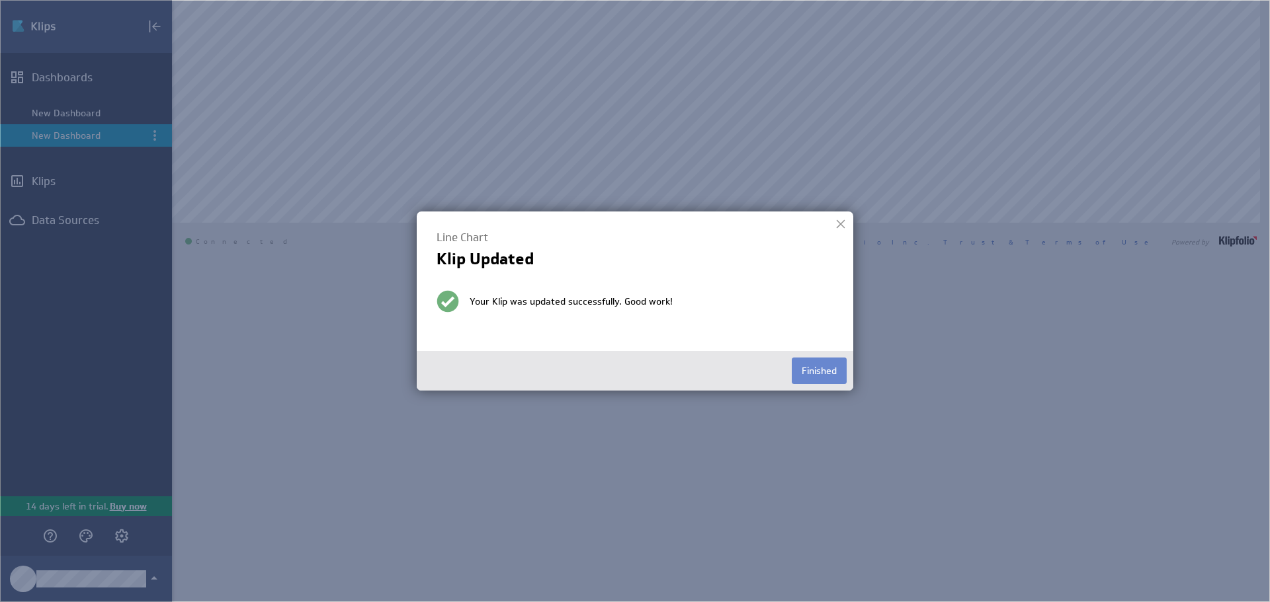
click at [822, 373] on button "Finished" at bounding box center [819, 371] width 55 height 26
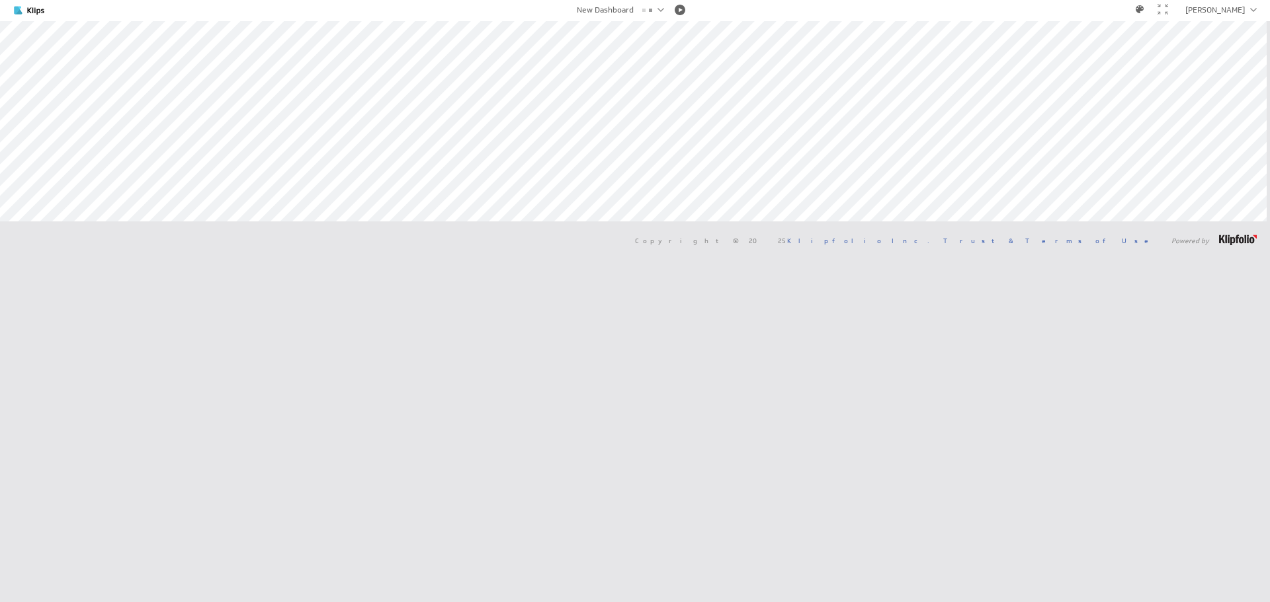
click at [1173, 15] on div at bounding box center [1162, 10] width 21 height 22
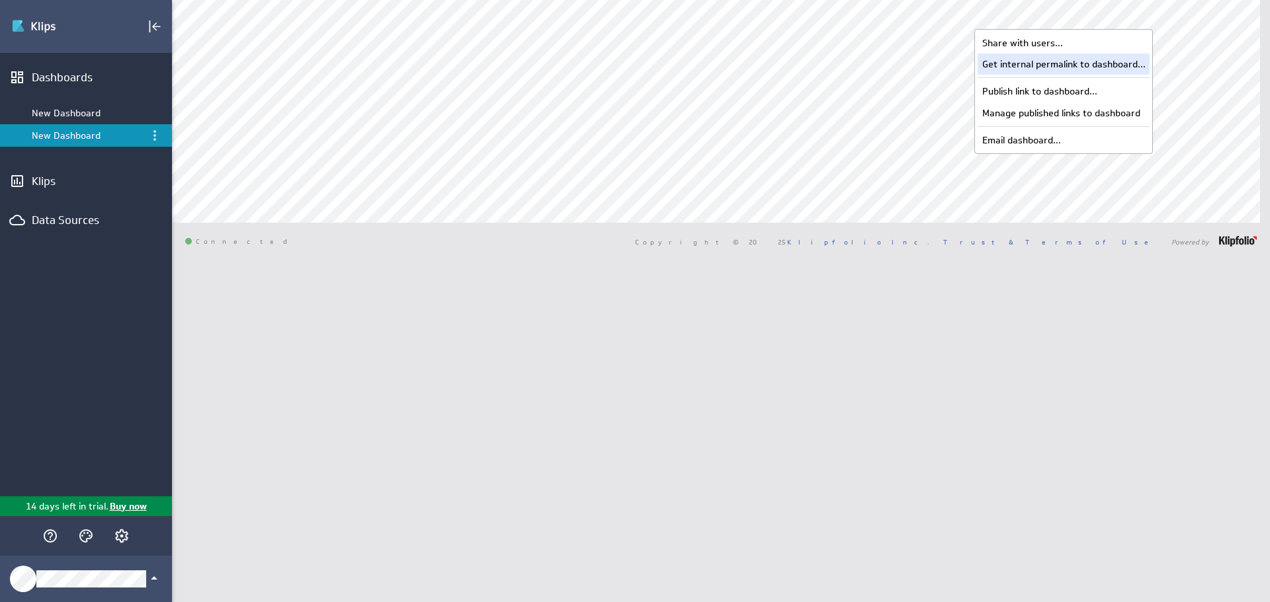
click at [1059, 63] on div "Get internal permalink to dashboard..." at bounding box center [1063, 64] width 172 height 21
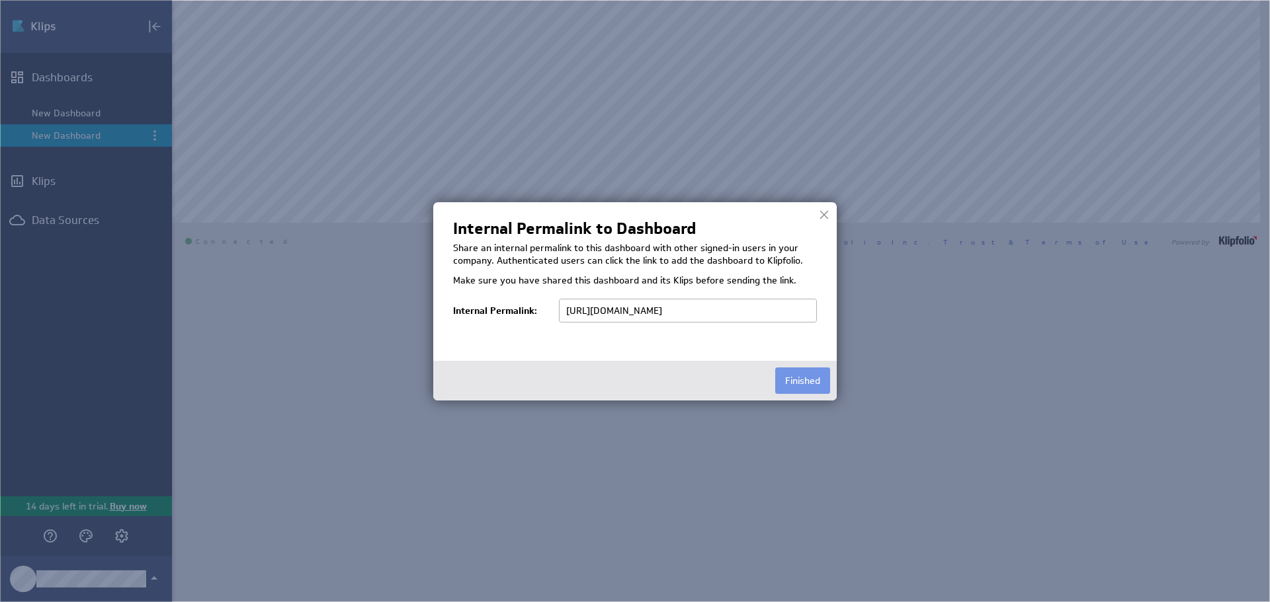
click at [827, 215] on div at bounding box center [824, 215] width 20 height 20
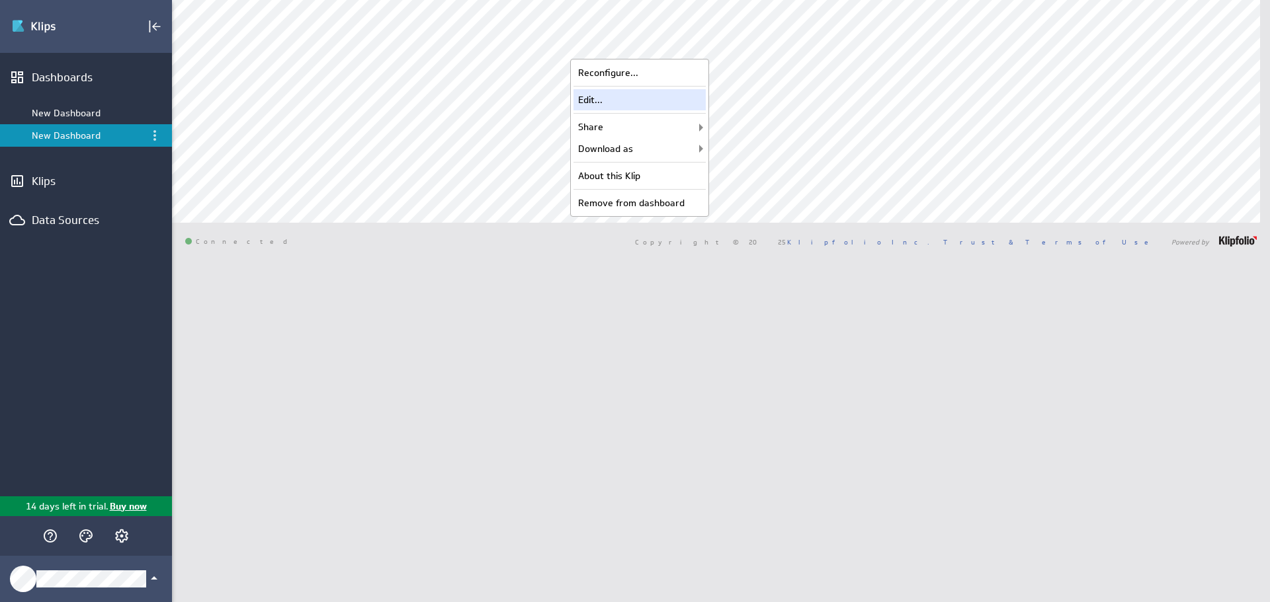
click at [626, 101] on div "Edit..." at bounding box center [639, 99] width 132 height 21
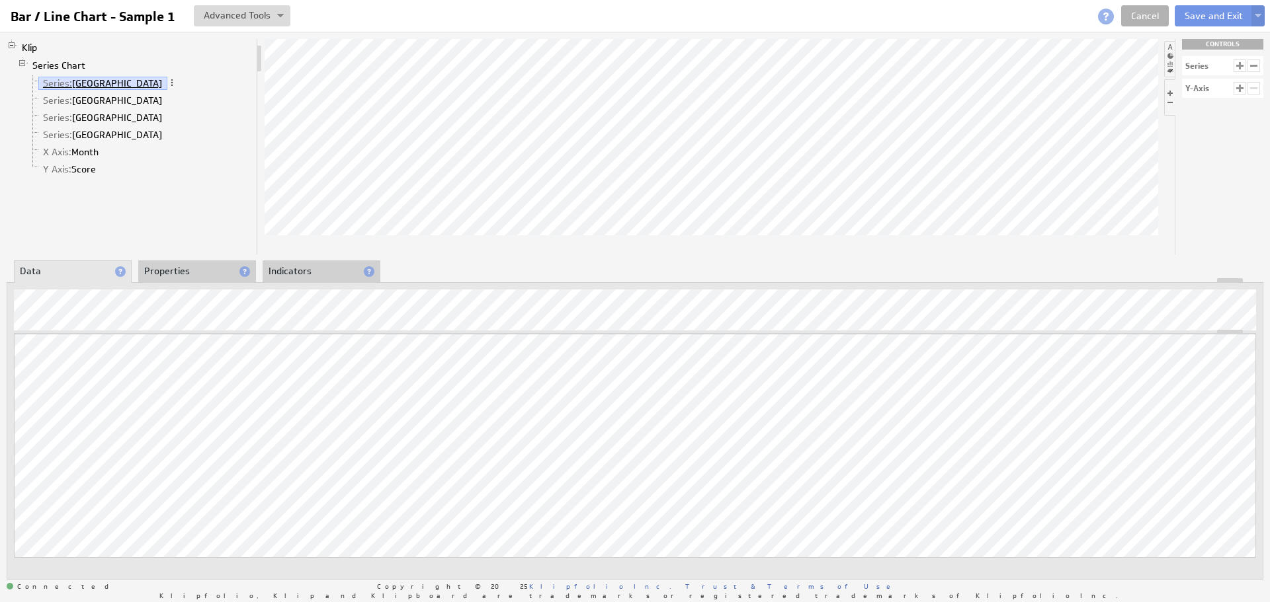
click at [108, 81] on link "Series: [GEOGRAPHIC_DATA]" at bounding box center [102, 83] width 129 height 13
click at [102, 102] on link "Series: [GEOGRAPHIC_DATA]" at bounding box center [102, 100] width 129 height 13
click at [83, 116] on link "Series: [GEOGRAPHIC_DATA]" at bounding box center [102, 117] width 129 height 13
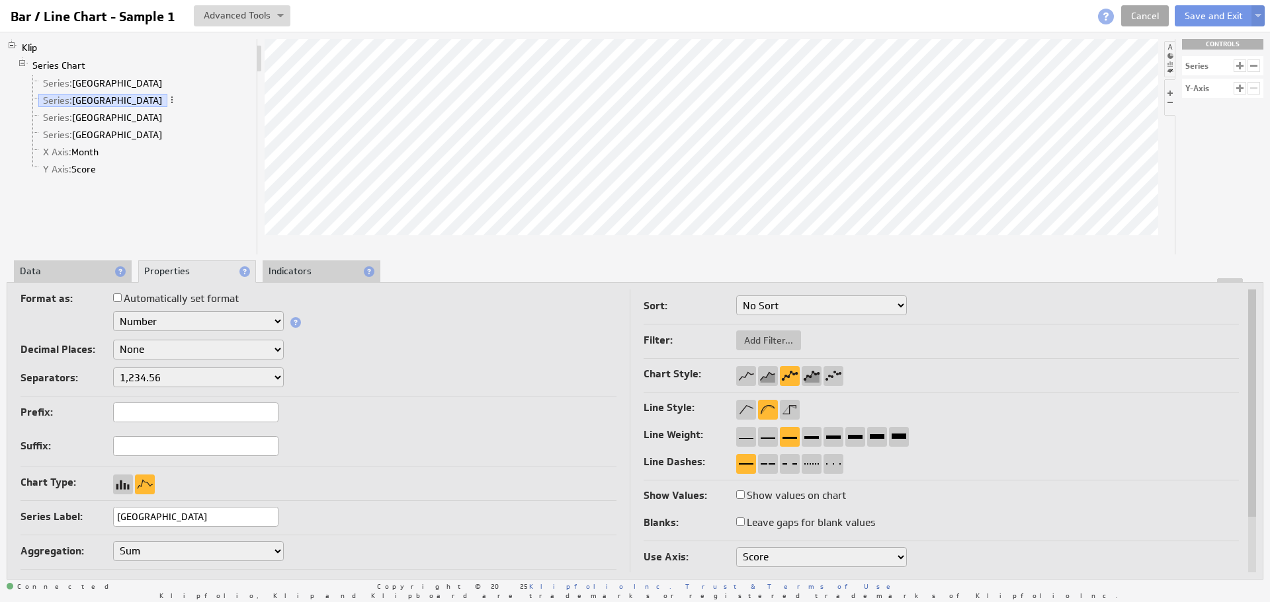
click at [1159, 11] on link "Cancel" at bounding box center [1145, 15] width 48 height 21
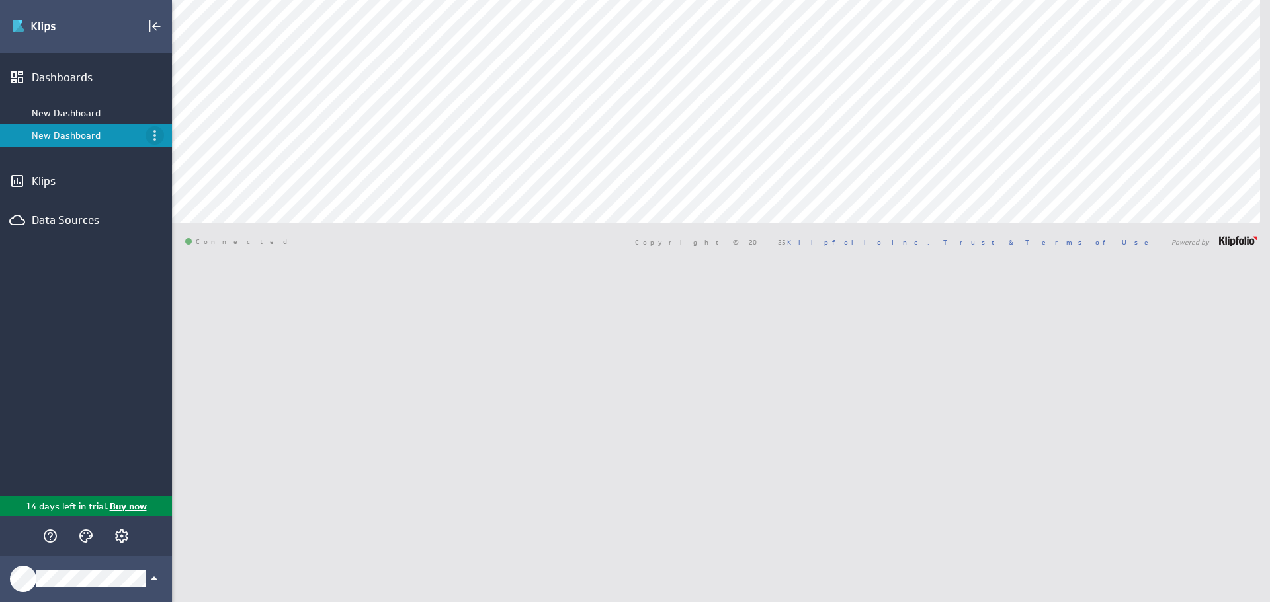
click at [153, 136] on icon "Menu" at bounding box center [155, 136] width 16 height 16
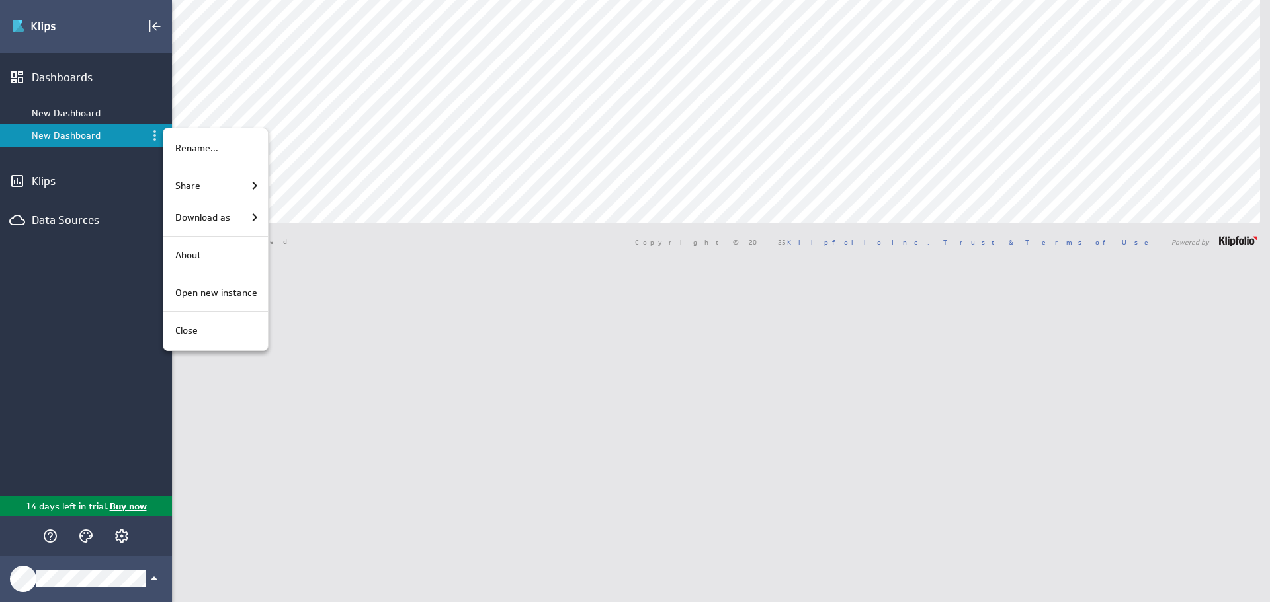
drag, startPoint x: 206, startPoint y: 327, endPoint x: 199, endPoint y: 310, distance: 18.7
click at [206, 327] on div "Close" at bounding box center [213, 331] width 87 height 14
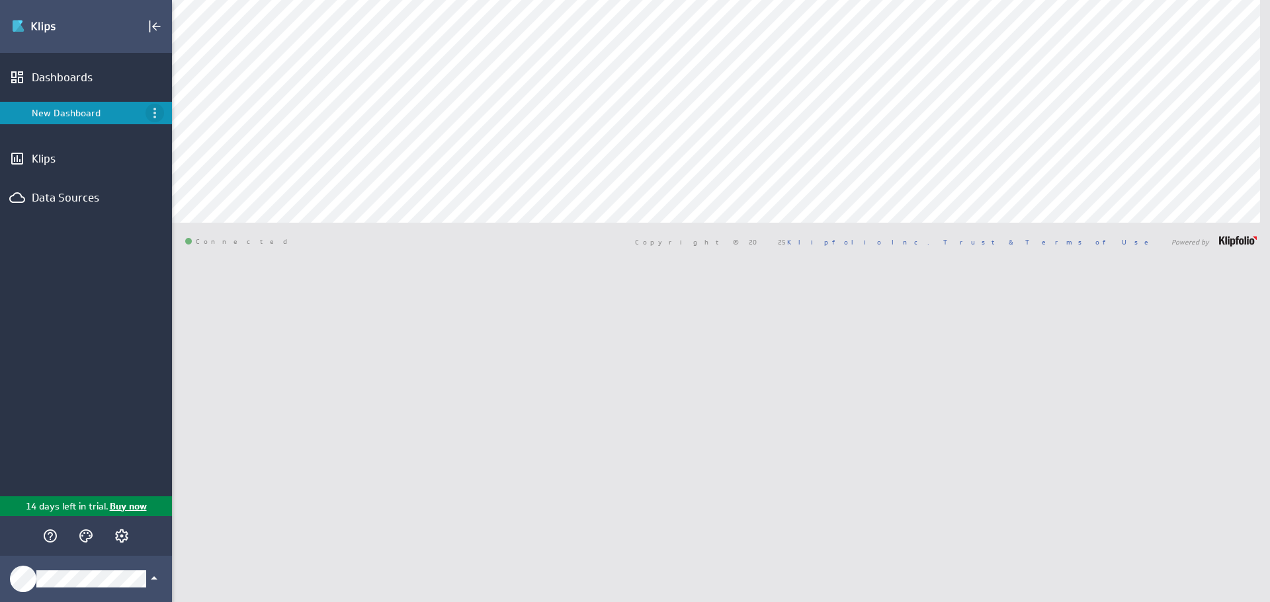
click at [158, 109] on icon "Menu" at bounding box center [155, 113] width 16 height 16
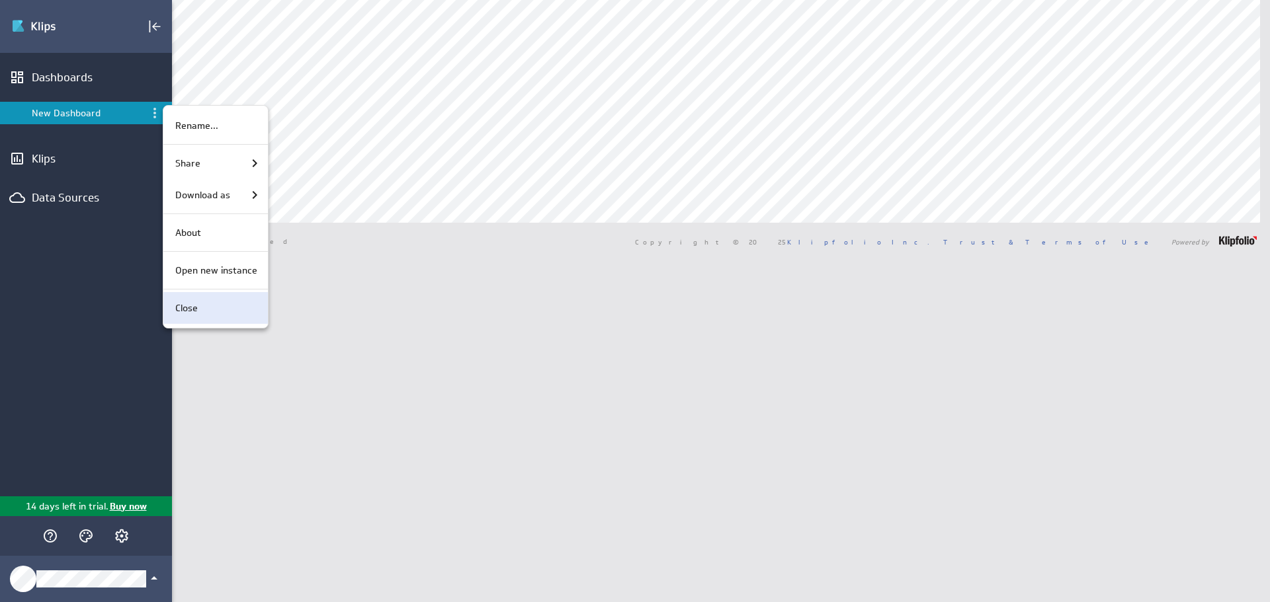
click at [203, 306] on div "Close" at bounding box center [213, 309] width 87 height 14
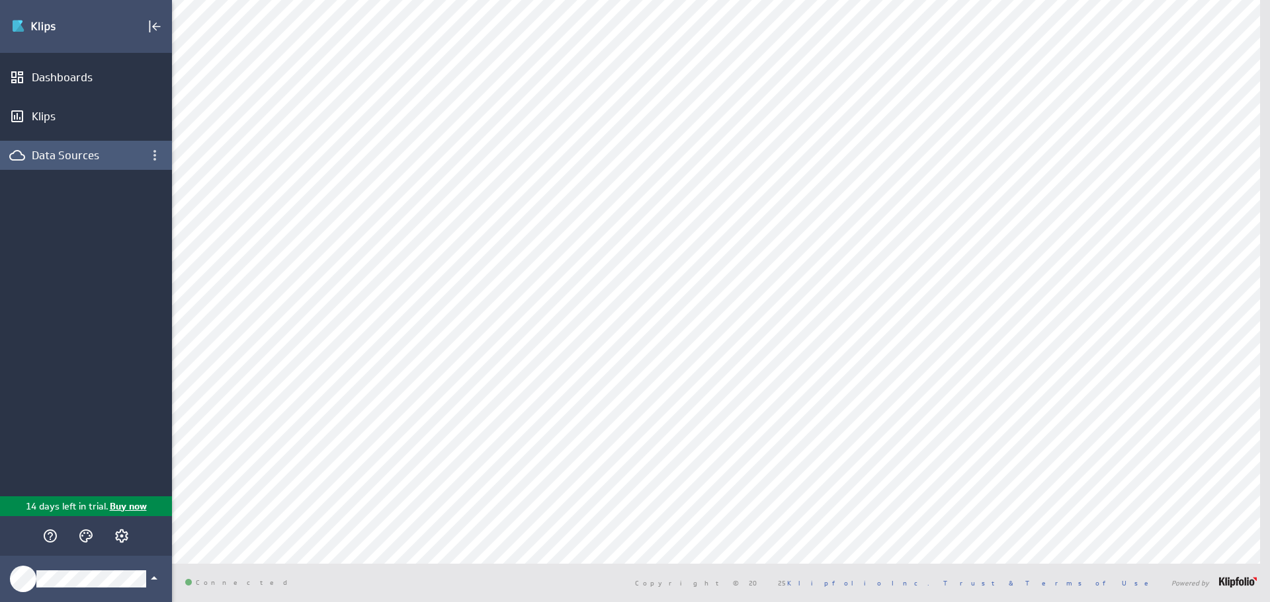
click at [44, 151] on div "Data Sources" at bounding box center [86, 155] width 108 height 15
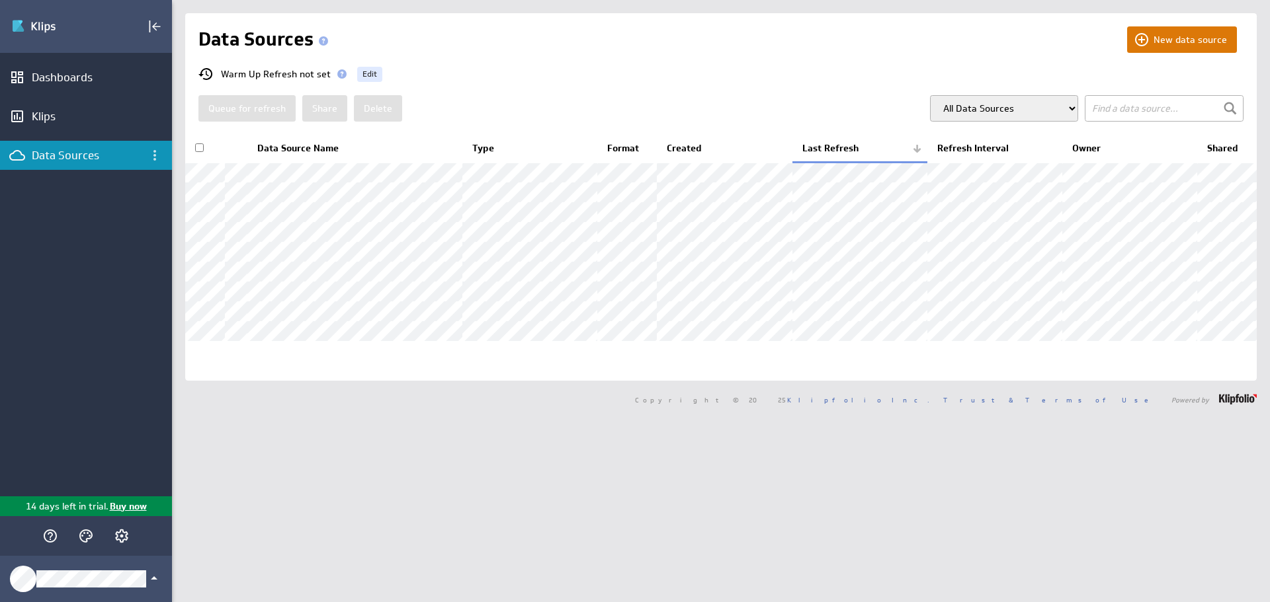
click at [1173, 46] on button "New data source" at bounding box center [1182, 39] width 110 height 26
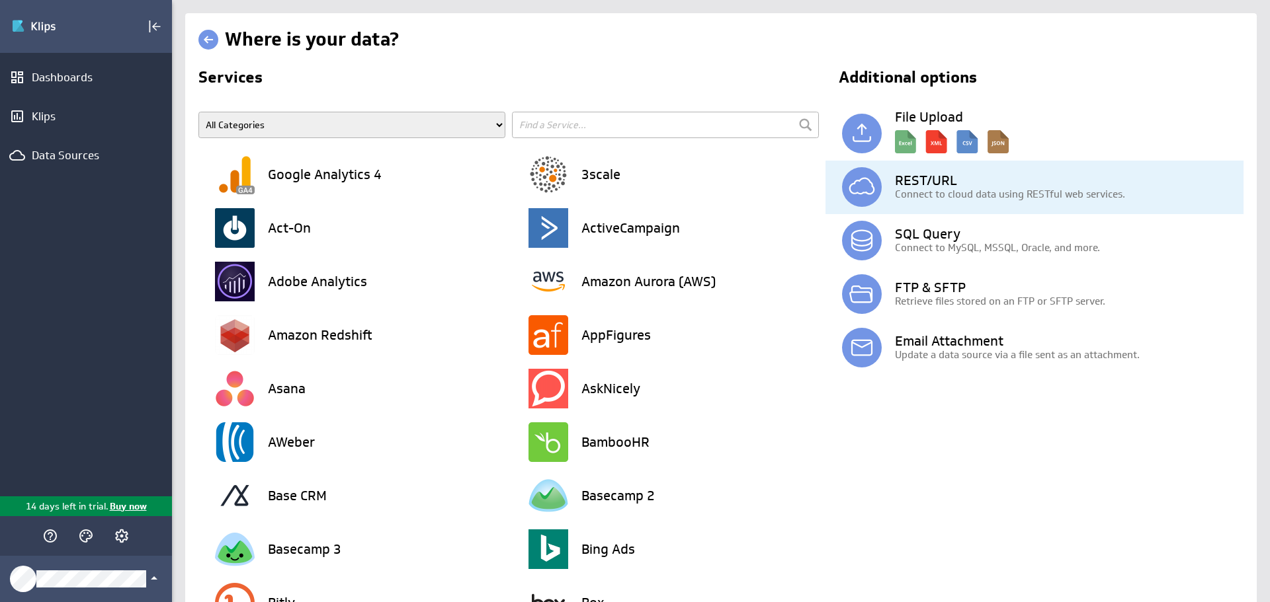
click at [945, 179] on h3 "REST/URL" at bounding box center [1069, 180] width 349 height 13
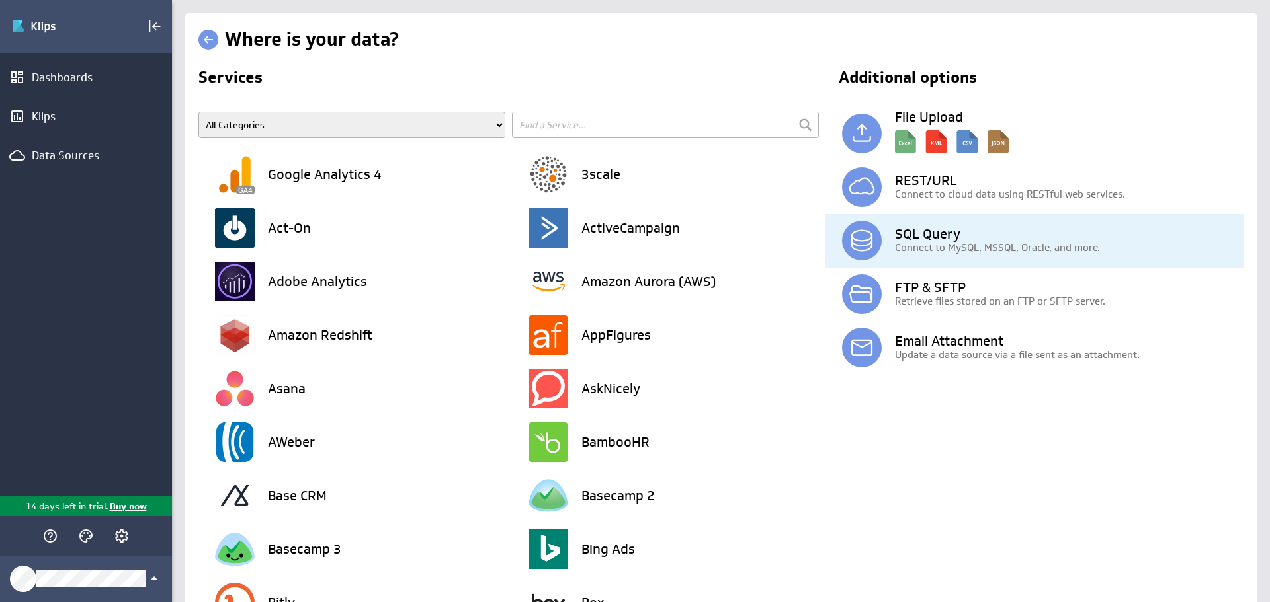
click at [984, 261] on div "SQL Query Connect to MySQL, MSSQL, Oracle, and more." at bounding box center [1042, 241] width 401 height 54
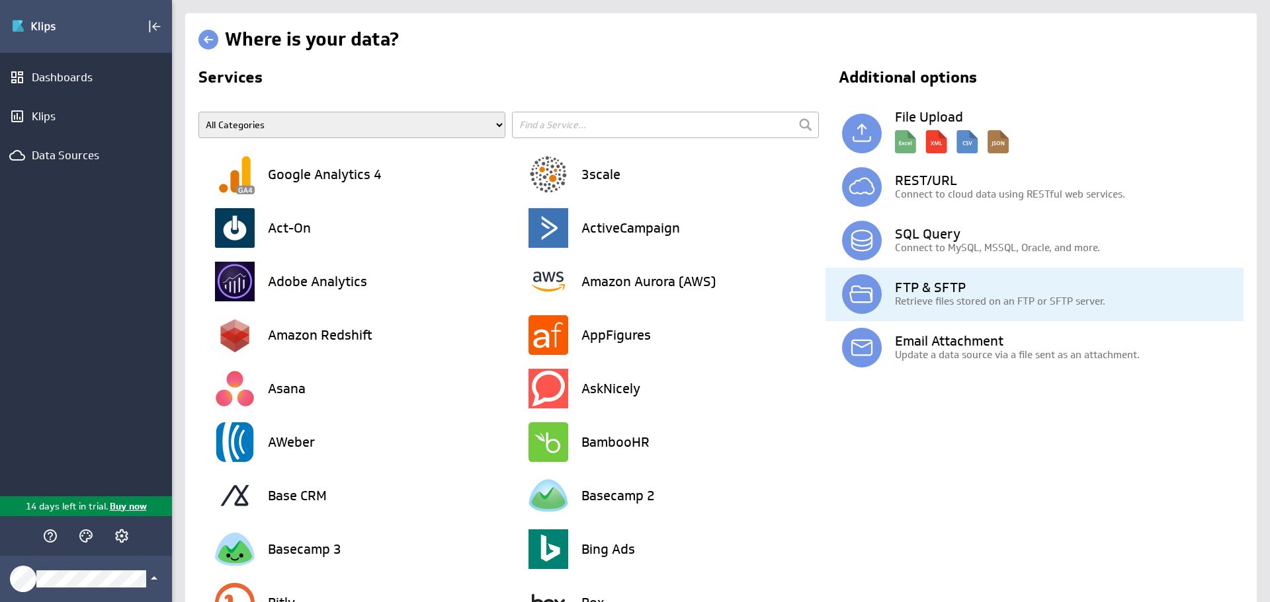
click at [932, 307] on p "Retrieve files stored on an FTP or SFTP server." at bounding box center [1069, 301] width 349 height 14
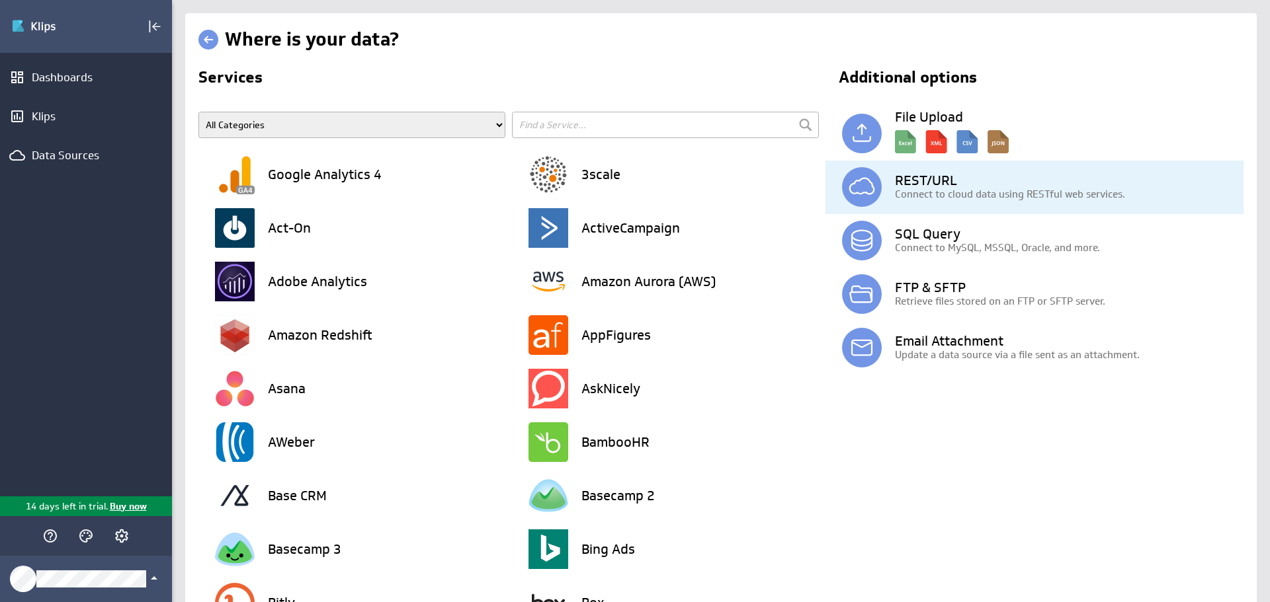
click at [934, 185] on h3 "REST/URL" at bounding box center [1069, 180] width 349 height 13
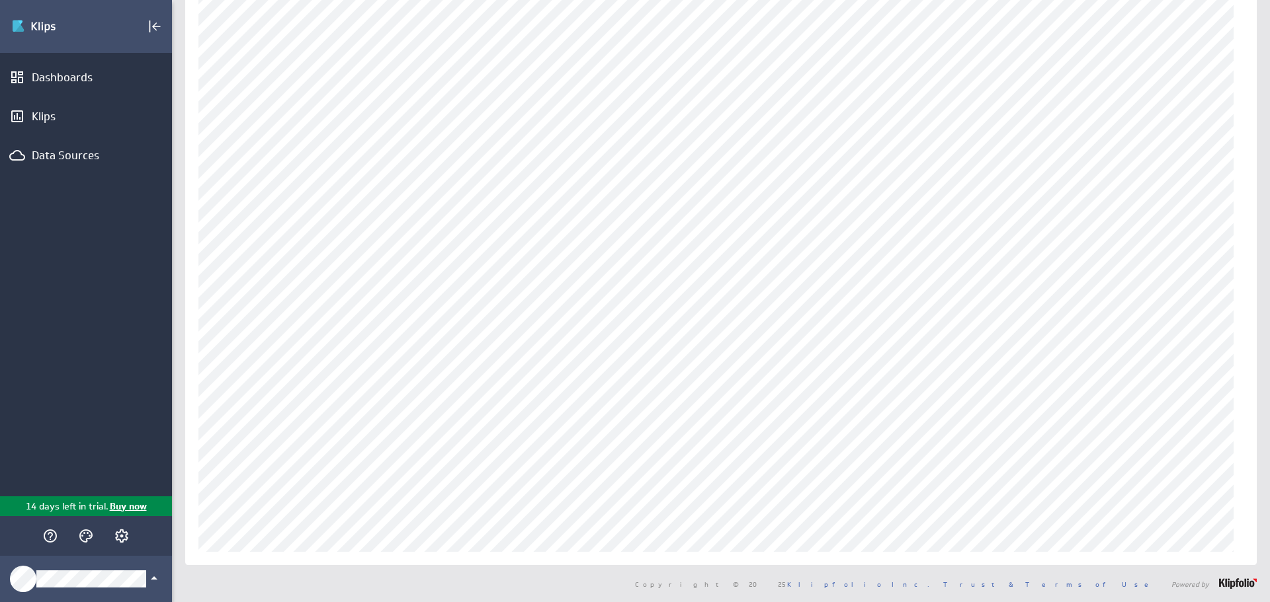
scroll to position [23, 0]
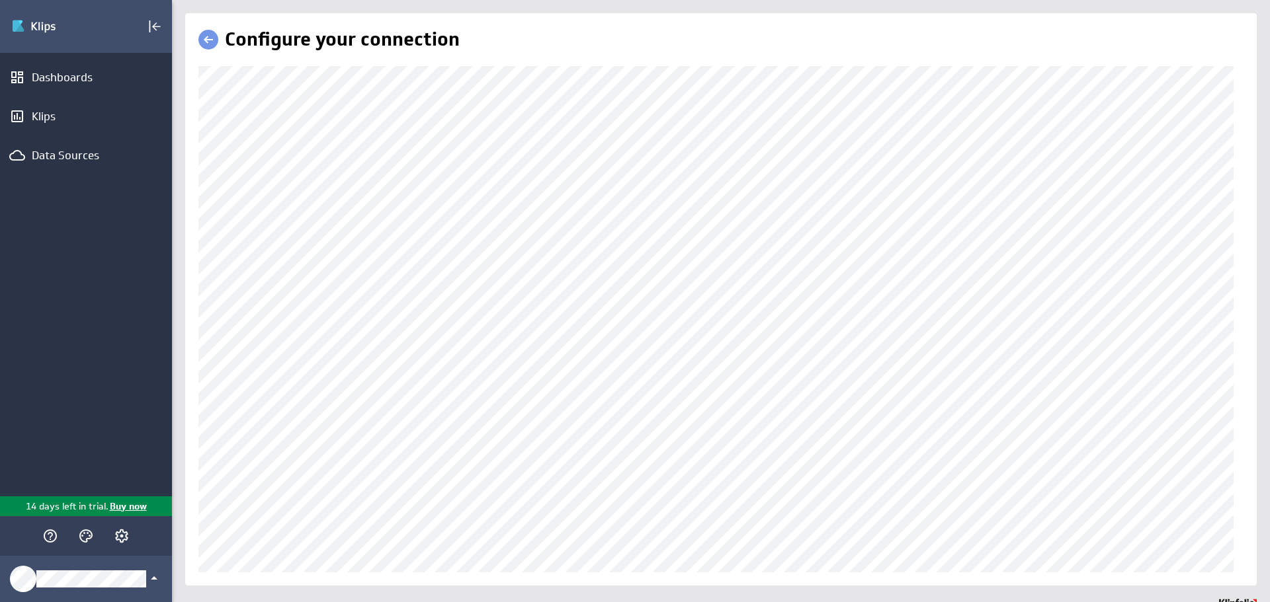
click at [86, 332] on div "(no message) Edit Dashboards Klips Data Sources 14 days left in trial. Buy now …" at bounding box center [635, 301] width 1270 height 602
click at [34, 336] on div "(no message) Edit Dashboards Klips Data Sources 14 days left in trial. Buy now …" at bounding box center [635, 301] width 1270 height 602
click at [106, 335] on div "(no message) Edit Dashboards Klips Data Sources 14 days left in trial. Buy now …" at bounding box center [635, 301] width 1270 height 602
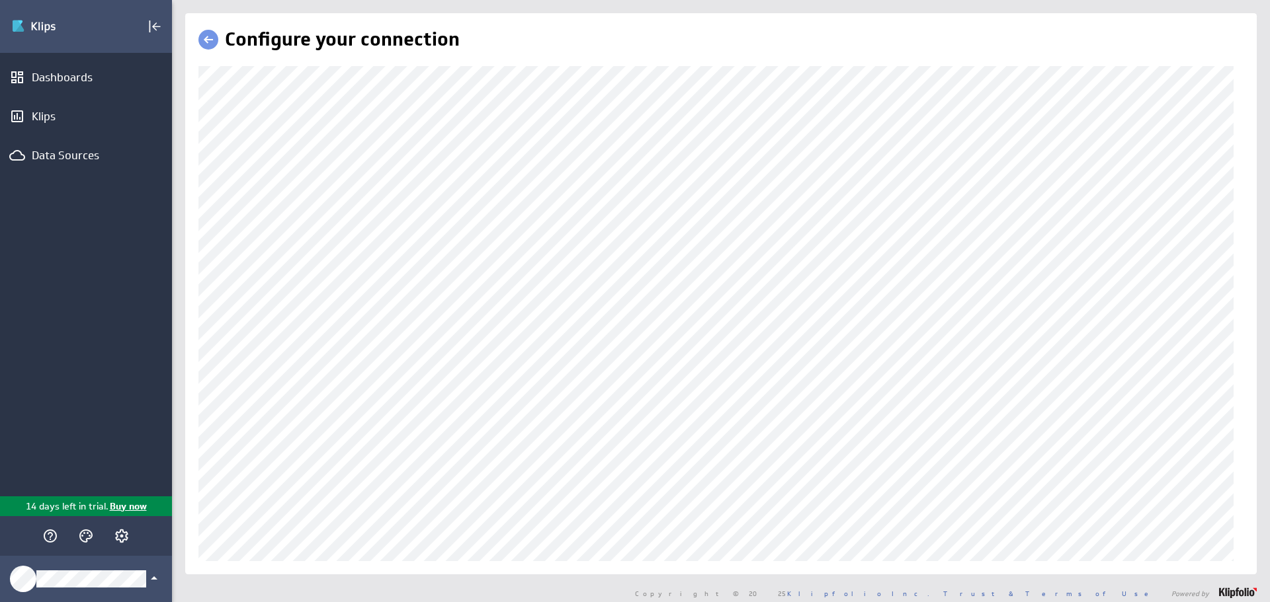
click at [107, 343] on div "(no message) Edit Dashboards Klips Data Sources 14 days left in trial. Buy now …" at bounding box center [635, 301] width 1270 height 602
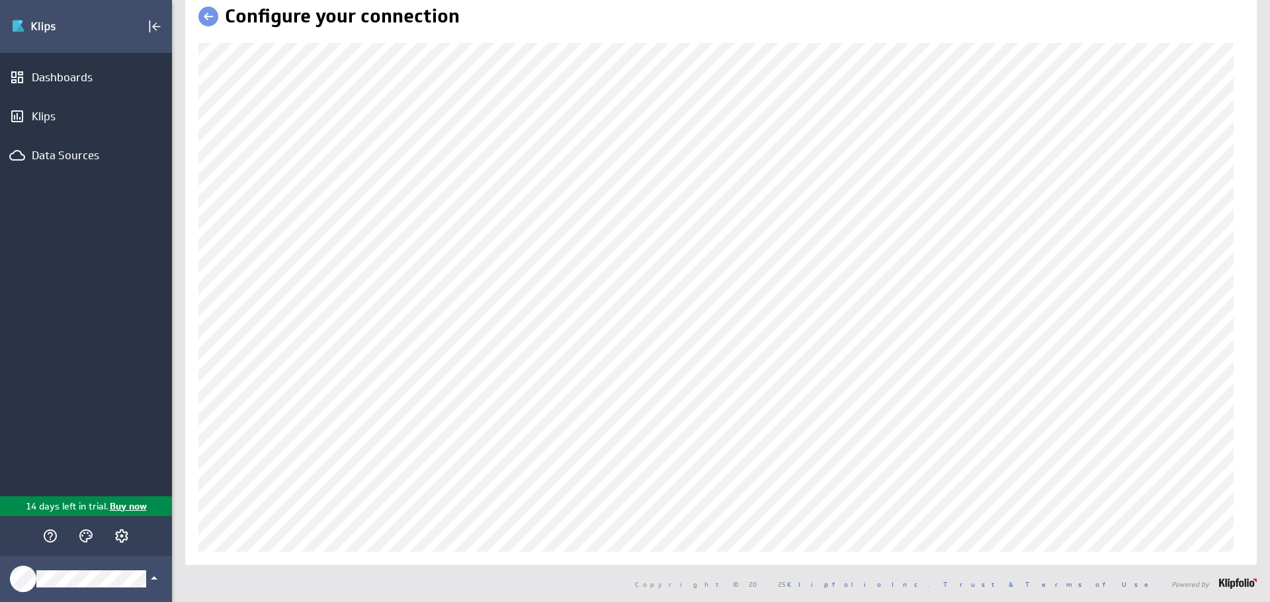
scroll to position [23, 0]
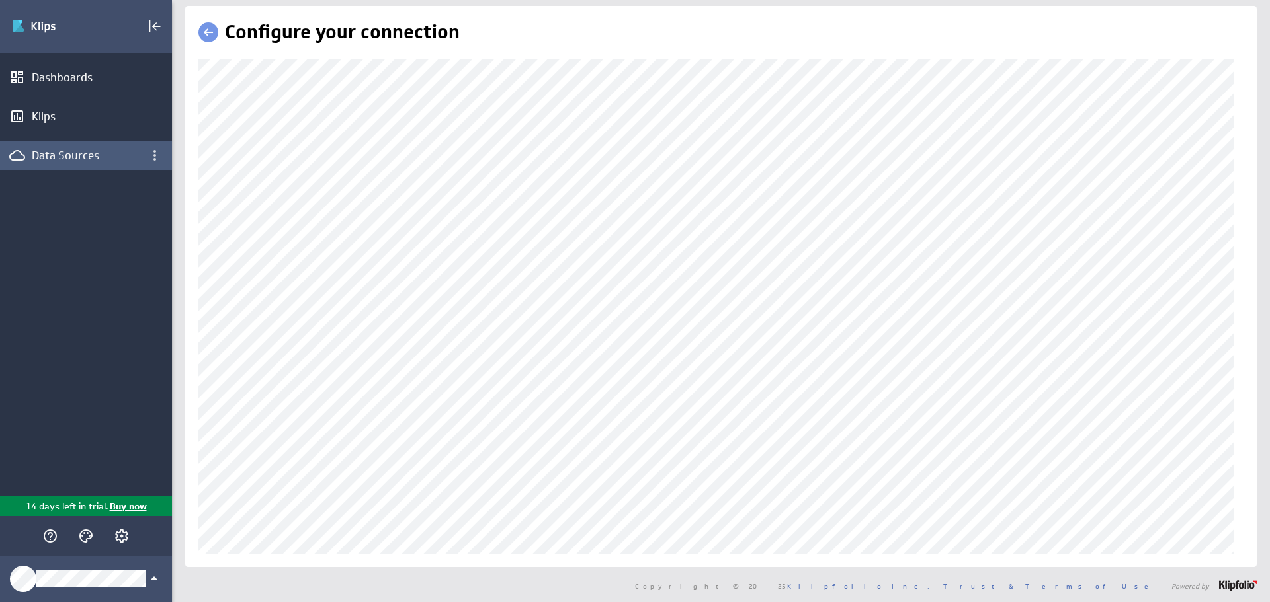
scroll to position [9, 0]
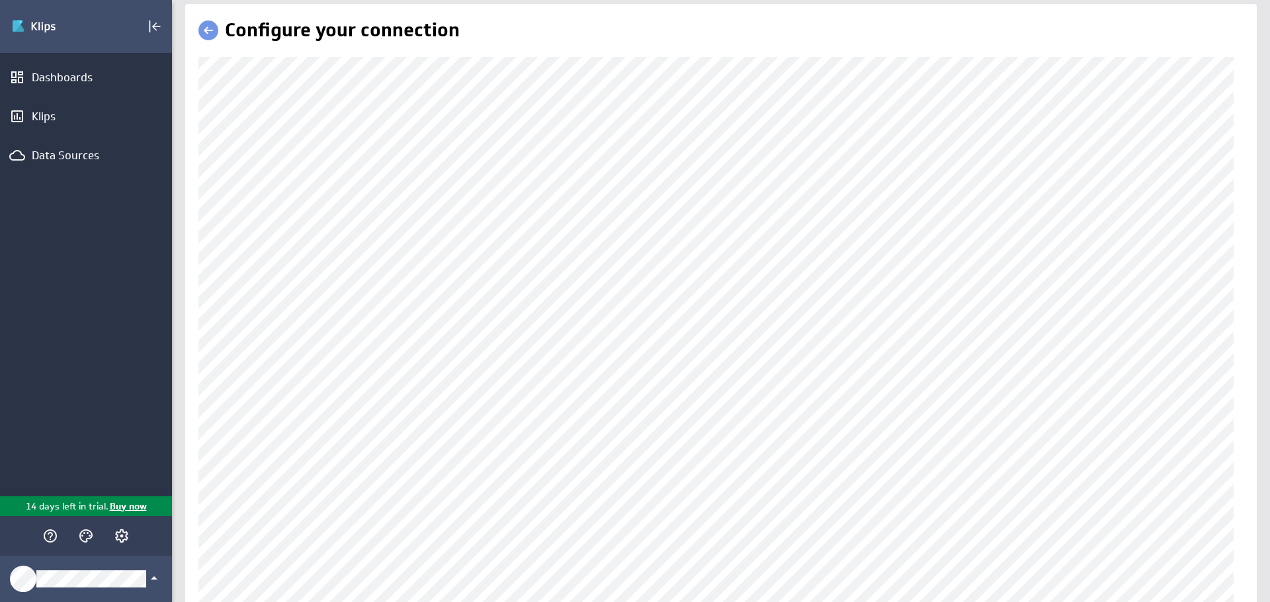
click at [167, 499] on div "(no message) Edit Dashboards Klips Data Sources 14 days left in trial. Buy now …" at bounding box center [635, 301] width 1270 height 602
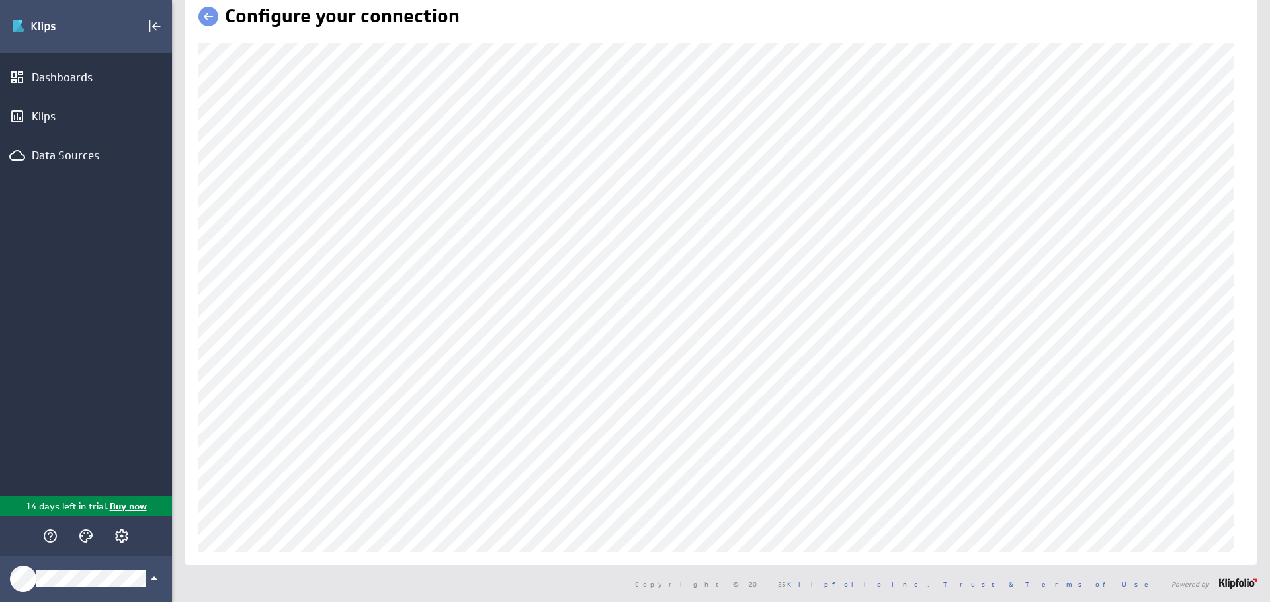
scroll to position [23, 0]
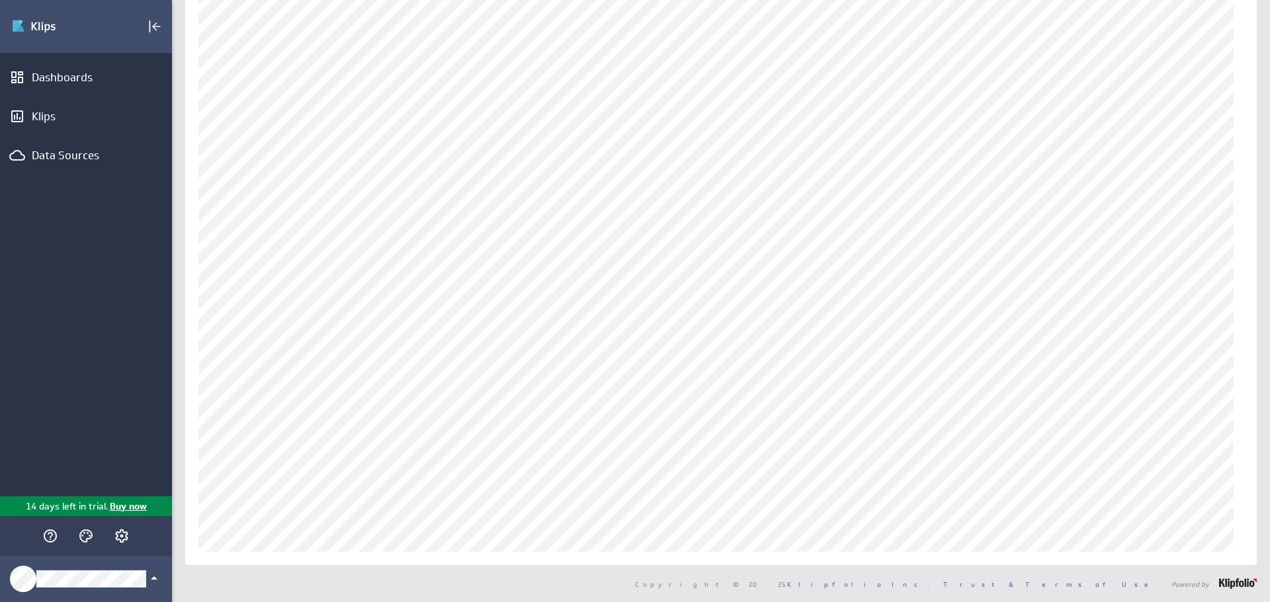
scroll to position [23, 0]
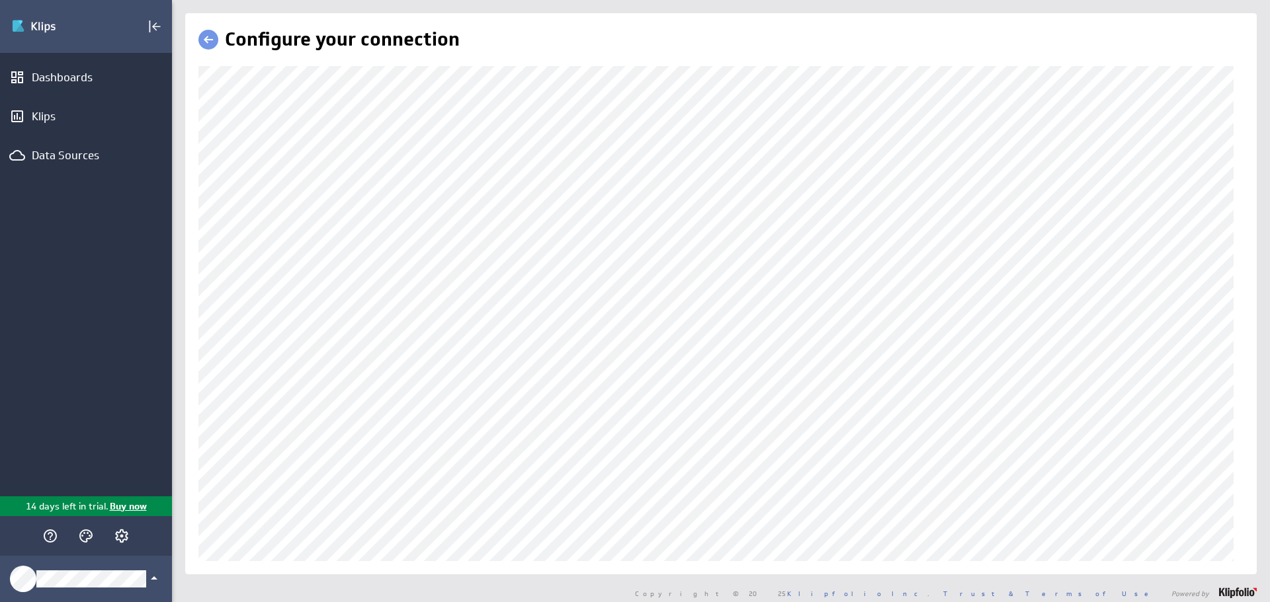
click at [174, 341] on div "Configure your connection" at bounding box center [721, 293] width 1098 height 561
click at [197, 136] on div "Configure your connection" at bounding box center [720, 293] width 1071 height 561
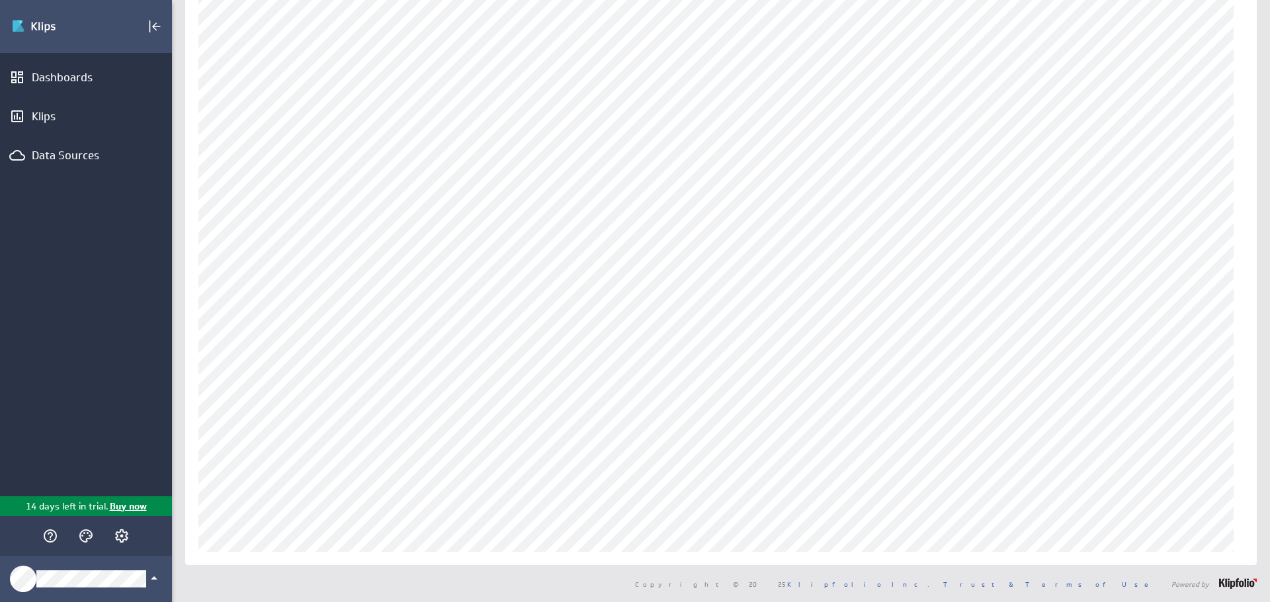
scroll to position [23, 0]
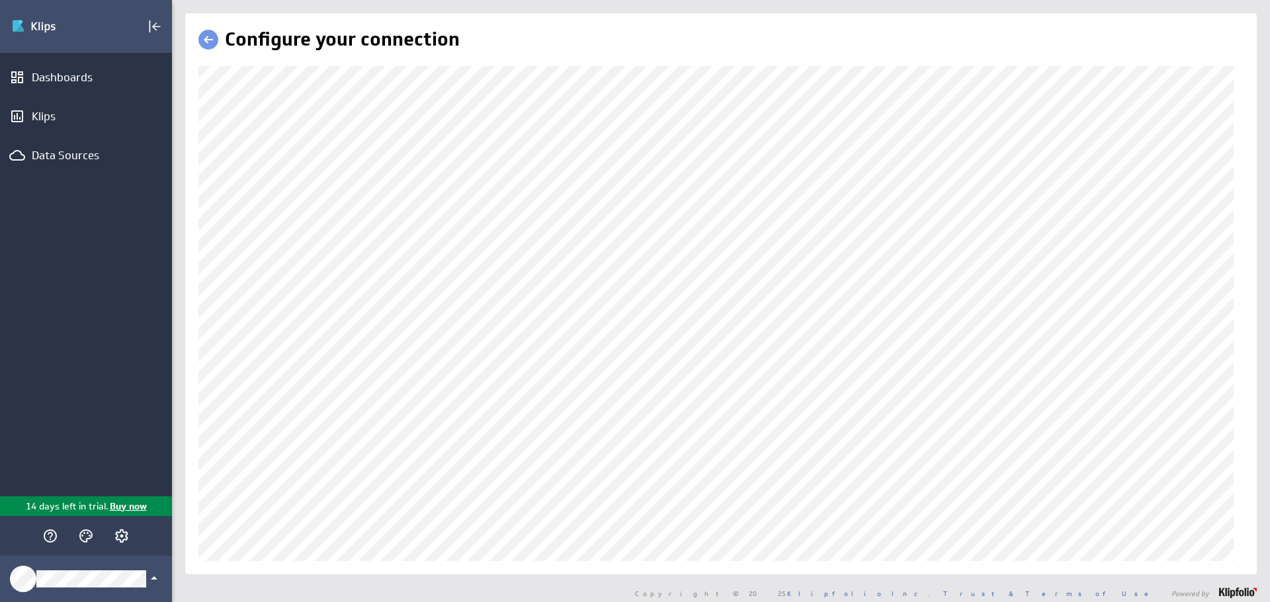
click at [182, 144] on div "Configure your connection" at bounding box center [721, 293] width 1098 height 561
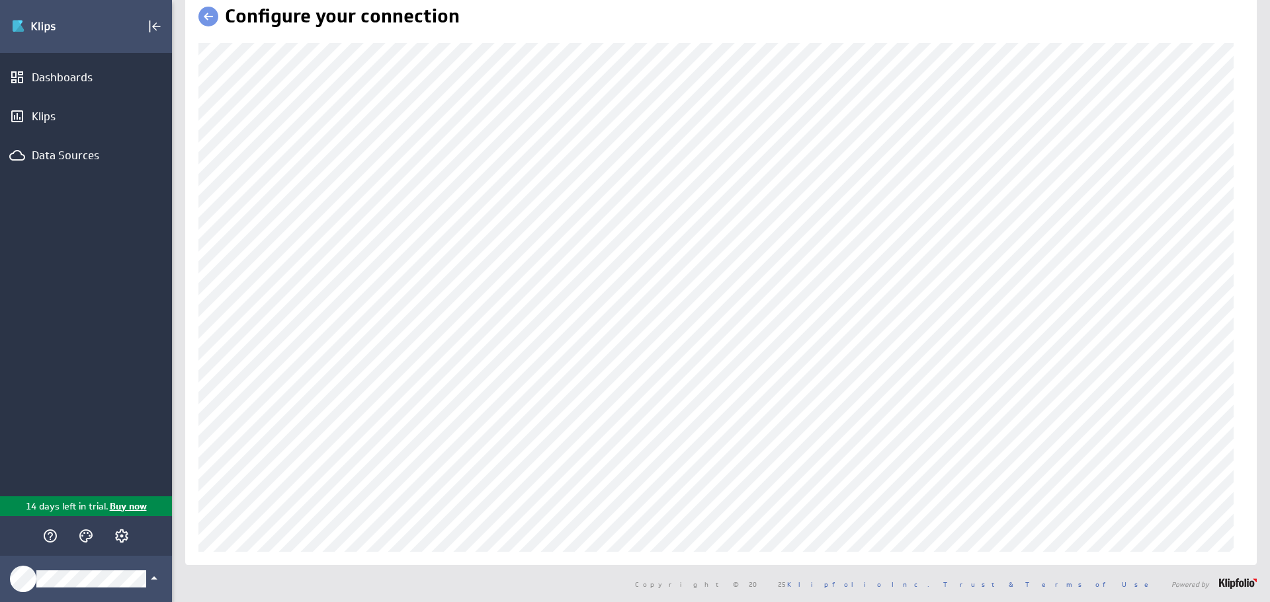
scroll to position [23, 0]
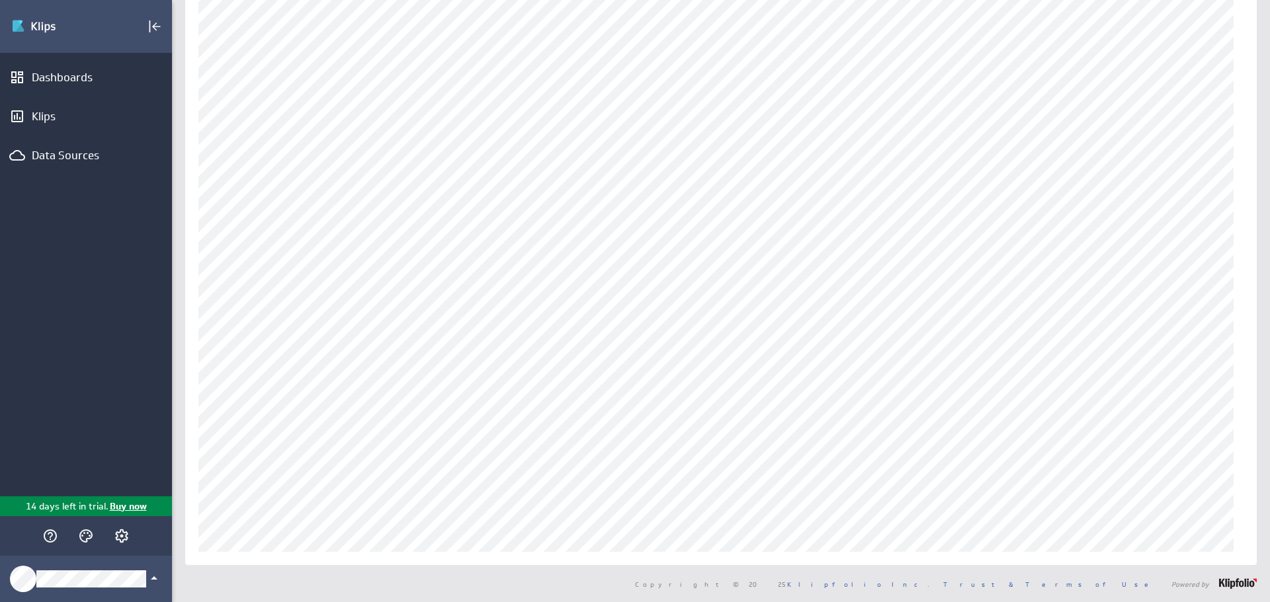
scroll to position [57, 0]
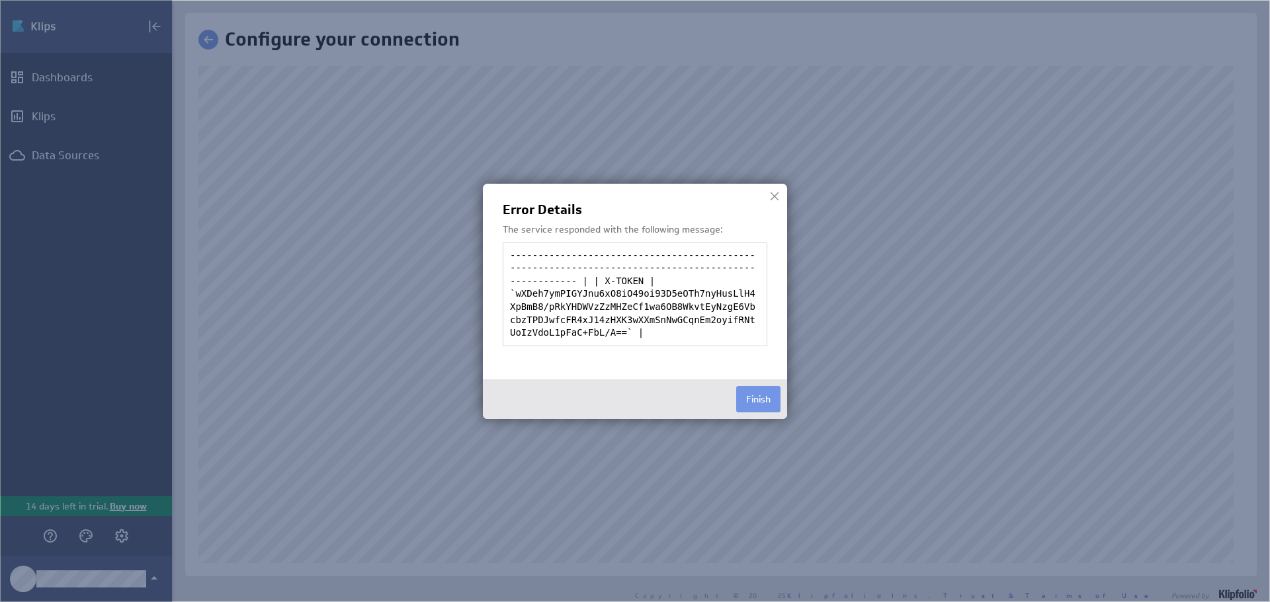
scroll to position [118, 0]
click at [766, 394] on button "Finish" at bounding box center [758, 399] width 44 height 26
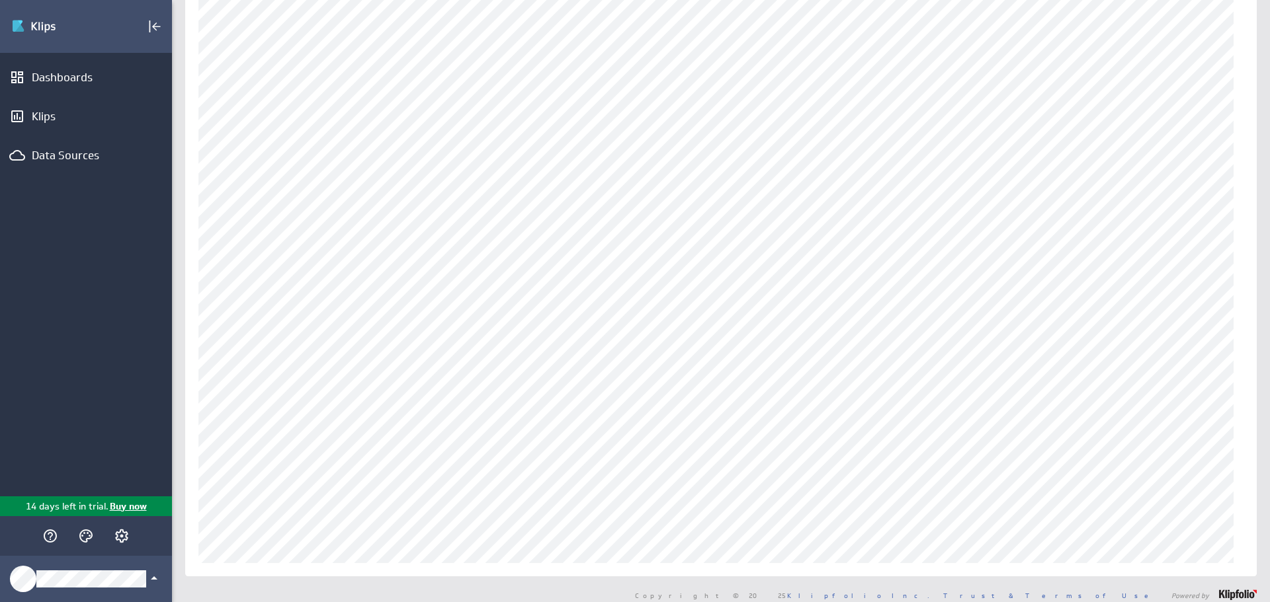
scroll to position [82, 0]
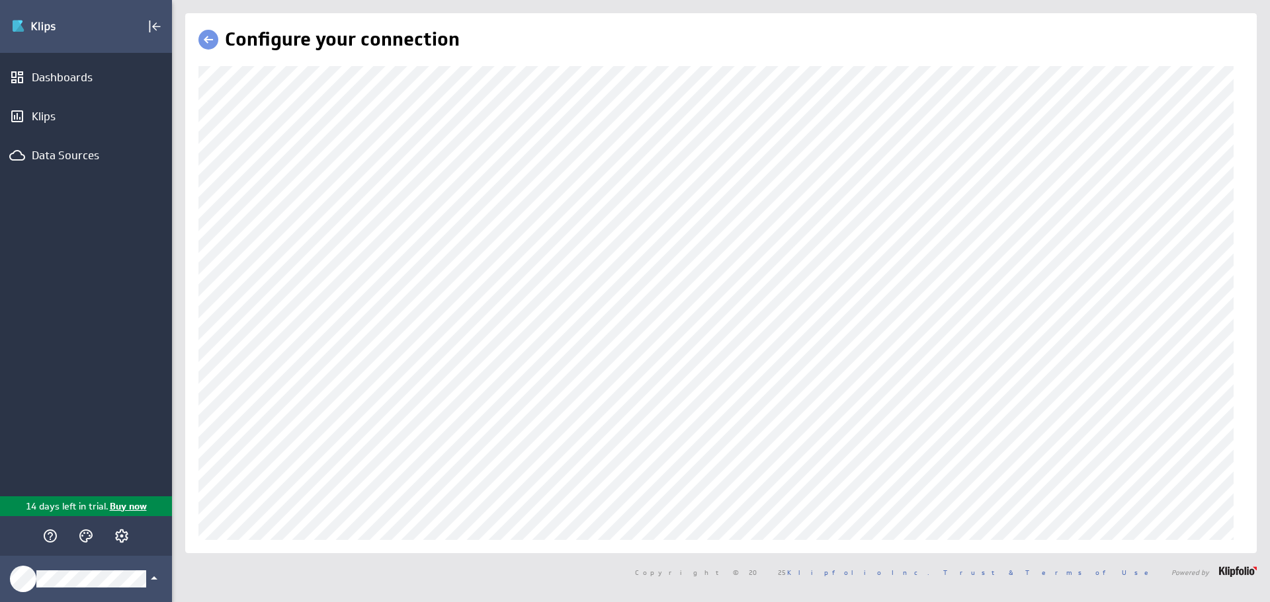
click at [1249, 369] on div "Configure your connection" at bounding box center [721, 283] width 1098 height 540
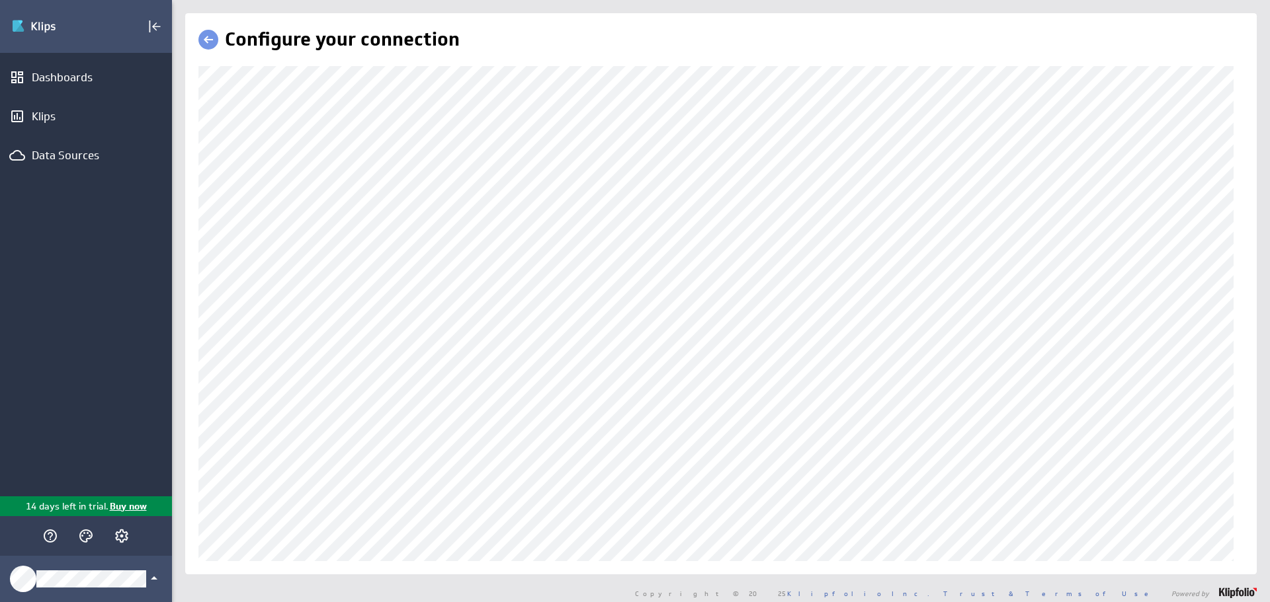
click at [1269, 310] on html "(no message) Edit Dashboards Klips Data Sources 14 days left in trial. Buy now …" at bounding box center [635, 301] width 1270 height 602
click at [259, 569] on div "Configure your connection" at bounding box center [720, 293] width 1071 height 561
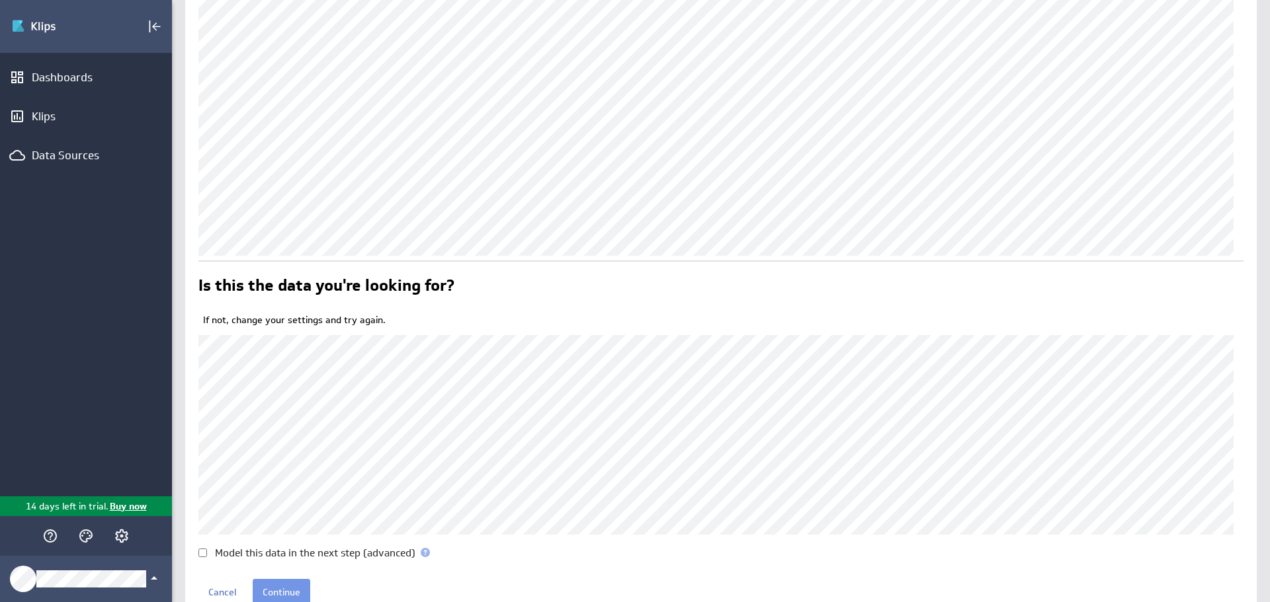
scroll to position [265, 0]
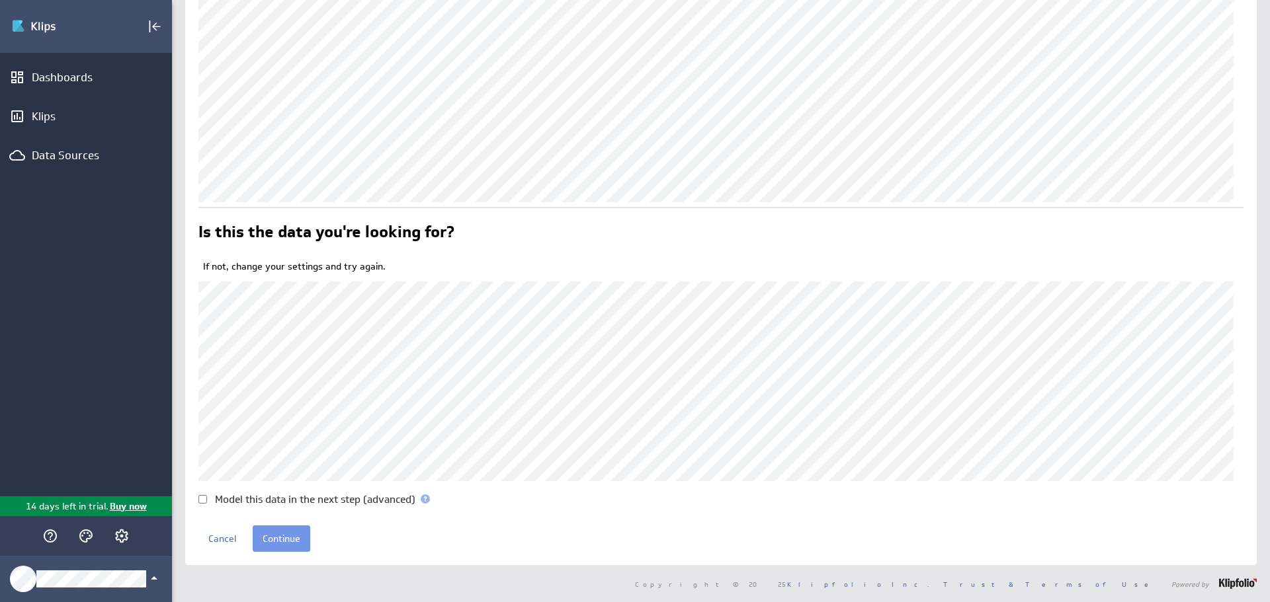
click at [212, 500] on div "Model this data in the next step (advanced)" at bounding box center [720, 500] width 1045 height 10
click at [203, 499] on input "Model this data in the next step (advanced)" at bounding box center [202, 499] width 9 height 9
checkbox input "true"
click at [288, 534] on input "Continue" at bounding box center [282, 539] width 58 height 26
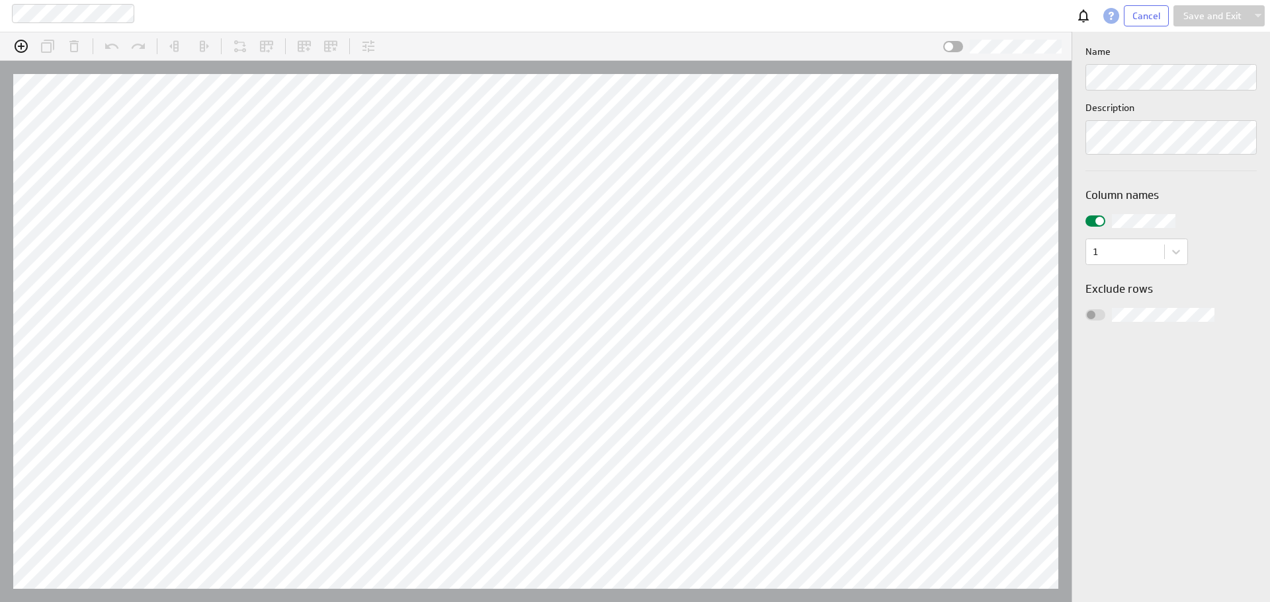
scroll to position [41, 1100]
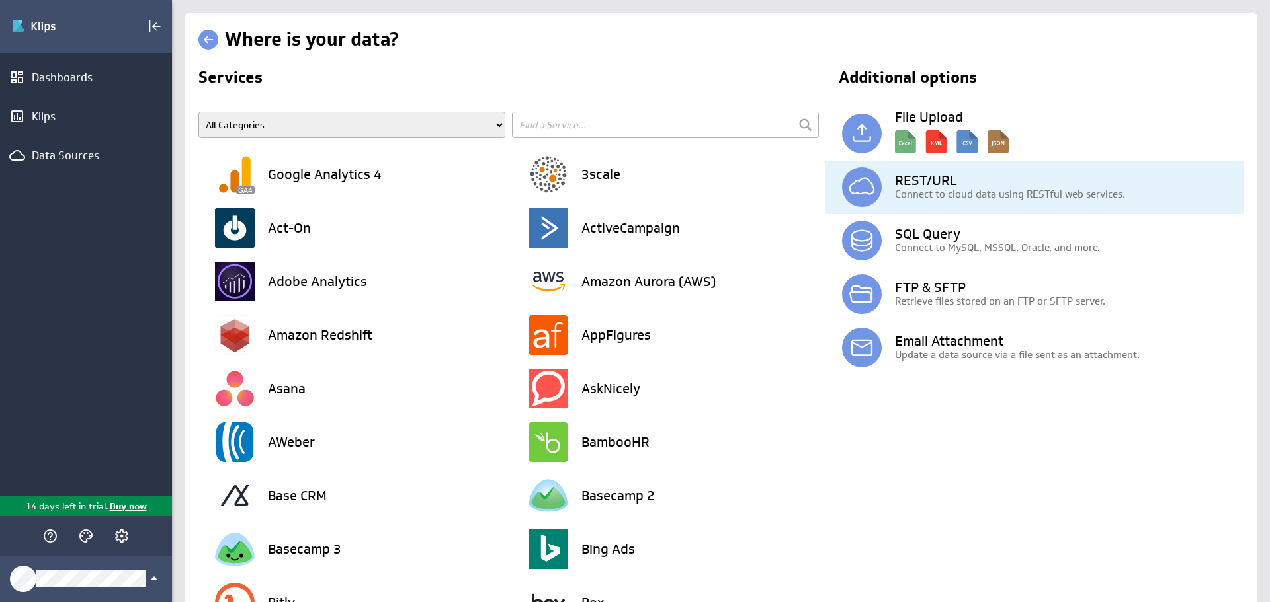
click at [942, 174] on h3 "REST/URL" at bounding box center [1069, 180] width 349 height 13
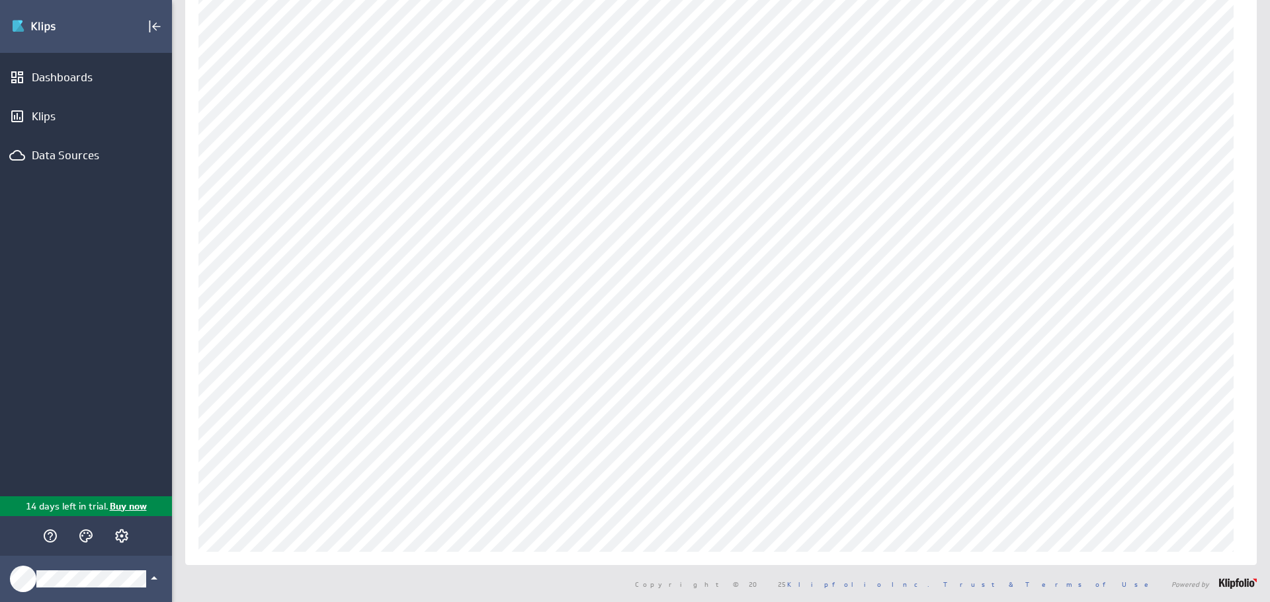
scroll to position [23, 0]
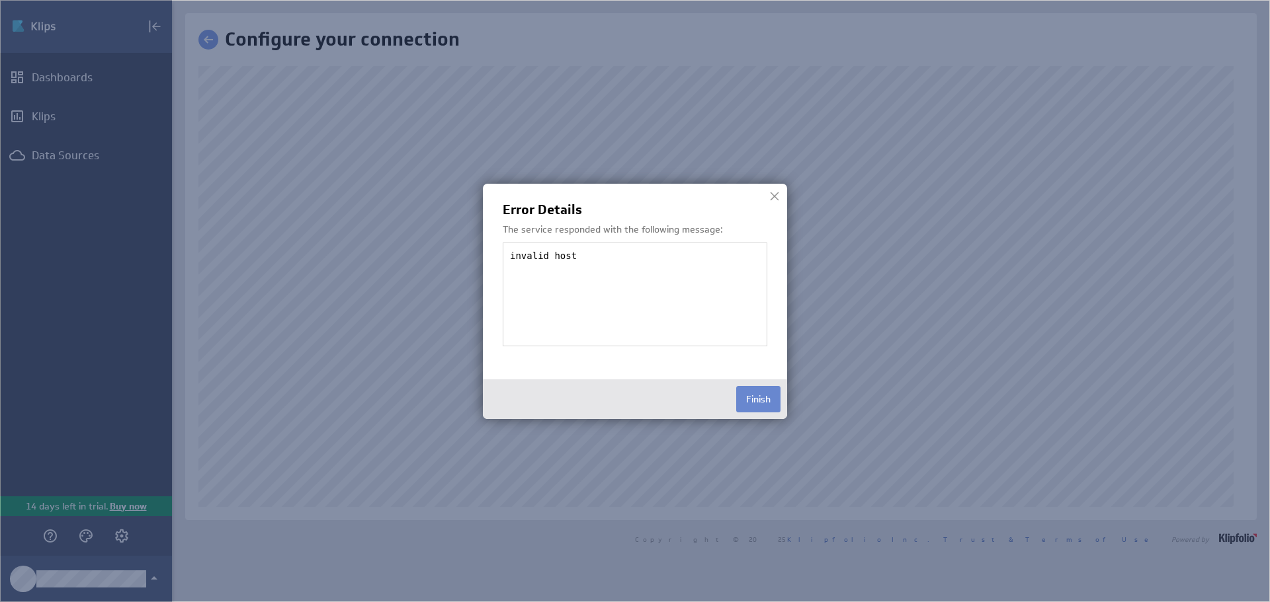
click at [748, 397] on button "Finish" at bounding box center [758, 399] width 44 height 26
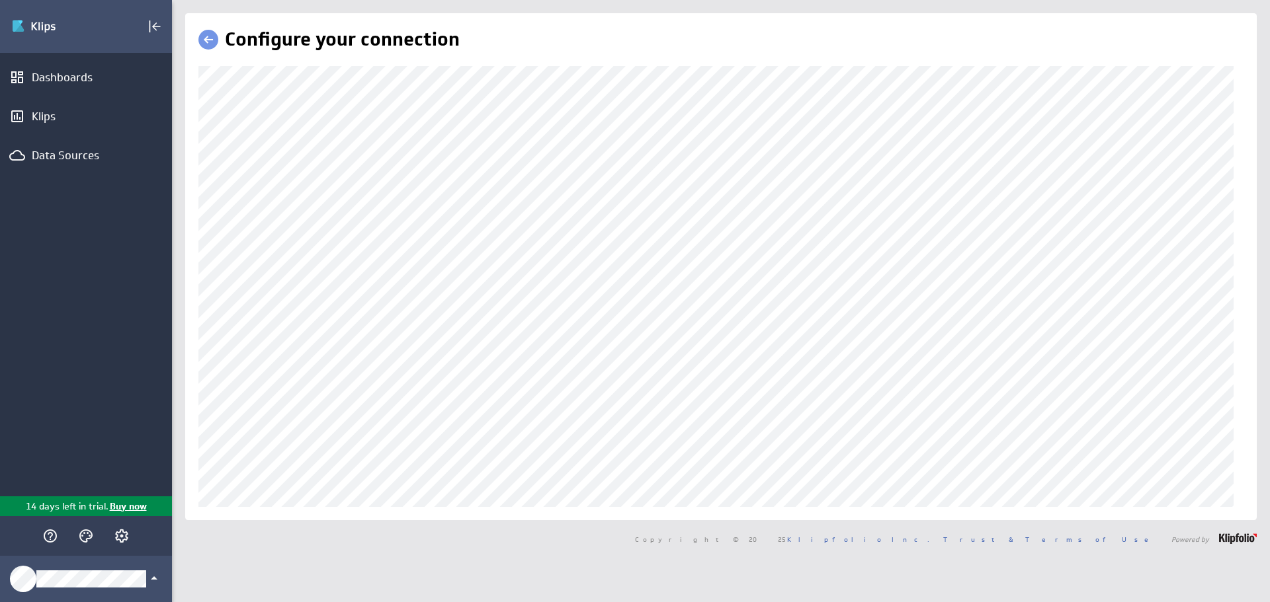
click at [155, 140] on div "(no message) Edit Dashboards Klips Data Sources 14 days left in trial. Buy now …" at bounding box center [635, 301] width 1270 height 602
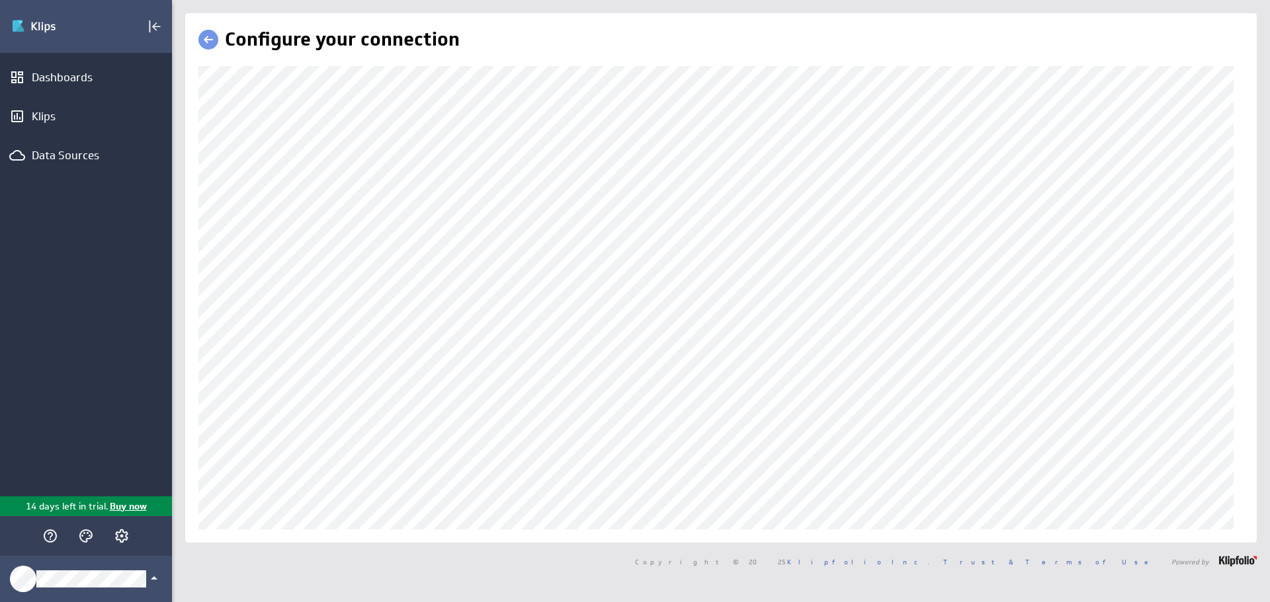
click at [1253, 373] on div "Configure your connection" at bounding box center [721, 278] width 1098 height 530
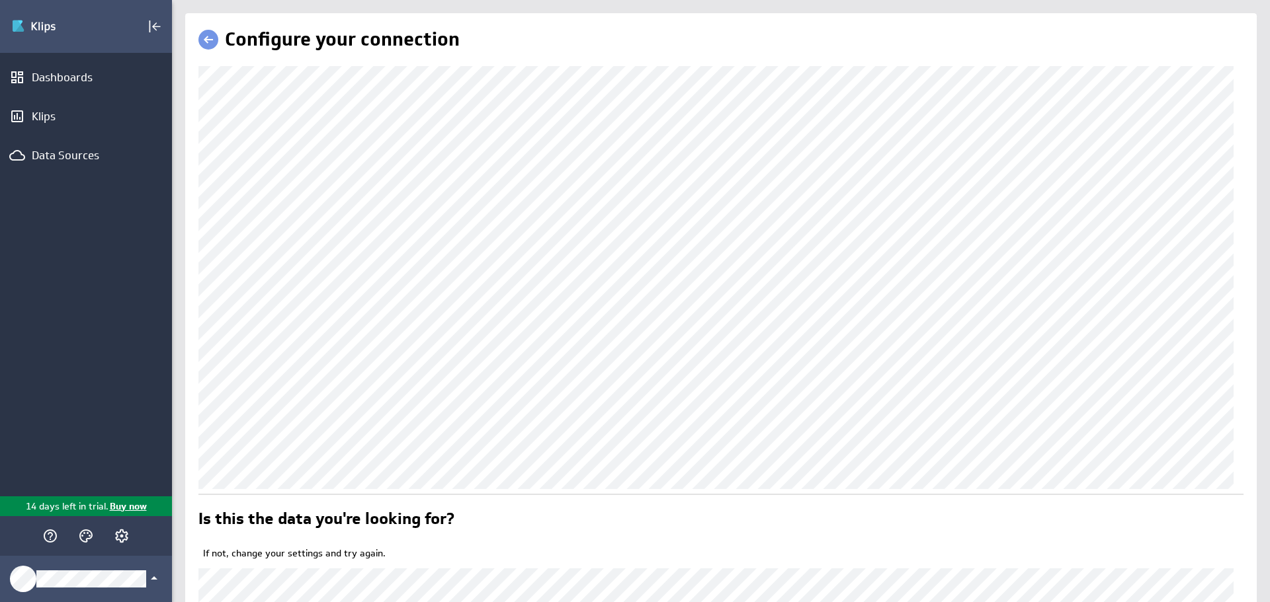
click at [222, 478] on div "Is this the data you're looking for? If not, change your settings and try again…" at bounding box center [720, 417] width 1045 height 702
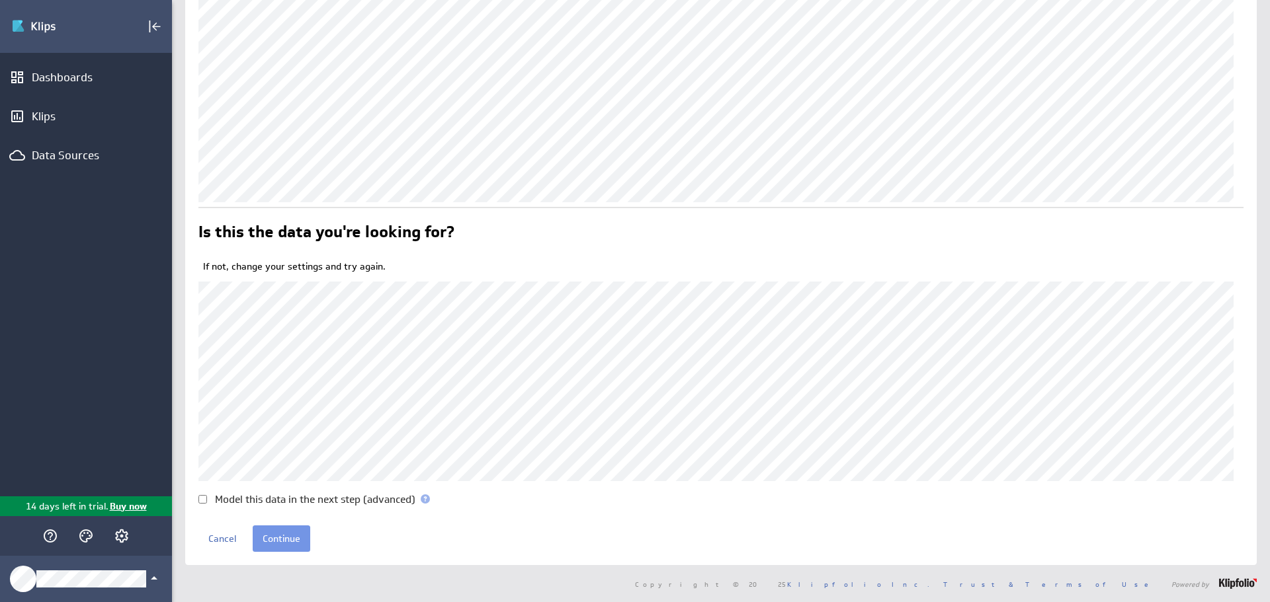
scroll to position [66, 0]
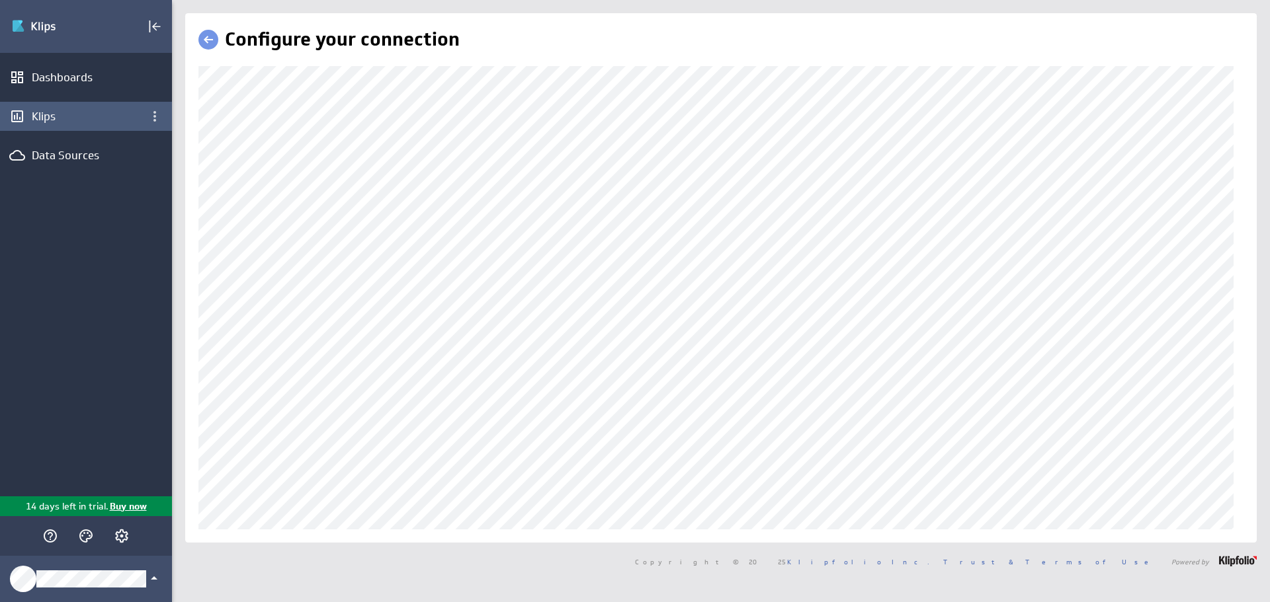
click at [124, 120] on div "(no message) Edit Dashboards Klips Data Sources 14 days left in trial. Buy now …" at bounding box center [635, 301] width 1270 height 602
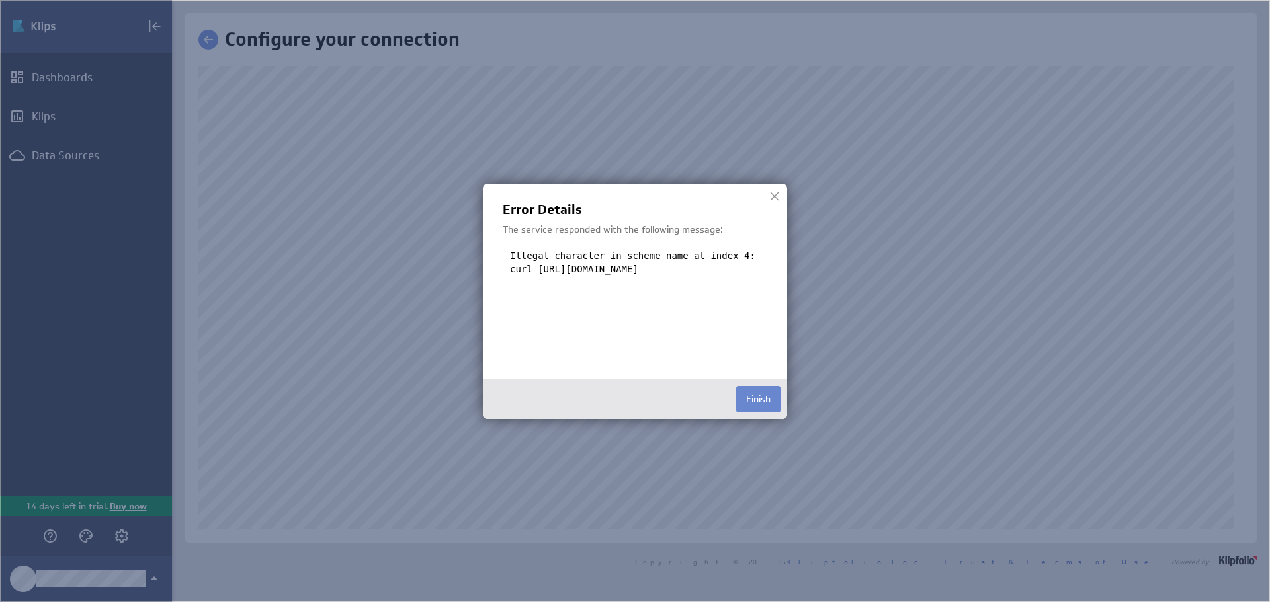
click at [765, 398] on button "Finish" at bounding box center [758, 399] width 44 height 26
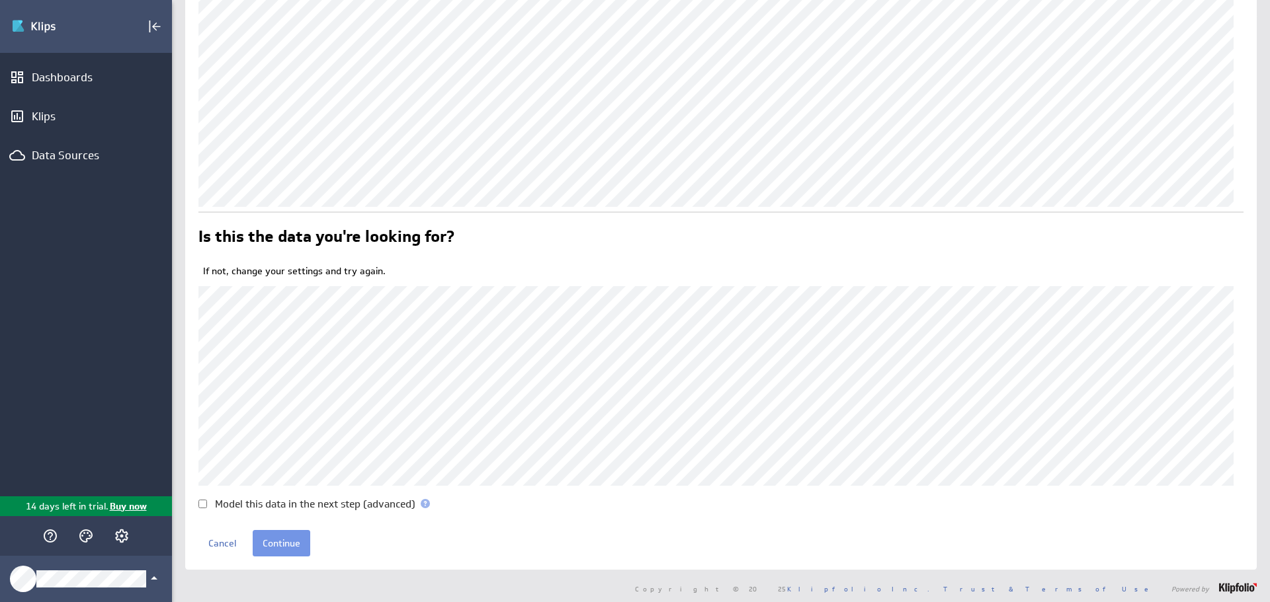
scroll to position [287, 0]
click at [207, 497] on div "Model this data in the next step (advanced)" at bounding box center [720, 500] width 1045 height 10
click at [203, 497] on input "Model this data in the next step (advanced)" at bounding box center [202, 499] width 9 height 9
checkbox input "true"
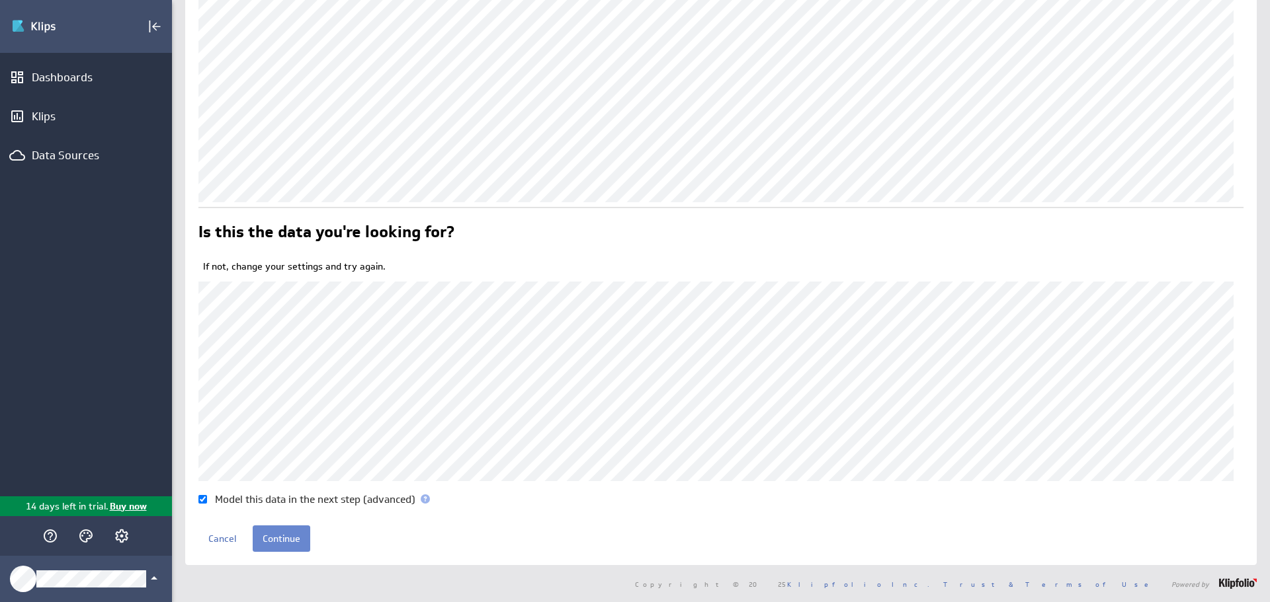
click at [285, 539] on input "Continue" at bounding box center [282, 539] width 58 height 26
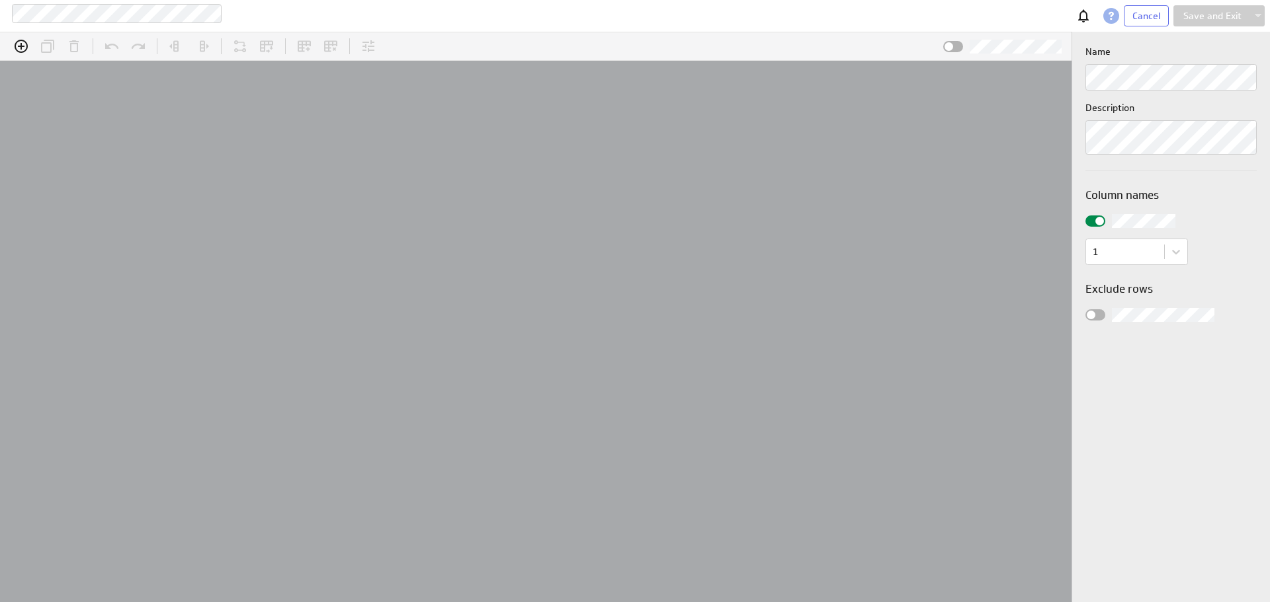
scroll to position [41, 1100]
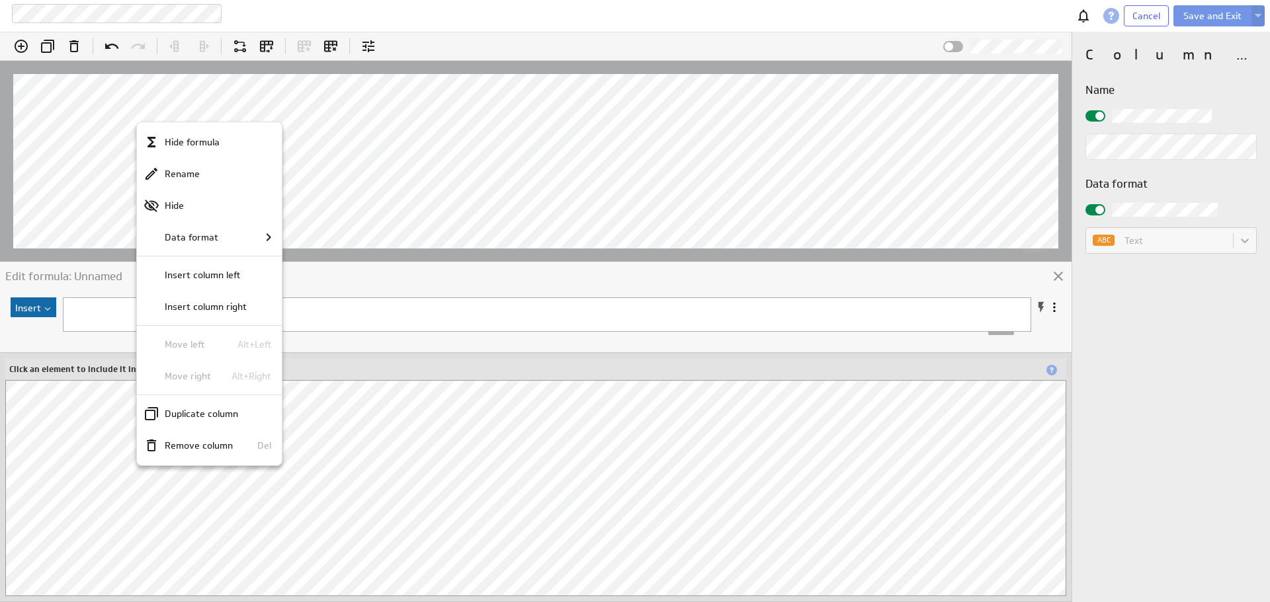
click at [318, 111] on div at bounding box center [635, 301] width 1270 height 602
click at [399, 208] on div at bounding box center [635, 301] width 1270 height 602
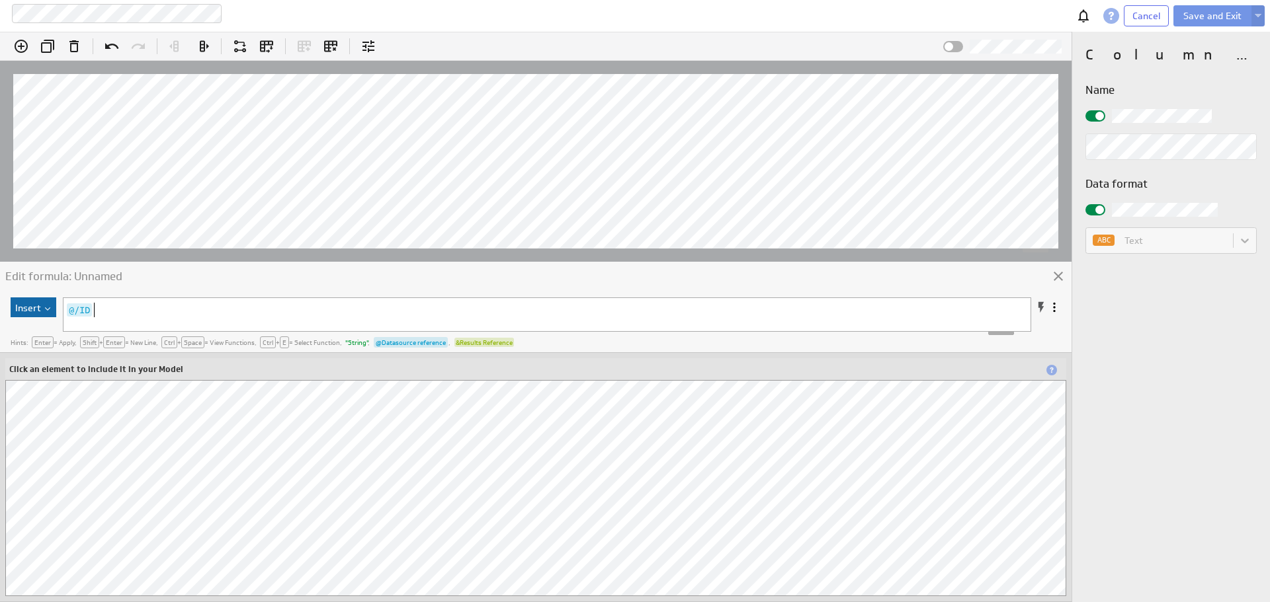
scroll to position [5, 0]
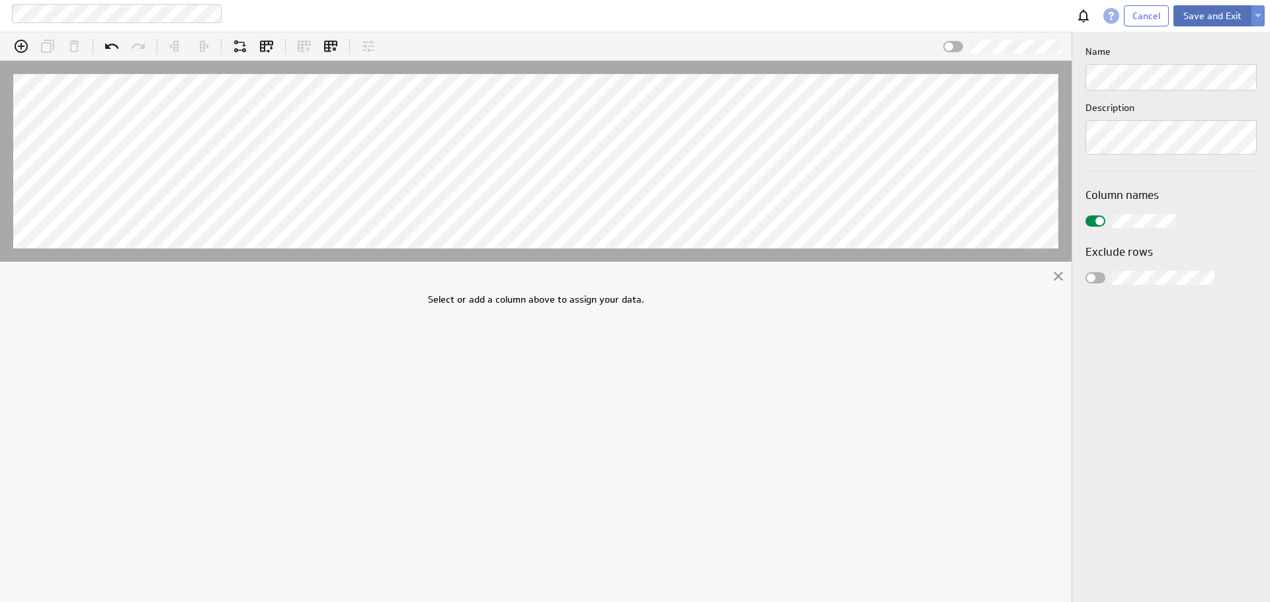
click at [1208, 12] on button "Save and Exit" at bounding box center [1212, 15] width 78 height 21
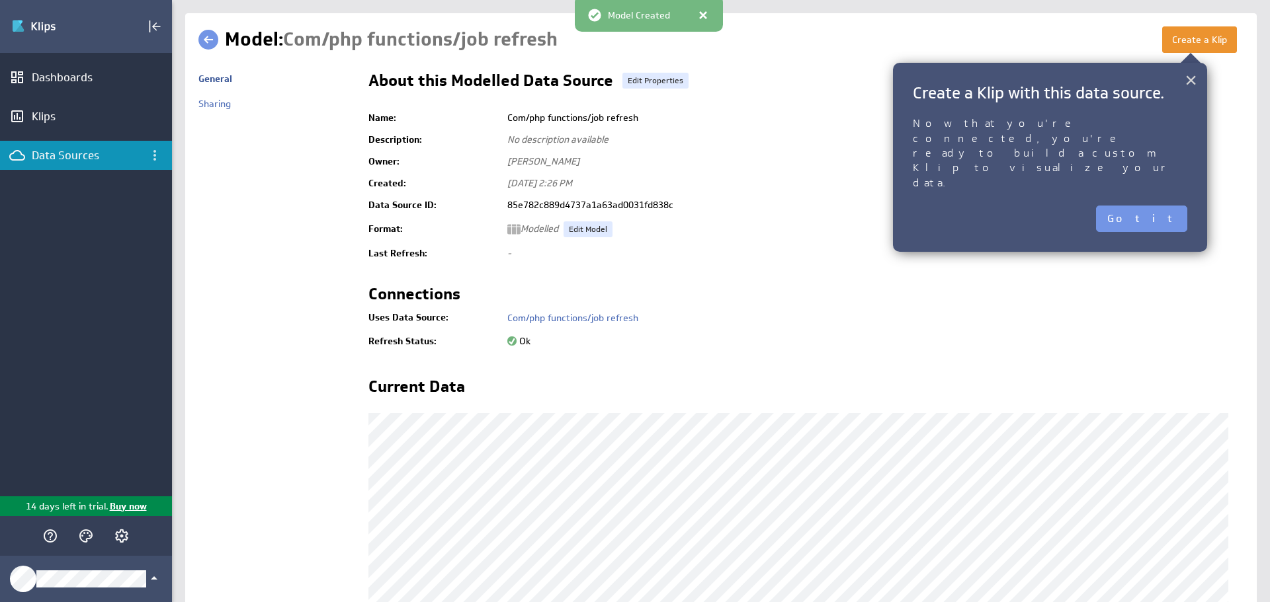
click at [1190, 80] on button "×" at bounding box center [1190, 80] width 13 height 26
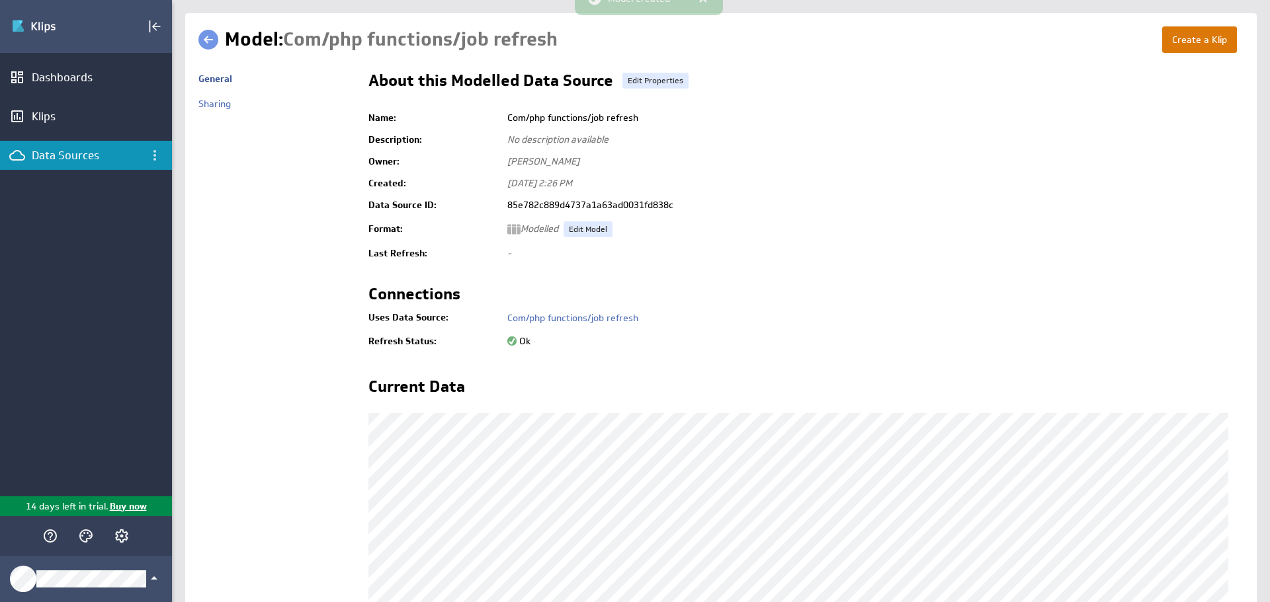
click at [1185, 38] on button "Create a Klip" at bounding box center [1199, 39] width 75 height 26
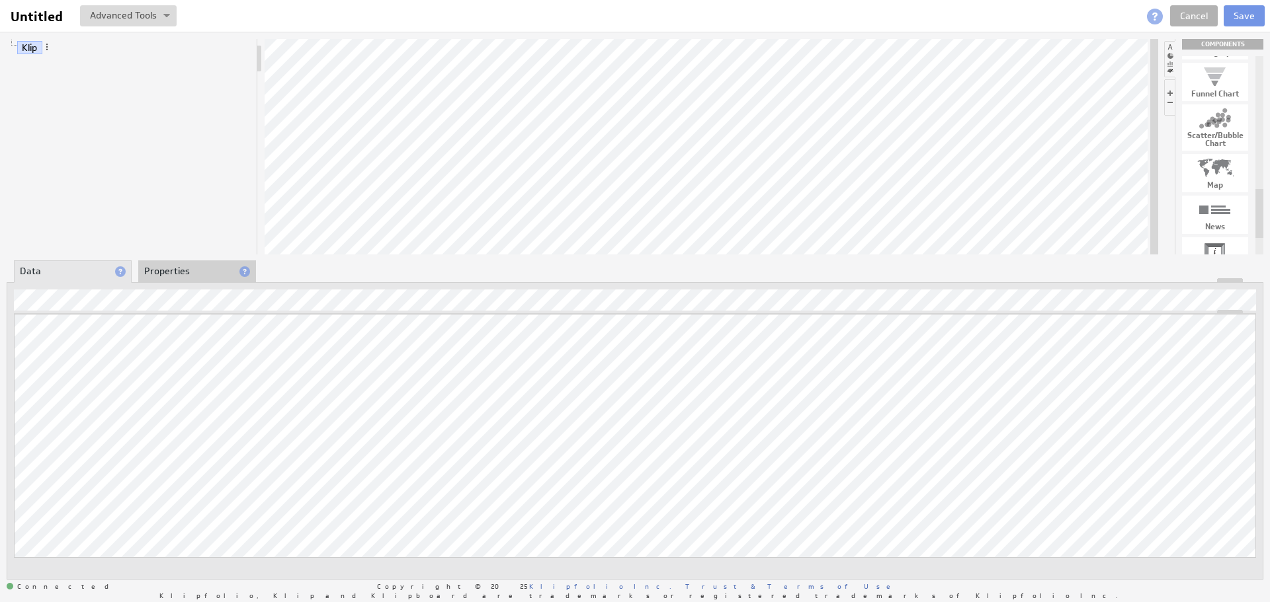
click at [1222, 172] on div at bounding box center [1215, 167] width 66 height 21
drag, startPoint x: 1223, startPoint y: 169, endPoint x: 692, endPoint y: 149, distance: 532.1
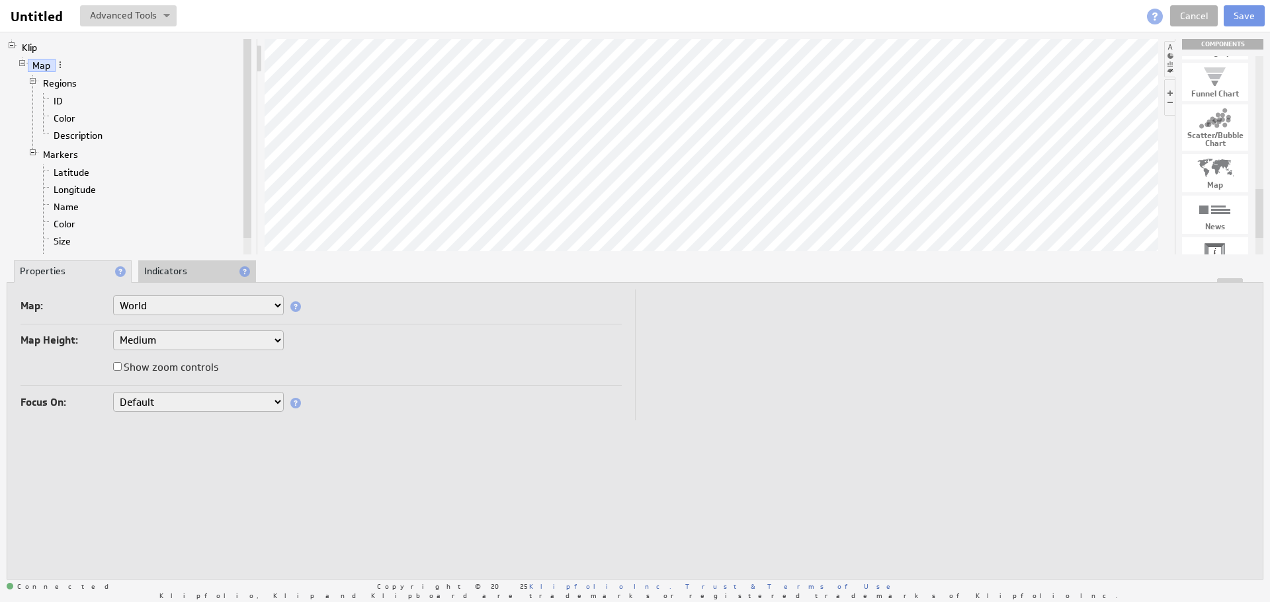
click at [212, 310] on select "World World by Region Europe Africa APAC Canada Germany India Mexico Netherland…" at bounding box center [198, 306] width 171 height 20
select select "custom"
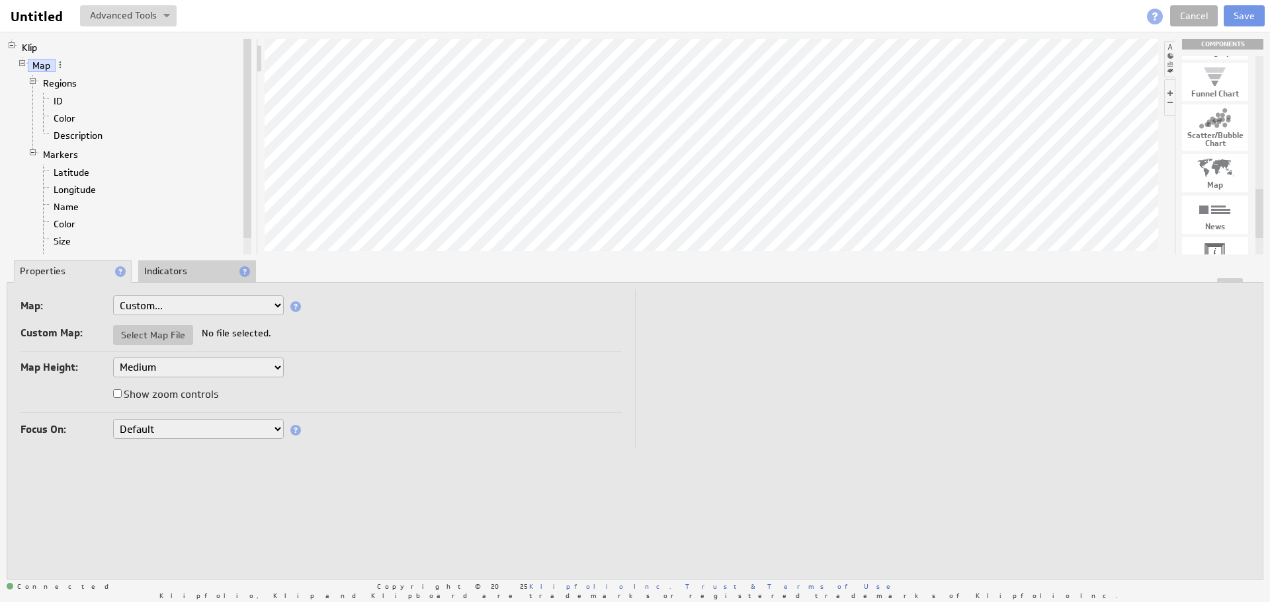
click at [185, 365] on select "Small Medium Large X-Large" at bounding box center [198, 368] width 171 height 20
select select "4"
select select "custom"
select select "4"
click at [161, 395] on label "Show zoom controls" at bounding box center [165, 395] width 105 height 19
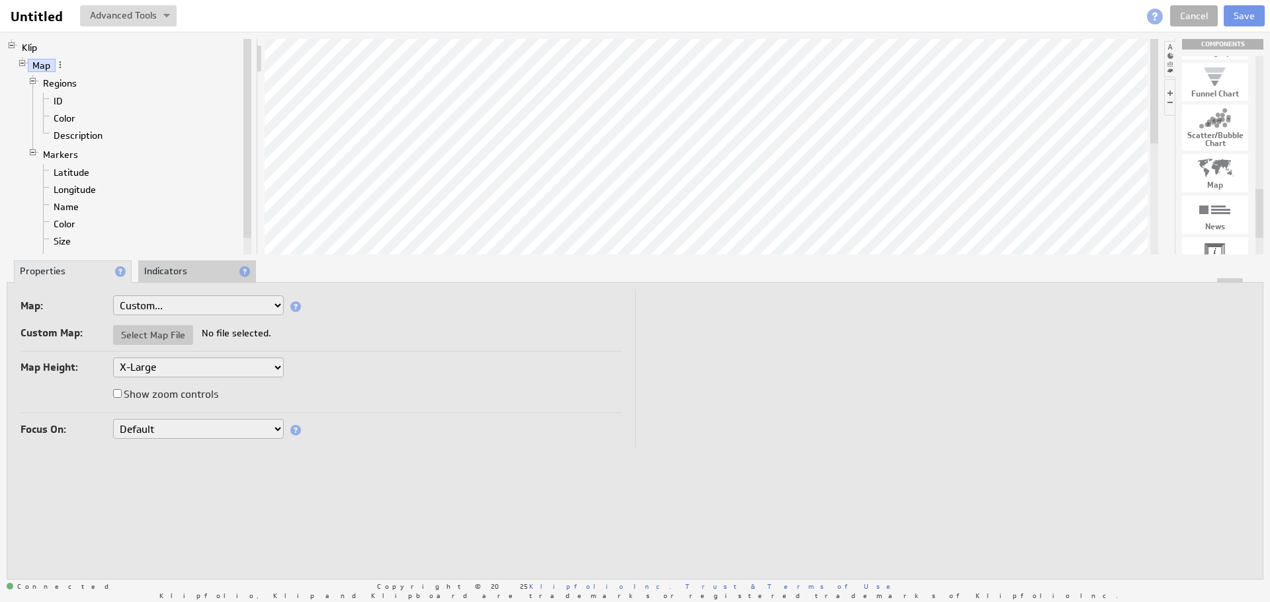
click at [122, 395] on input "Show zoom controls" at bounding box center [117, 394] width 9 height 9
checkbox input "true"
select select "custom"
select select "4"
click at [202, 427] on select "Default Regions X- and Y-Coordinates" at bounding box center [198, 429] width 171 height 20
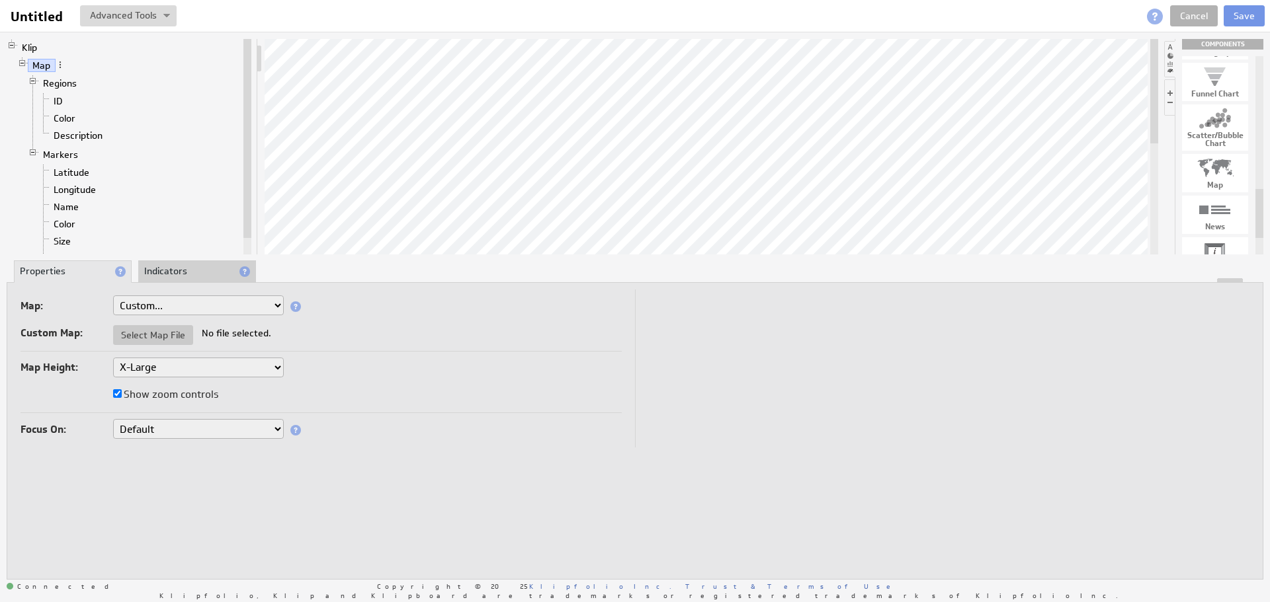
select select "rg"
select select "custom"
select select "4"
select select "rg"
click at [152, 460] on input "text" at bounding box center [195, 458] width 165 height 20
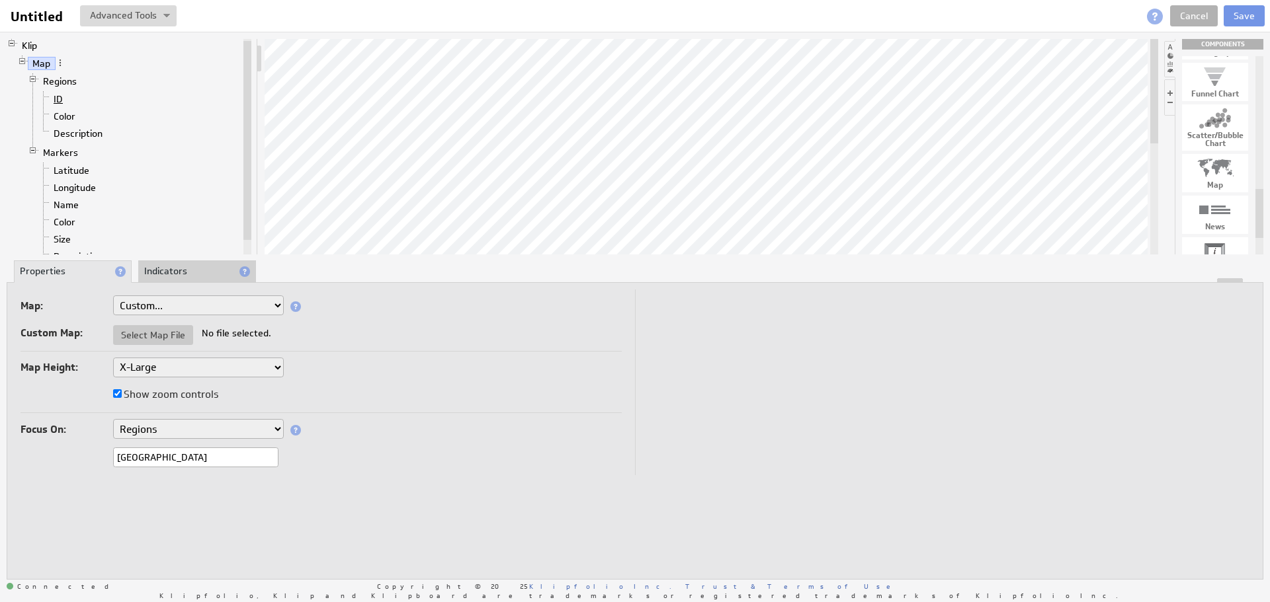
type input "united kingdom"
click at [58, 101] on link "ID" at bounding box center [58, 99] width 19 height 13
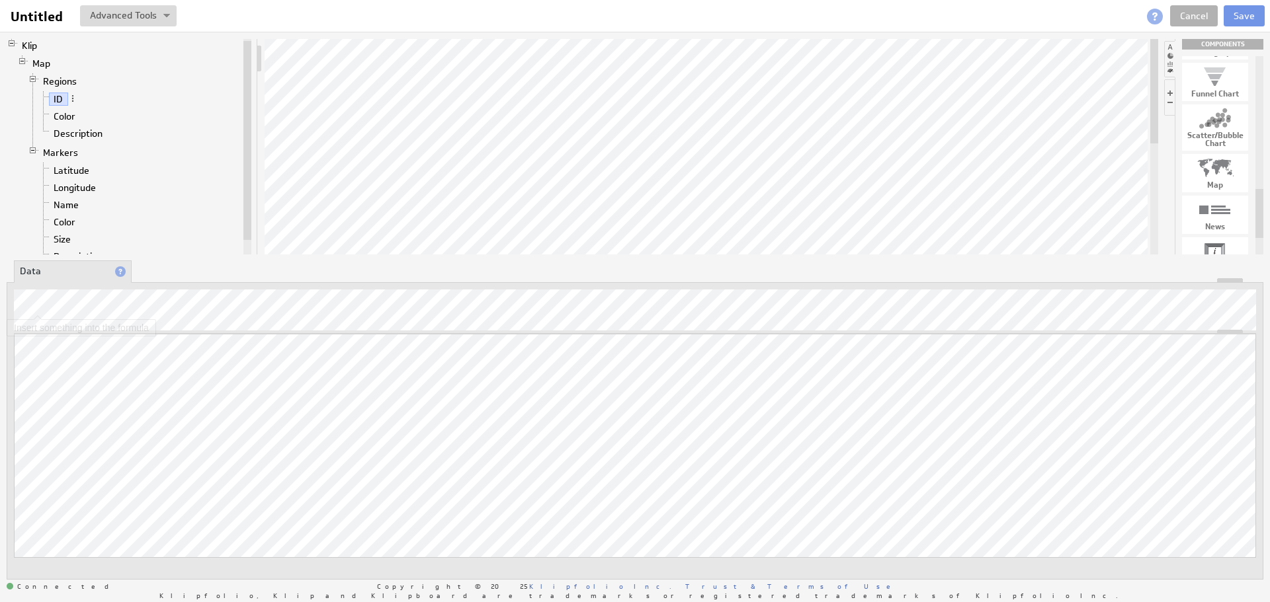
click at [79, 274] on li "Data" at bounding box center [73, 272] width 118 height 22
click at [120, 272] on span at bounding box center [120, 272] width 11 height 11
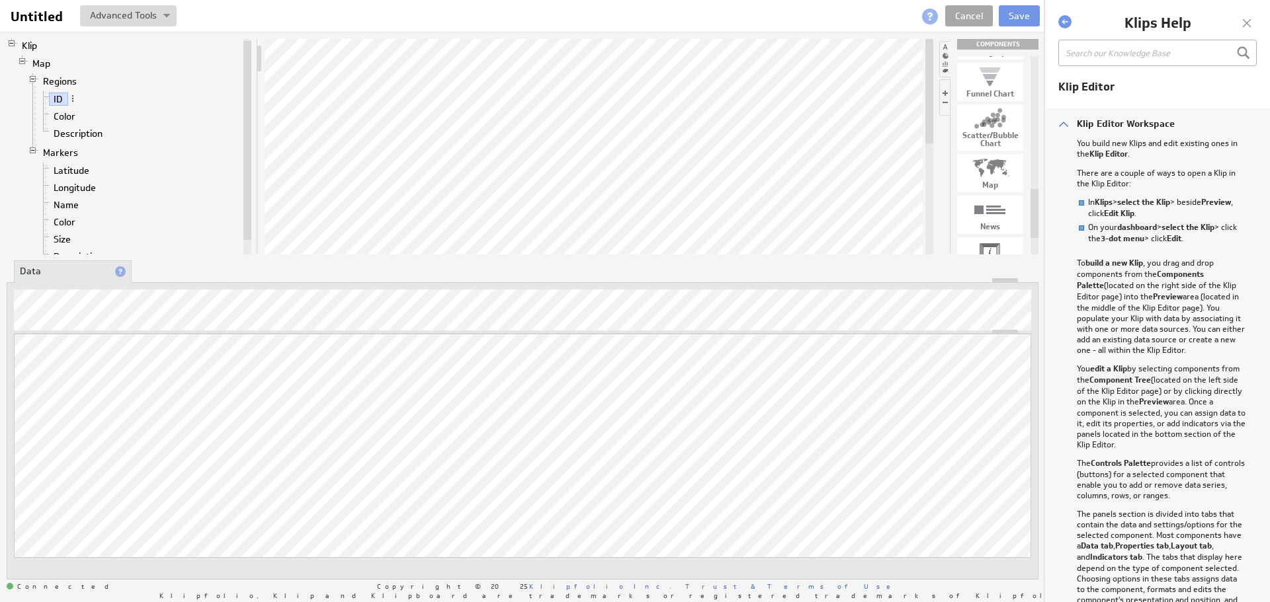
click at [952, 14] on link "Cancel" at bounding box center [969, 15] width 48 height 21
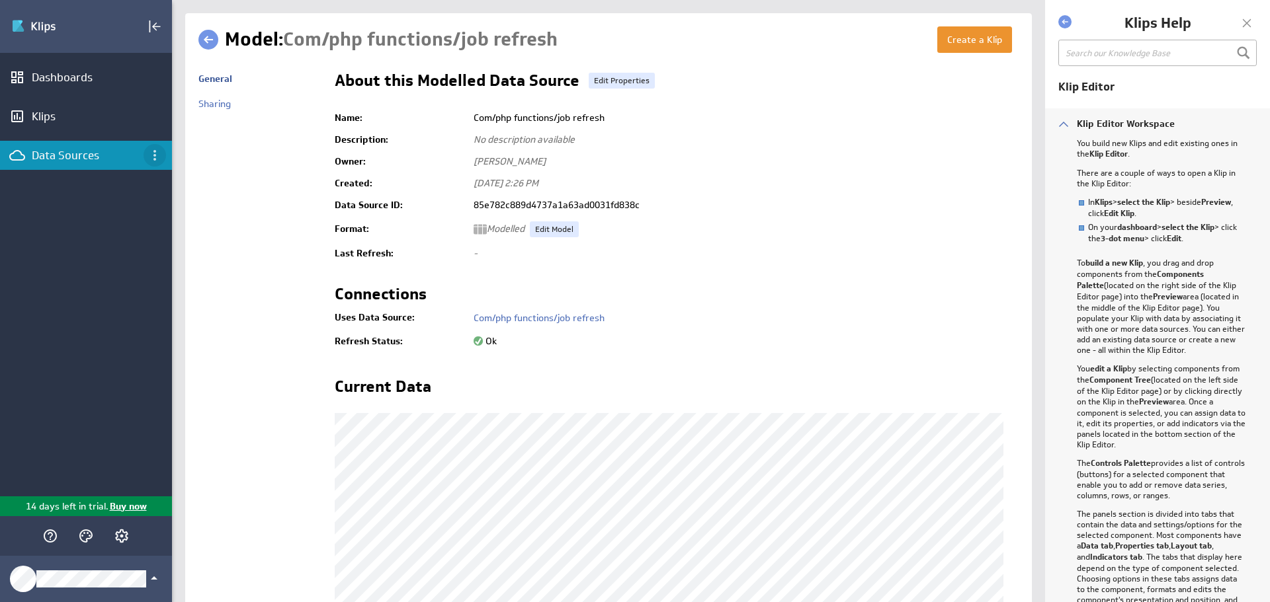
click at [155, 151] on icon "Data Sources menu" at bounding box center [154, 155] width 3 height 11
click at [65, 231] on div at bounding box center [635, 301] width 1270 height 602
click at [151, 155] on icon "Data Sources menu" at bounding box center [155, 155] width 16 height 16
click at [33, 162] on div at bounding box center [635, 301] width 1270 height 602
click at [41, 114] on div "Klips" at bounding box center [86, 116] width 108 height 15
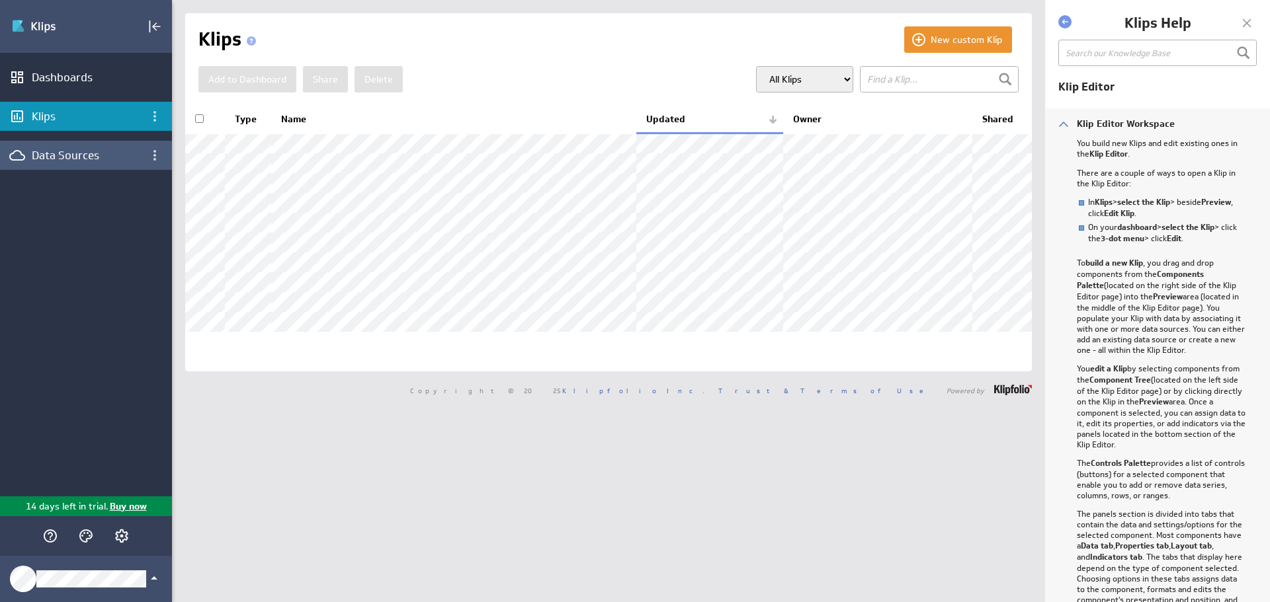
click at [78, 167] on div "Data Sources" at bounding box center [86, 155] width 172 height 29
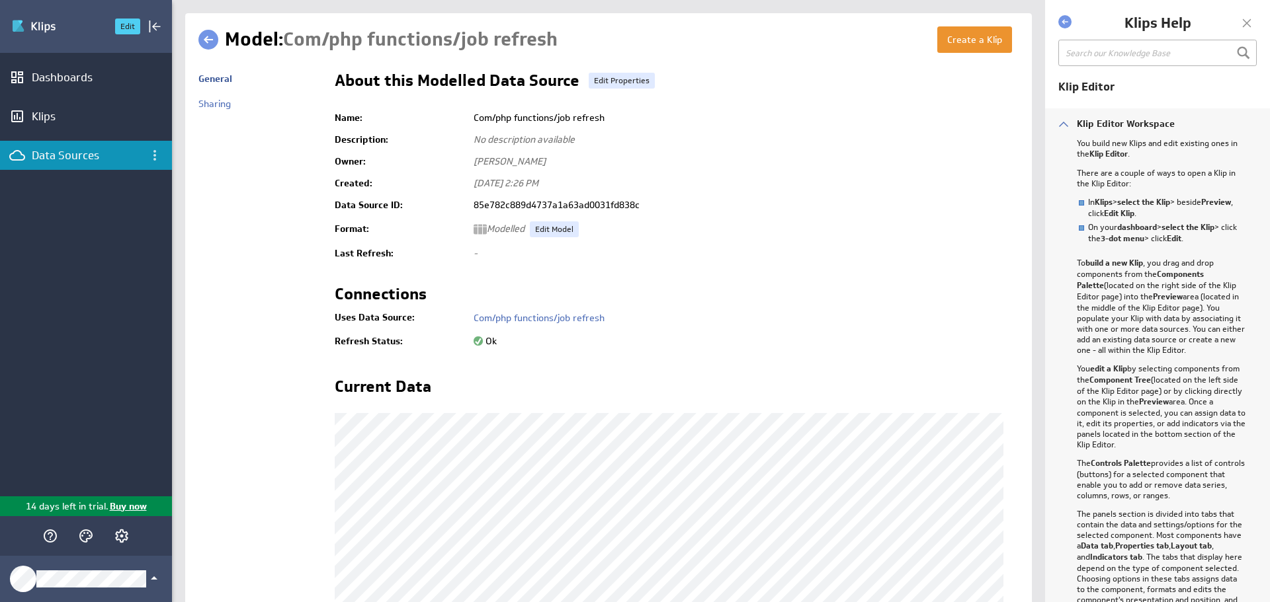
click at [26, 22] on img "Go to Dashboards" at bounding box center [57, 26] width 93 height 21
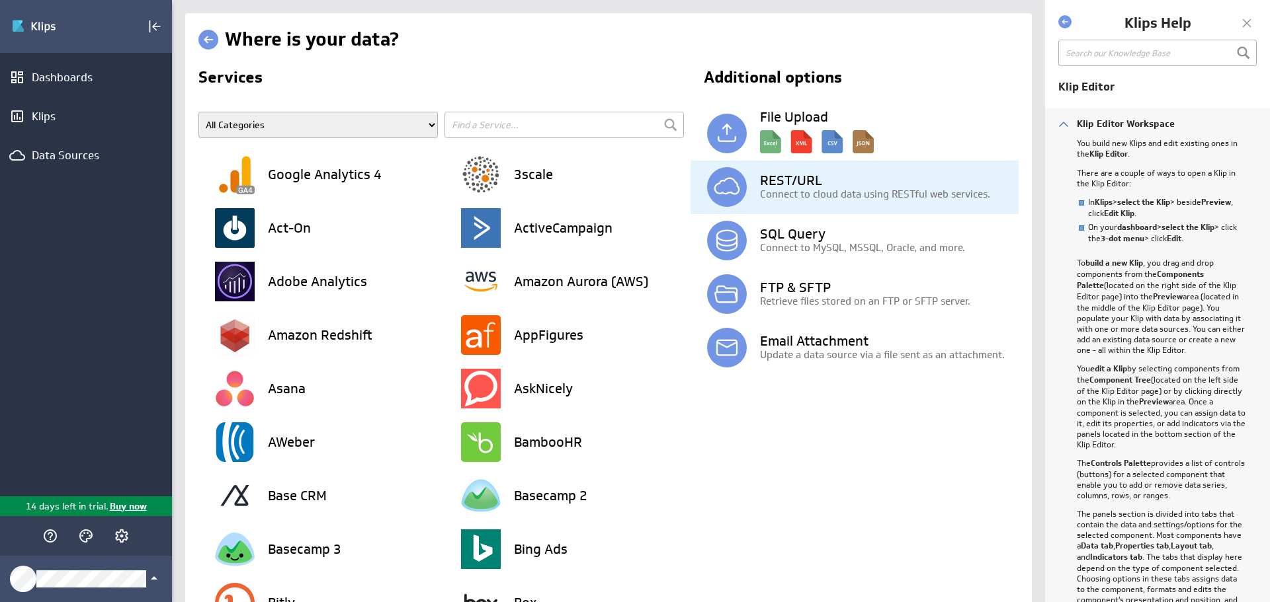
click at [778, 183] on h3 "REST/URL" at bounding box center [889, 180] width 259 height 13
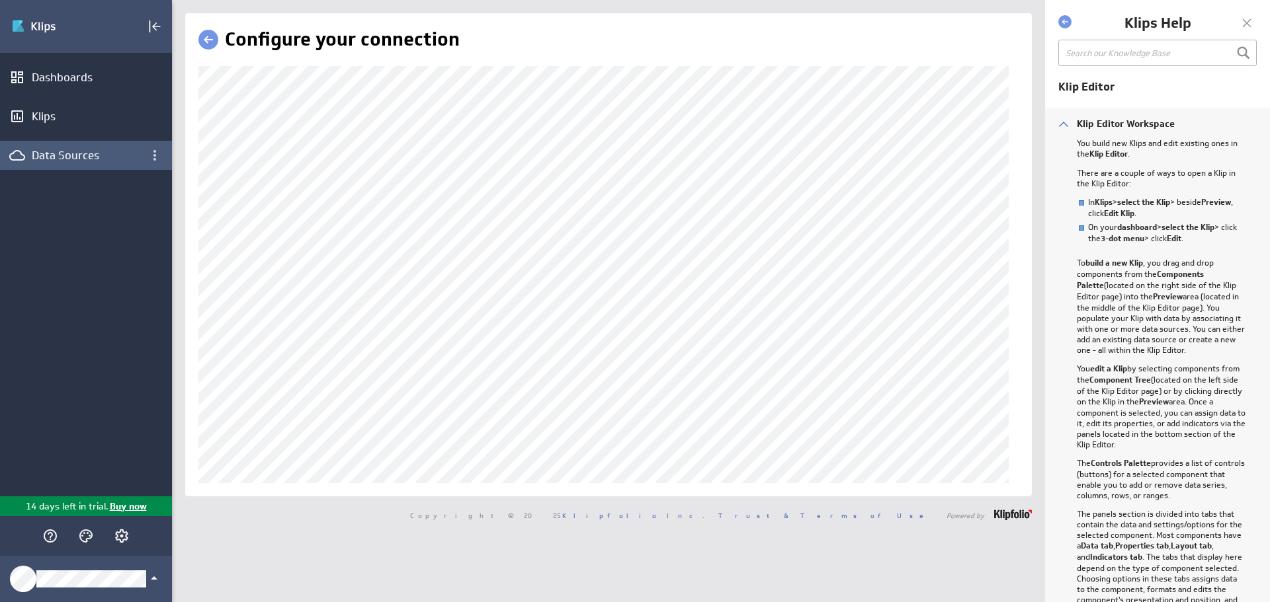
click at [75, 153] on div "Data Sources" at bounding box center [86, 155] width 108 height 15
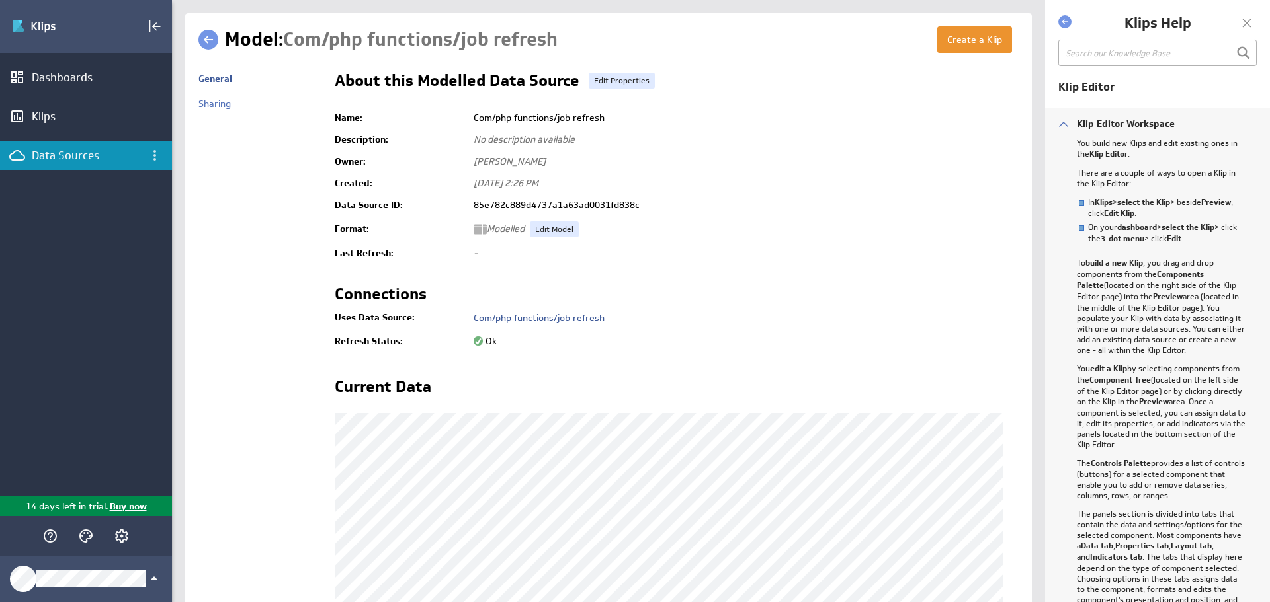
click at [557, 316] on link "Com/php functions/job refresh" at bounding box center [539, 318] width 131 height 12
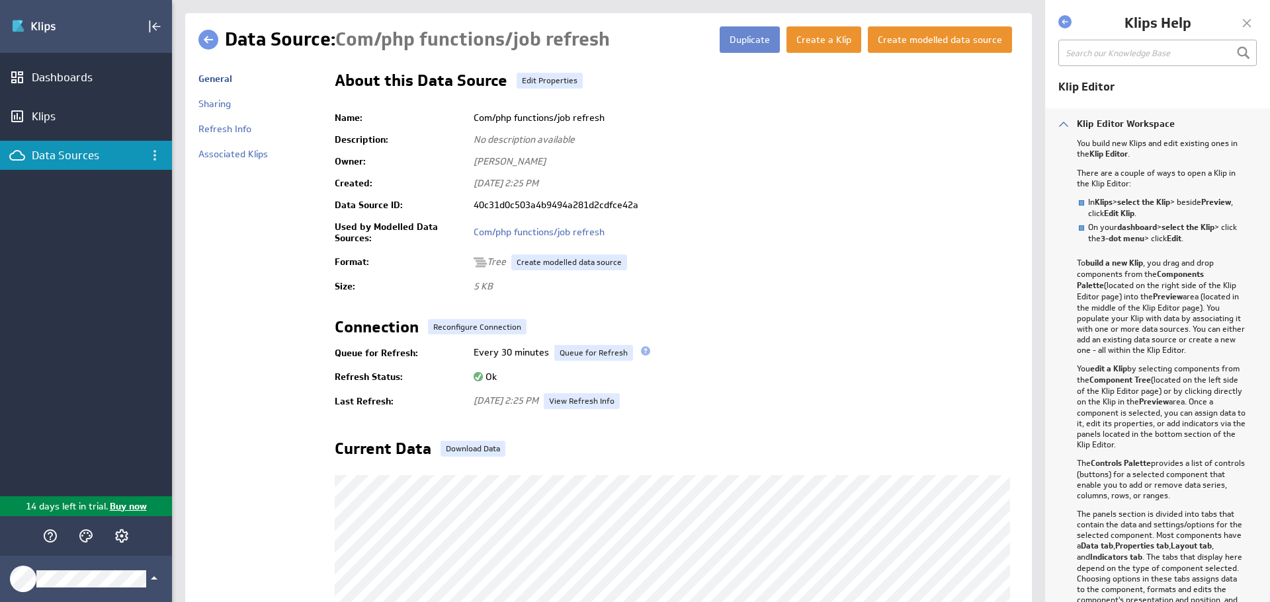
click at [760, 41] on button "Duplicate" at bounding box center [750, 39] width 60 height 26
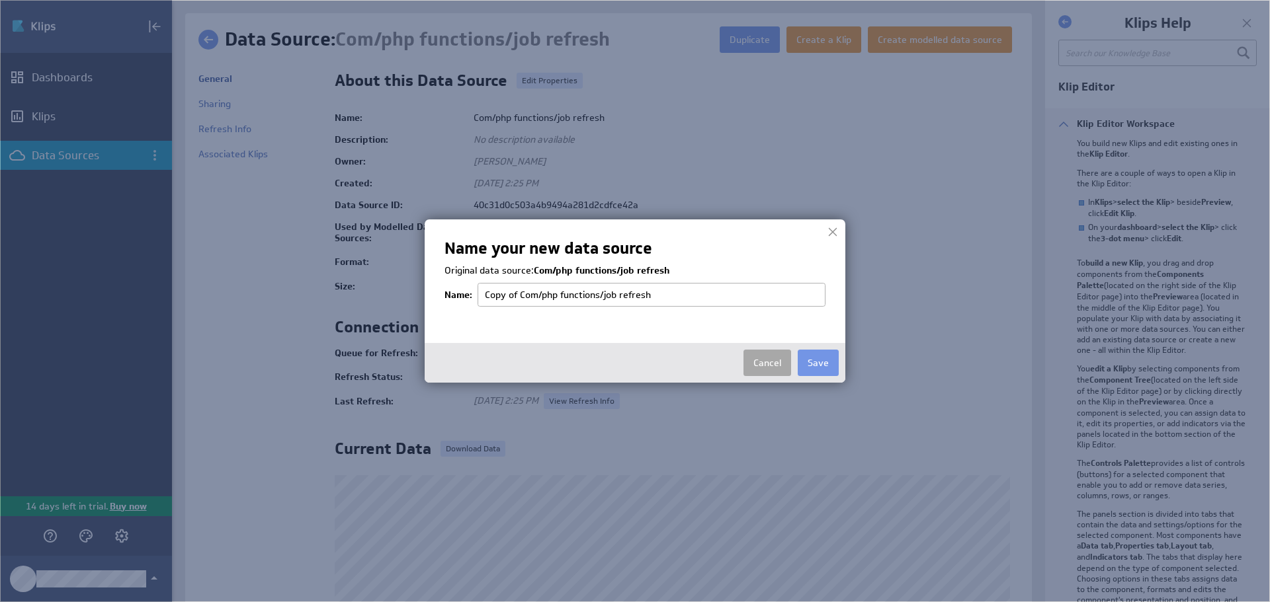
click at [753, 365] on button "Cancel" at bounding box center [767, 363] width 48 height 26
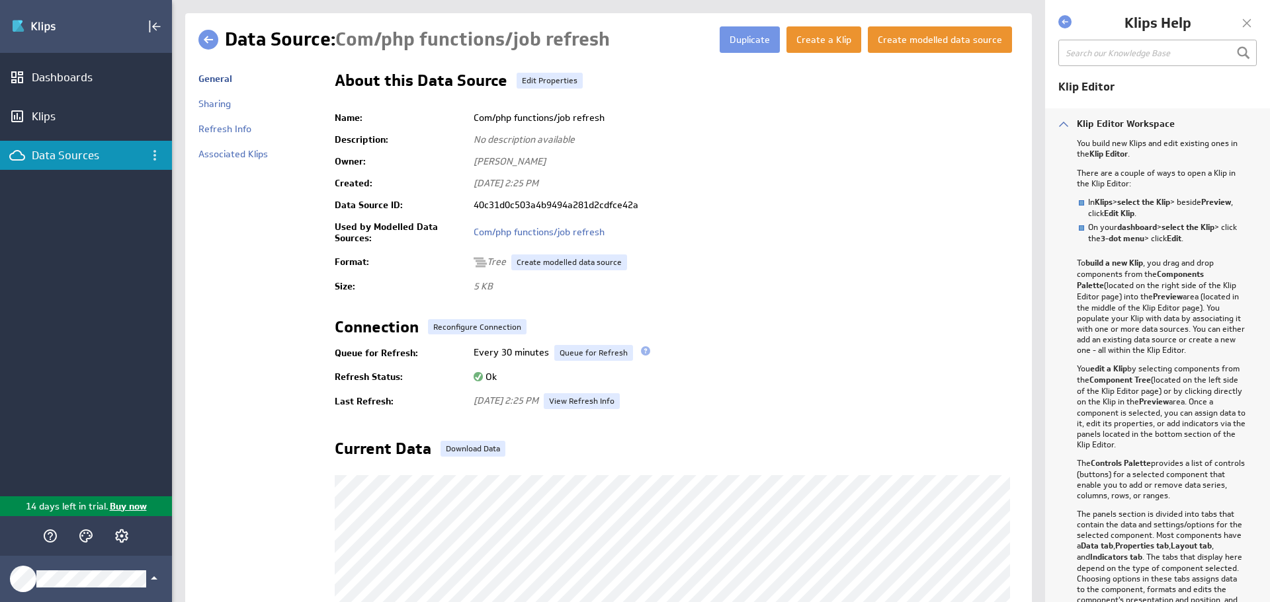
click at [1243, 22] on div at bounding box center [1247, 23] width 20 height 20
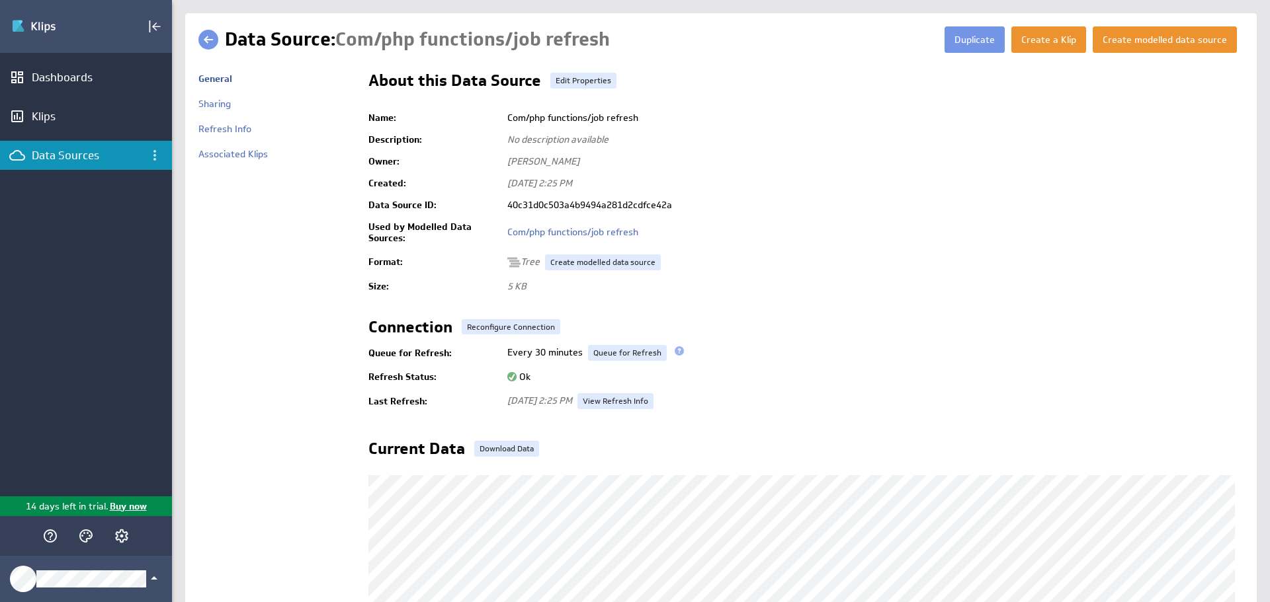
click at [54, 159] on div "Data Sources" at bounding box center [86, 155] width 108 height 15
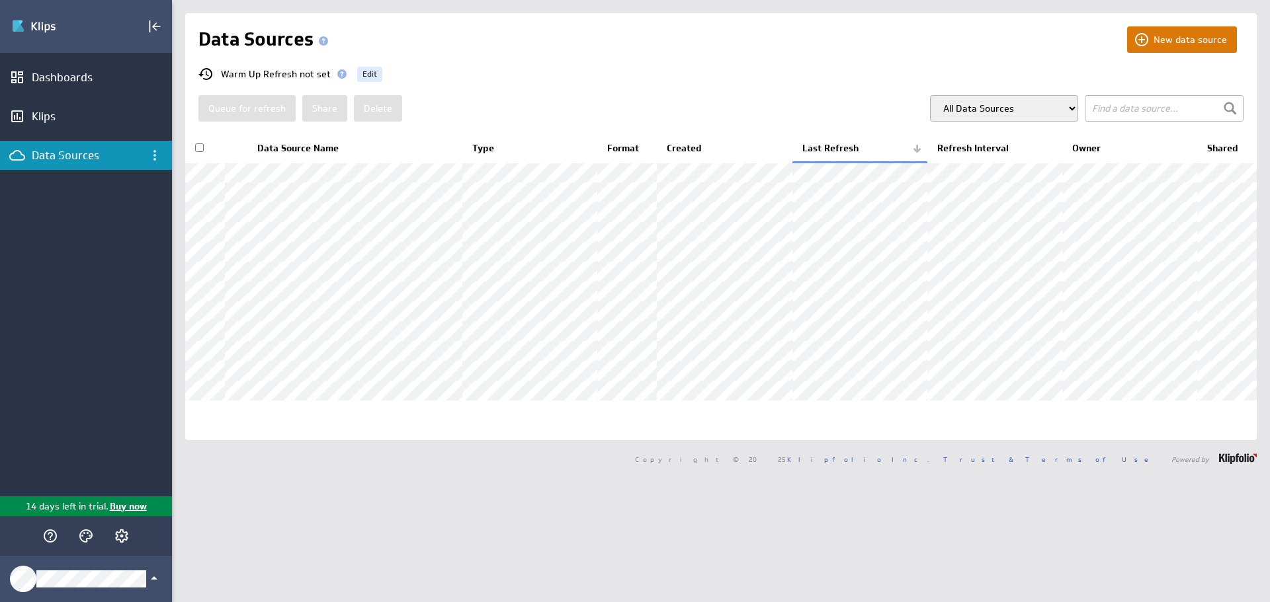
click at [1182, 28] on button "New data source" at bounding box center [1182, 39] width 110 height 26
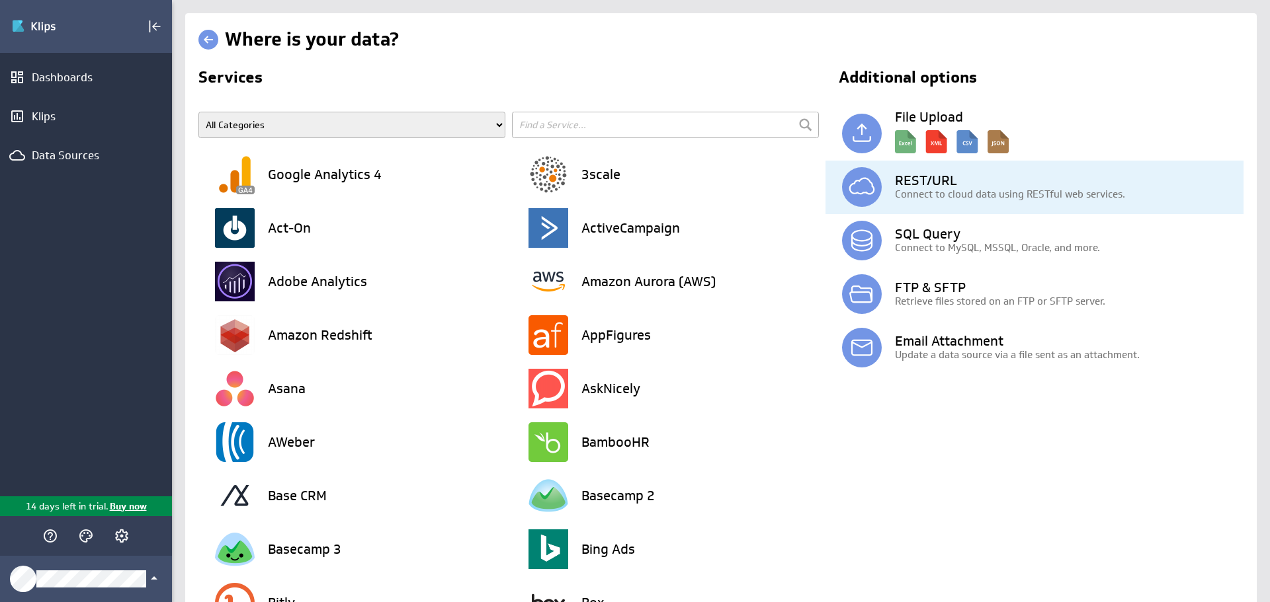
click at [887, 194] on div "Connect to cloud data using RESTful web services." at bounding box center [1065, 194] width 356 height 14
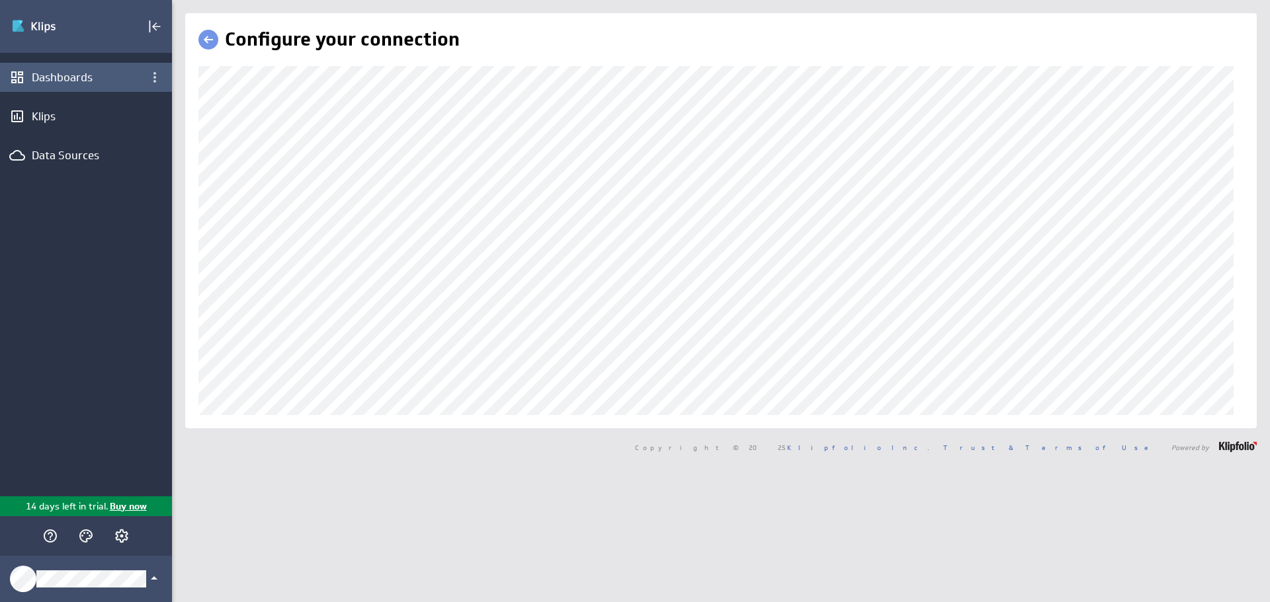
click at [172, 95] on div "Configure your connection" at bounding box center [721, 220] width 1098 height 415
click at [101, 96] on div "(no message) Edit Dashboards Klips Data Sources 14 days left in trial. Buy now …" at bounding box center [635, 301] width 1270 height 602
